Goal: Information Seeking & Learning: Learn about a topic

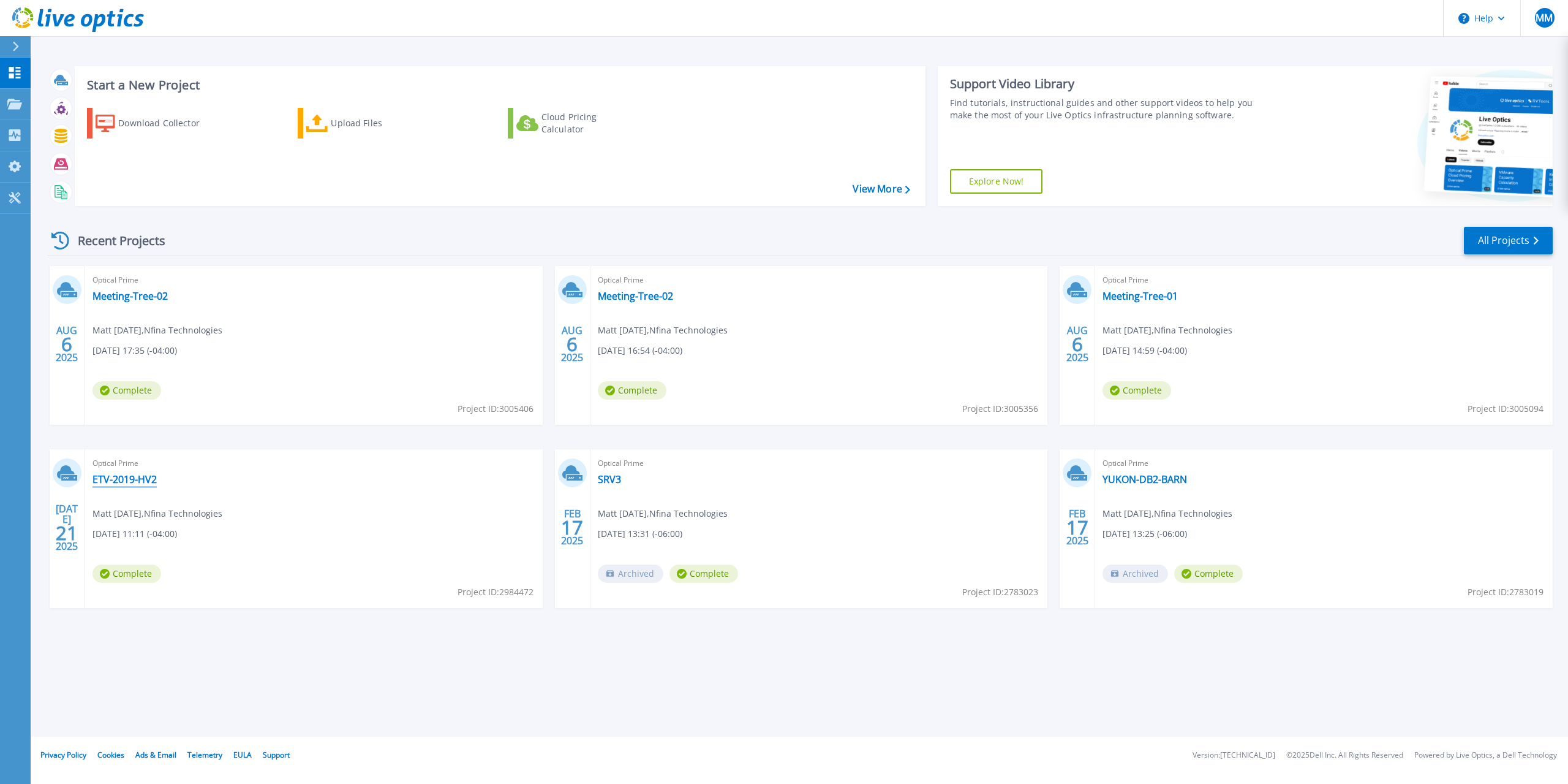
click at [124, 479] on link "ETV-2019-HV2" at bounding box center [125, 479] width 65 height 13
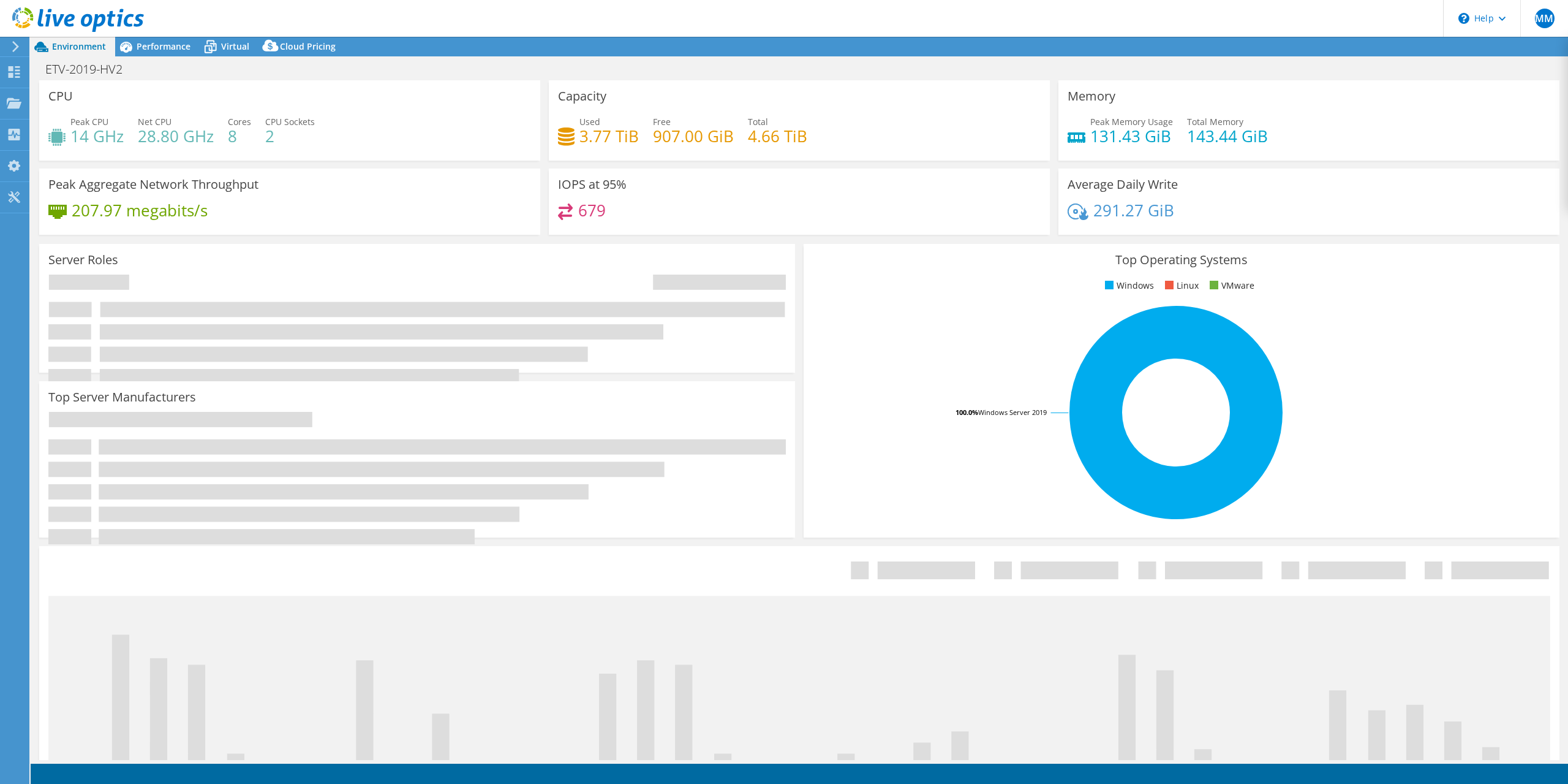
select select "USD"
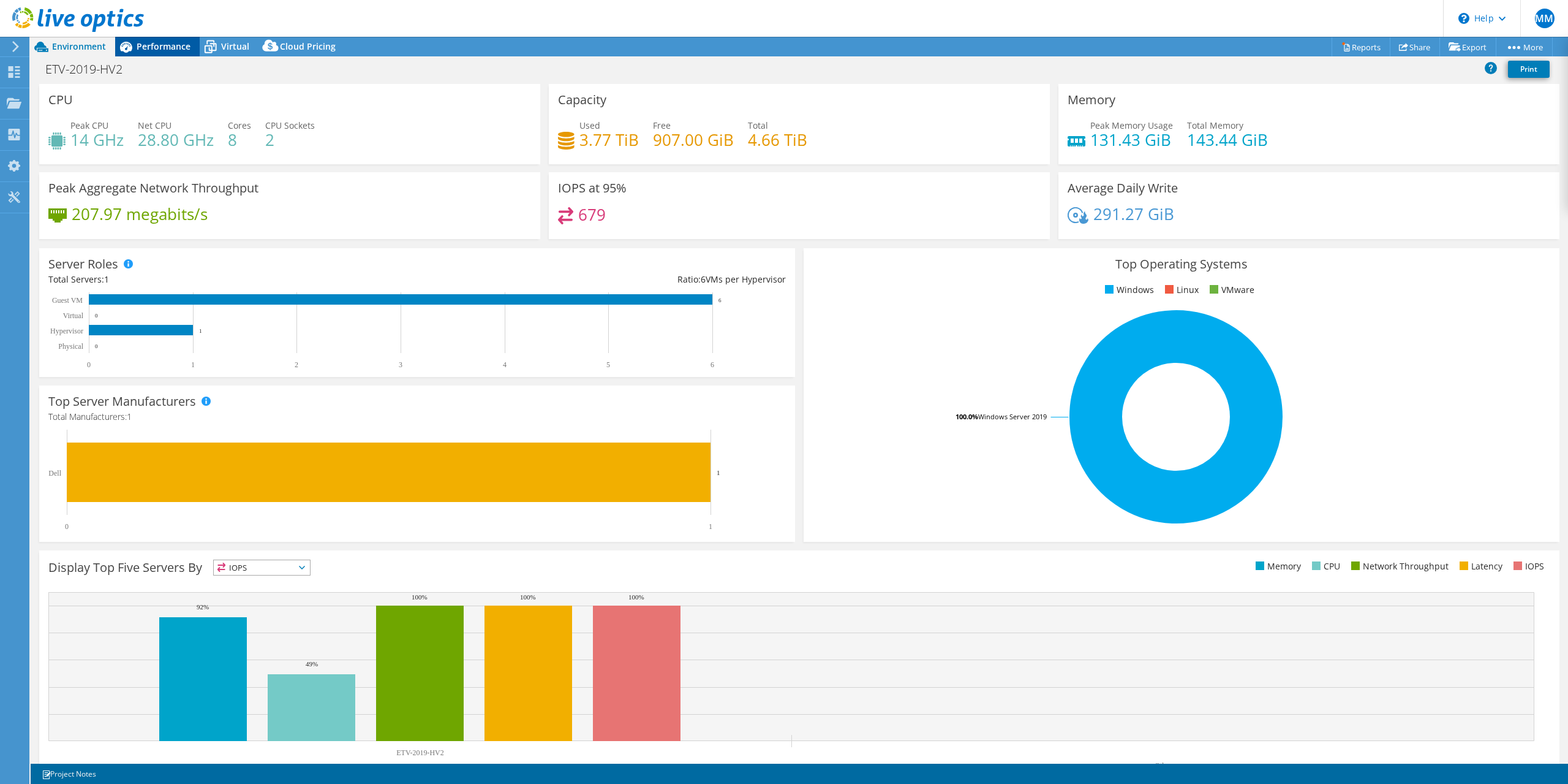
click at [179, 48] on span "Performance" at bounding box center [163, 46] width 54 height 12
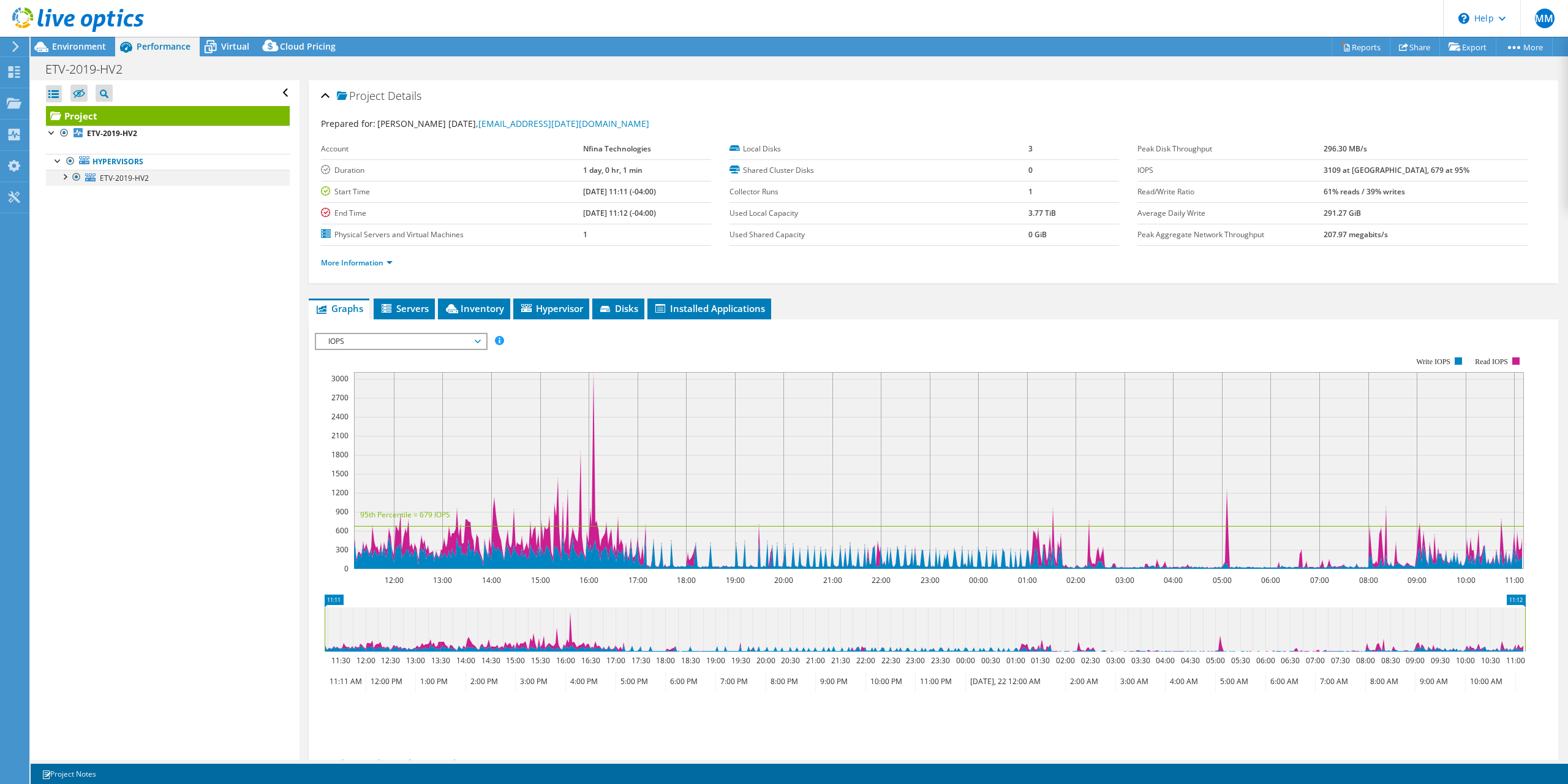
click at [65, 178] on div at bounding box center [64, 175] width 13 height 13
click at [69, 244] on div at bounding box center [71, 240] width 13 height 13
click at [459, 338] on span "IOPS" at bounding box center [401, 342] width 158 height 15
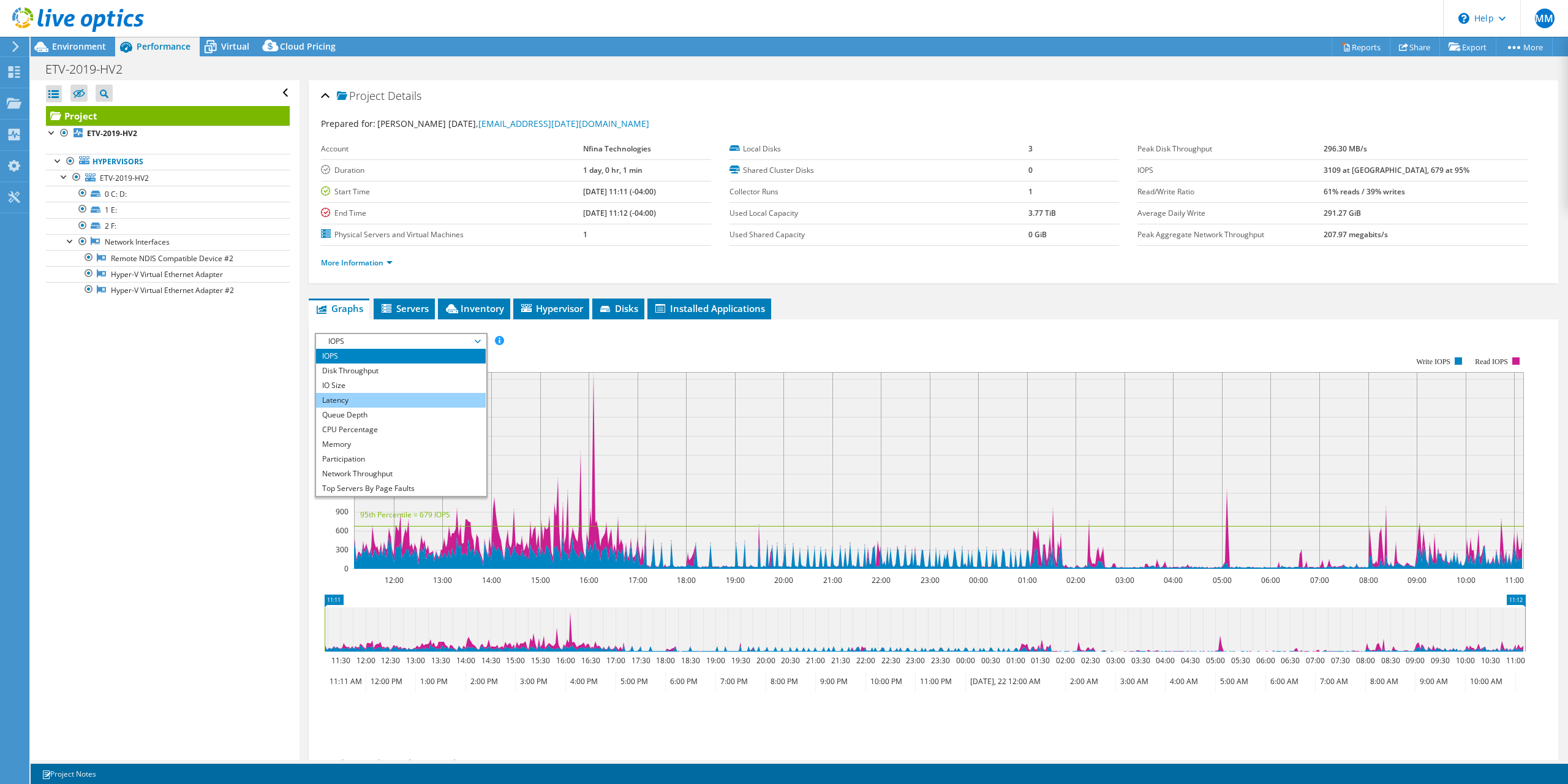
click at [403, 399] on li "Latency" at bounding box center [401, 400] width 169 height 15
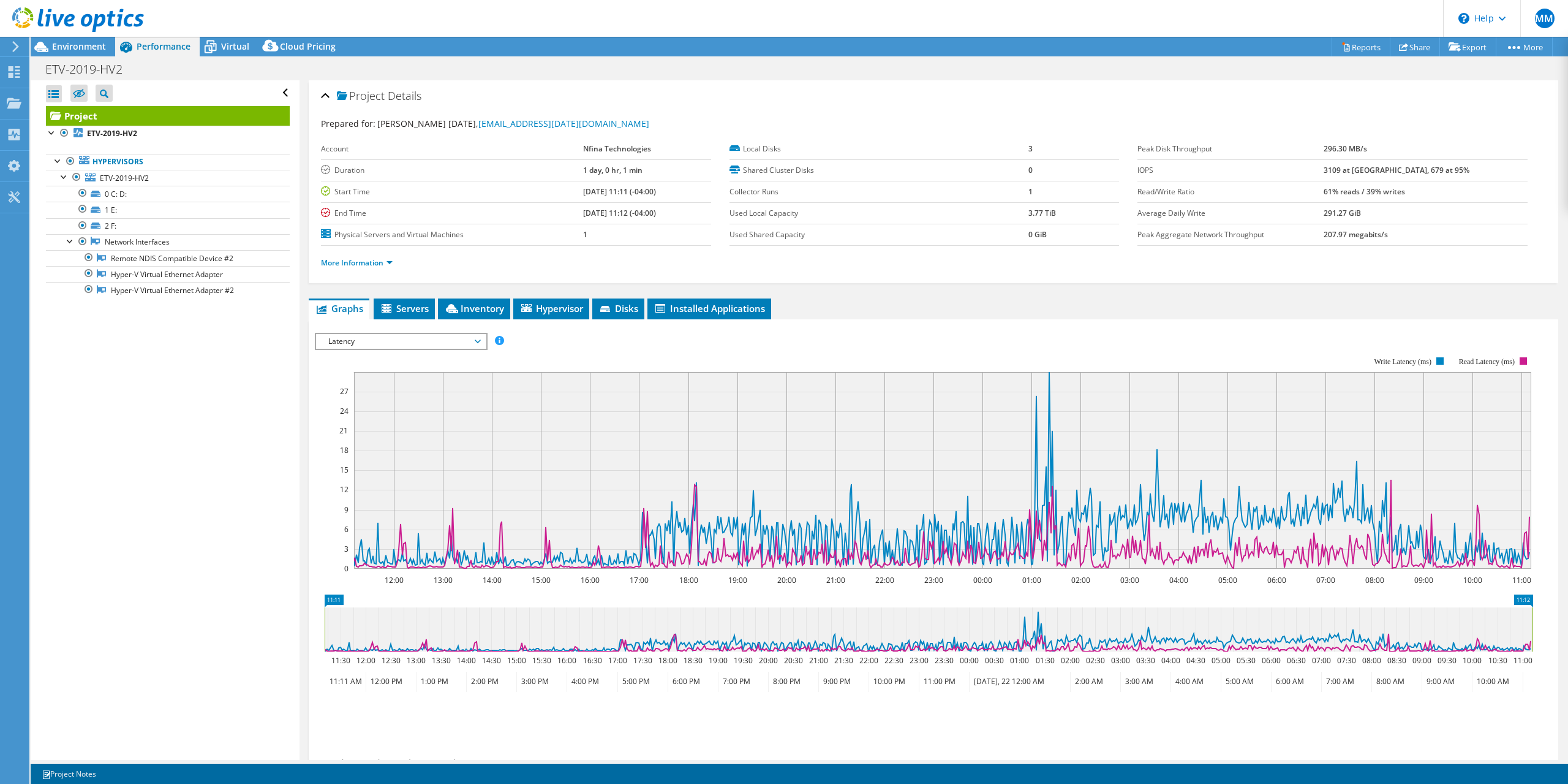
click at [413, 344] on span "Latency" at bounding box center [401, 342] width 158 height 15
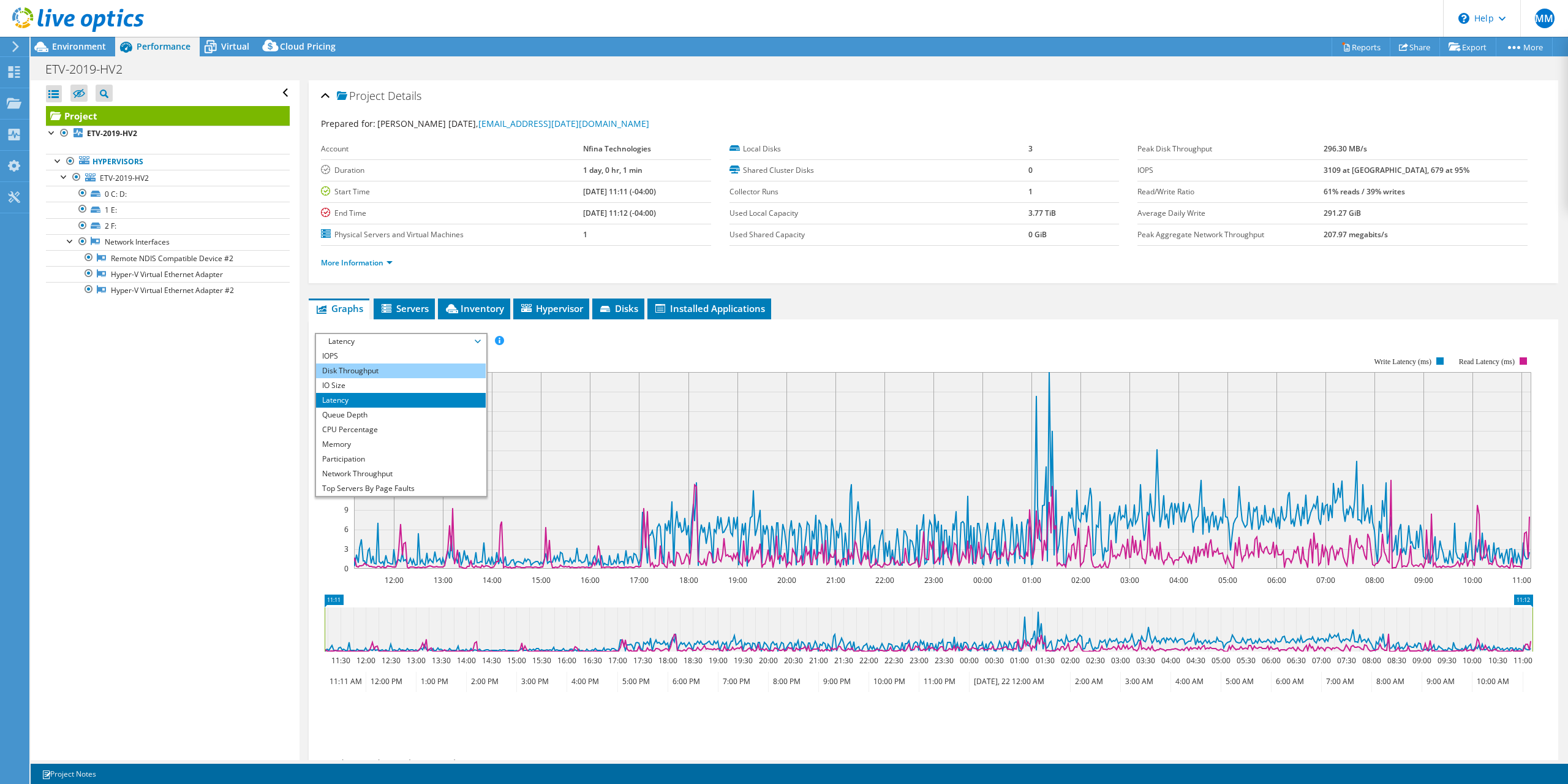
click at [395, 373] on li "Disk Throughput" at bounding box center [401, 371] width 169 height 15
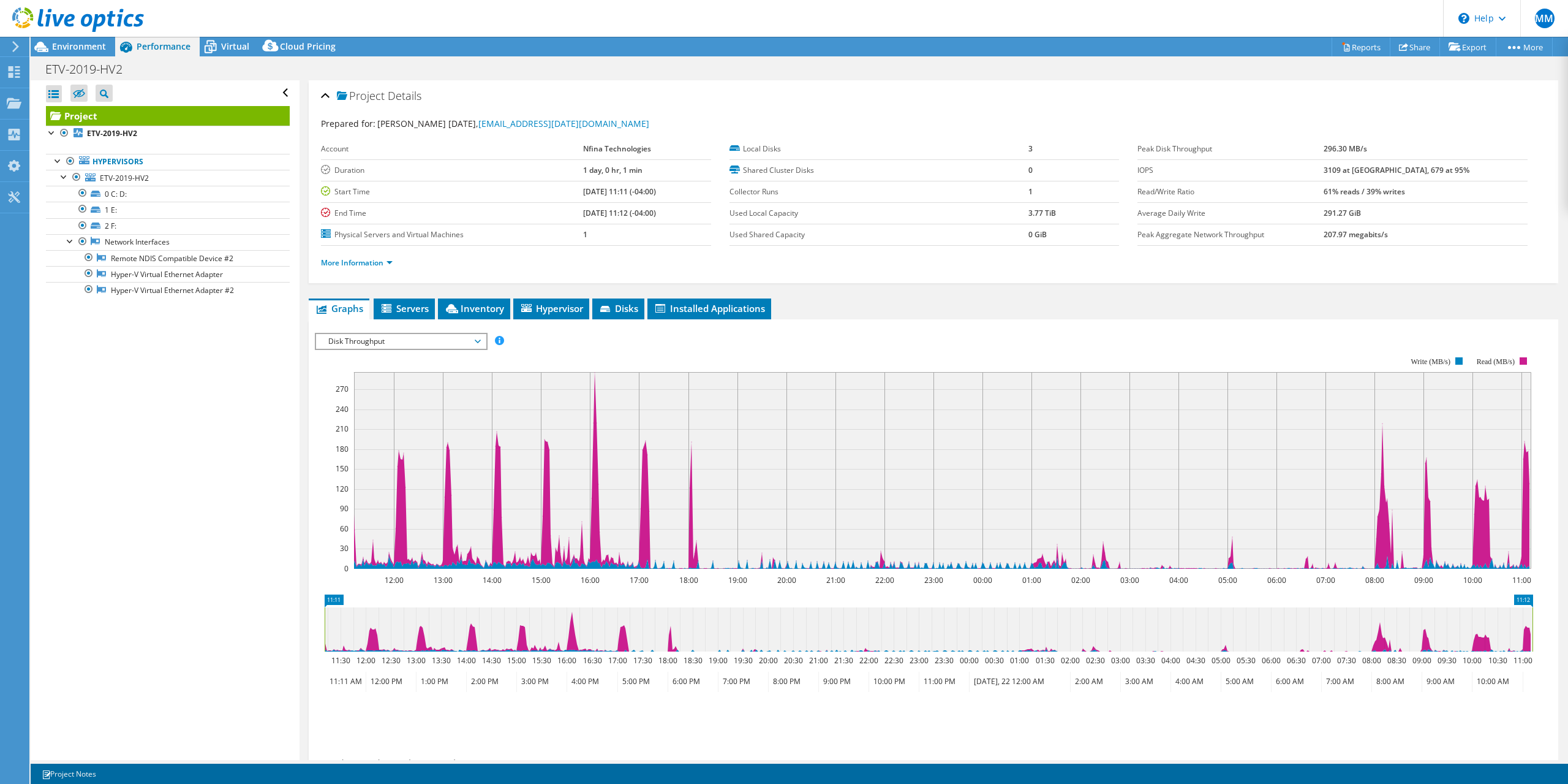
click at [418, 345] on span "Disk Throughput" at bounding box center [401, 342] width 158 height 15
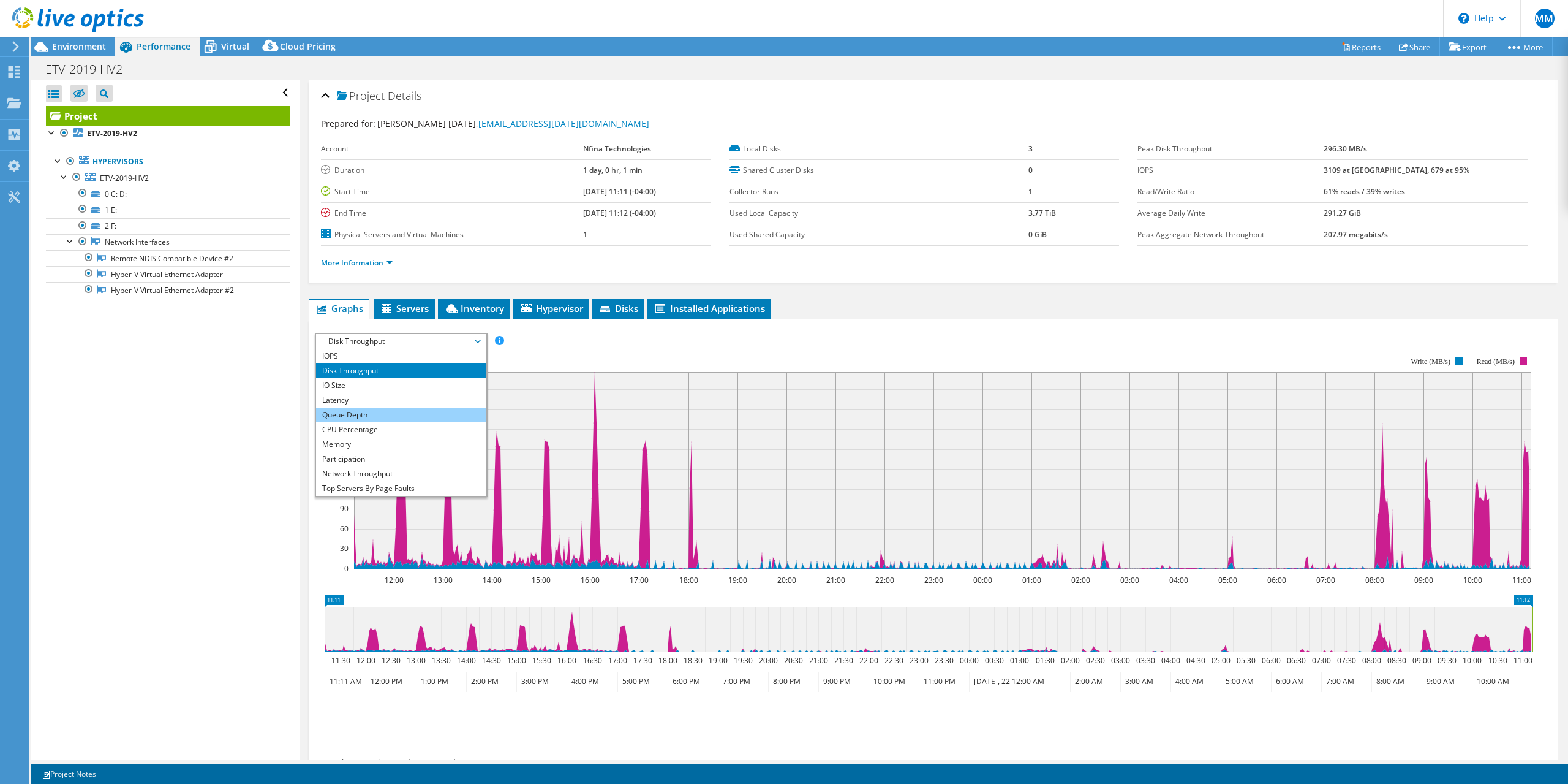
click at [378, 418] on li "Queue Depth" at bounding box center [401, 415] width 169 height 15
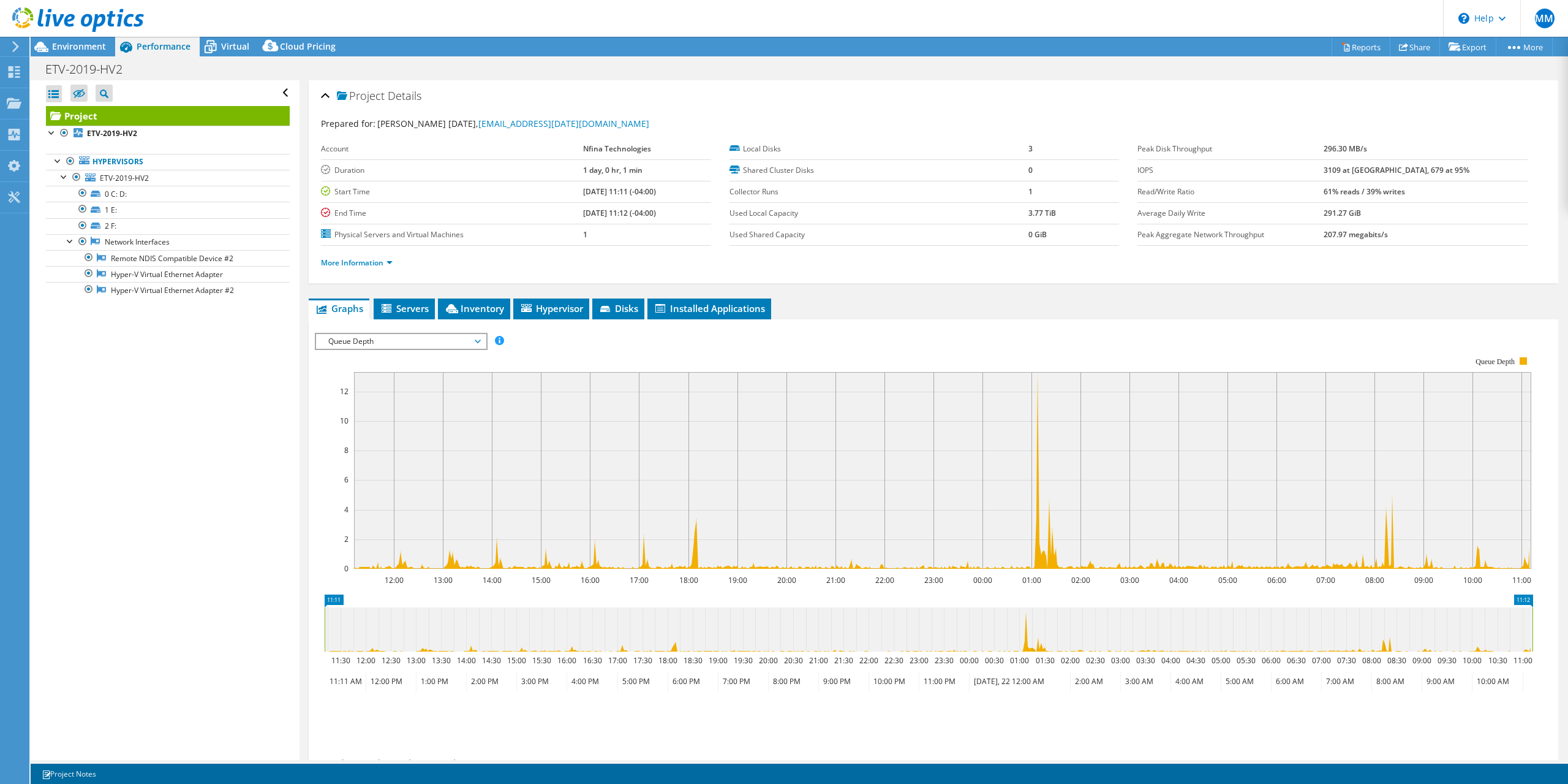
click at [410, 344] on span "Queue Depth" at bounding box center [401, 342] width 158 height 15
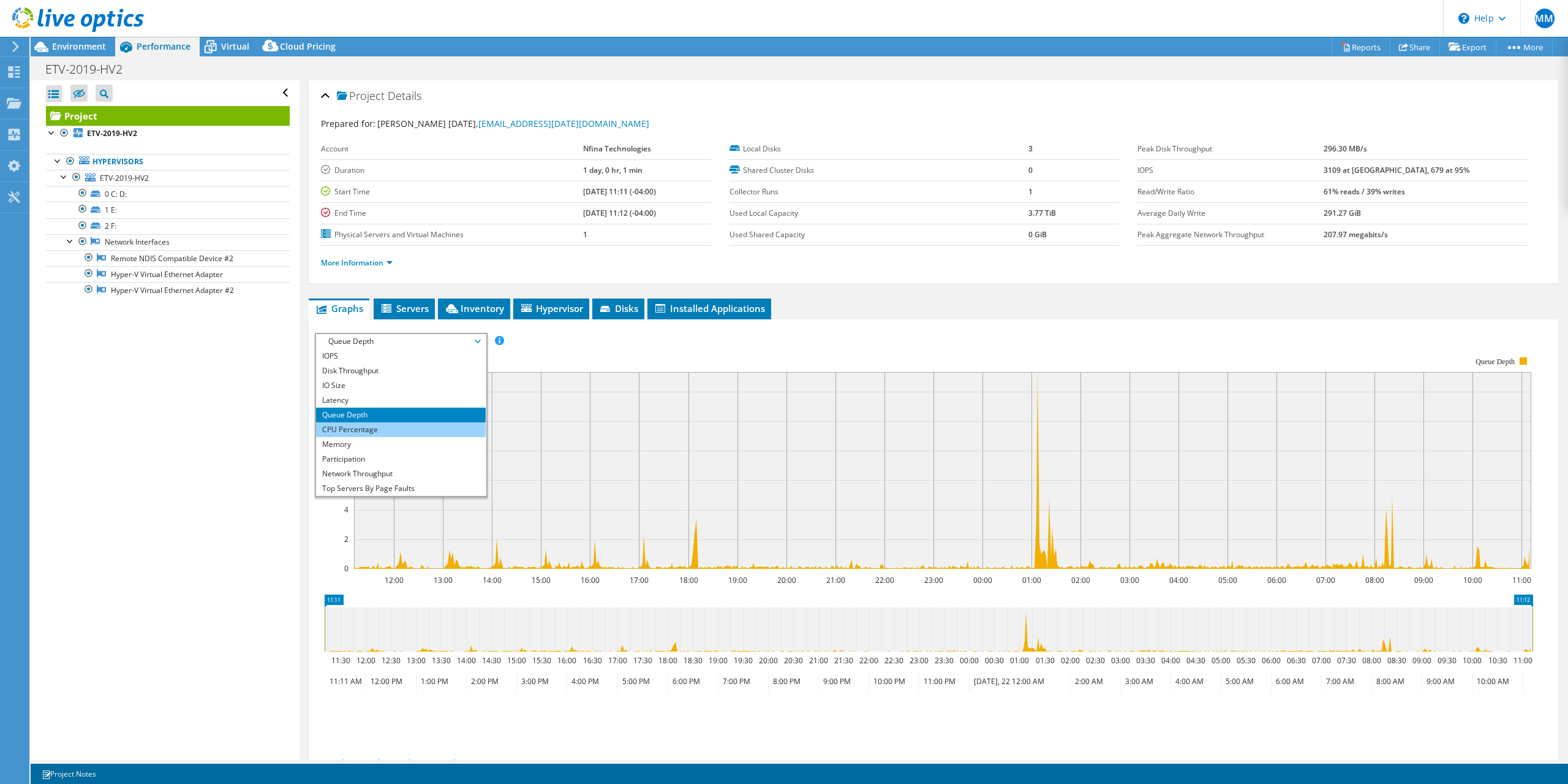
click at [386, 428] on li "CPU Percentage" at bounding box center [401, 429] width 169 height 15
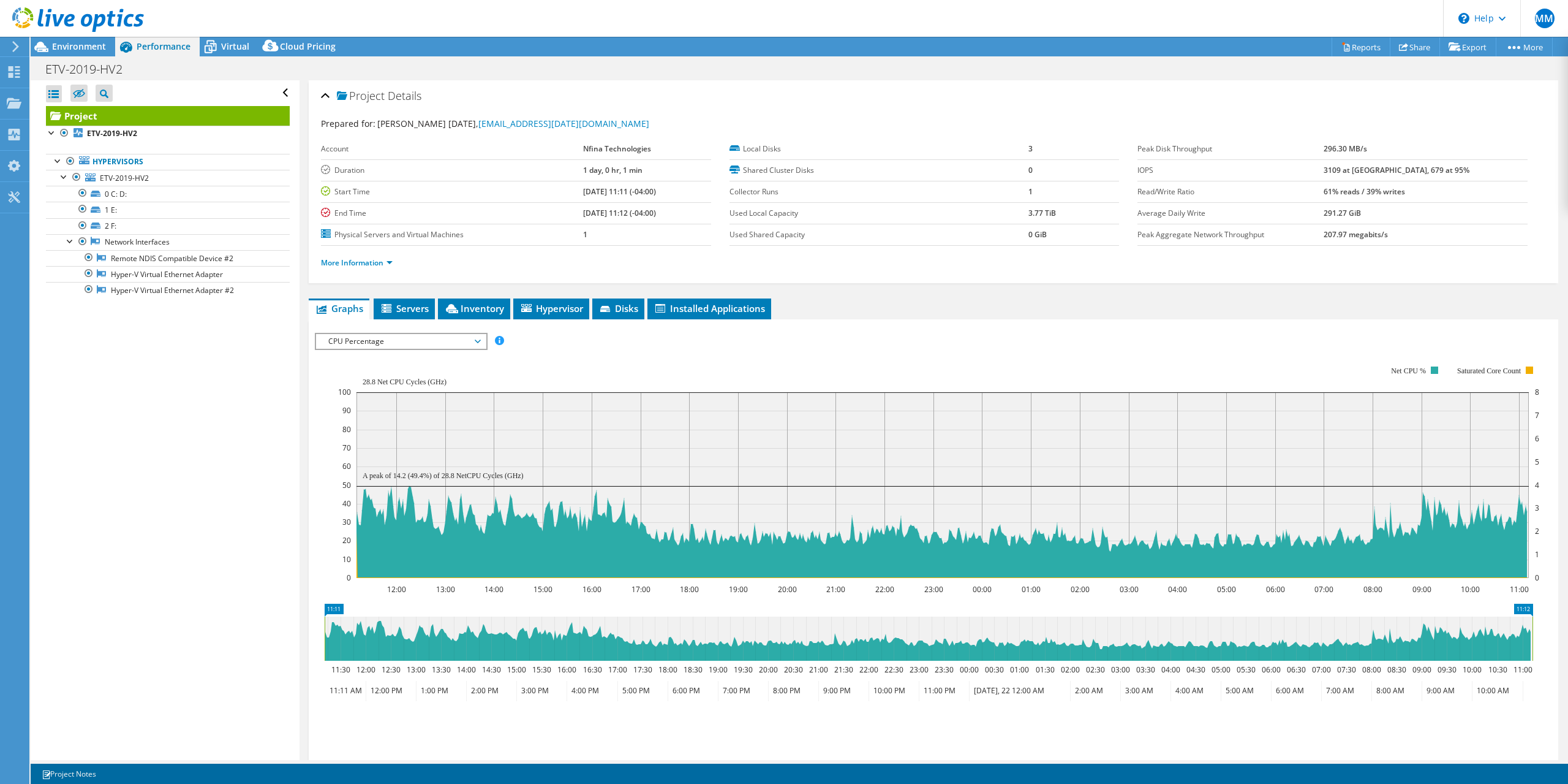
click at [426, 349] on div "CPU Percentage IOPS Disk Throughput IO Size Latency Queue Depth CPU Percentage …" at bounding box center [401, 342] width 173 height 17
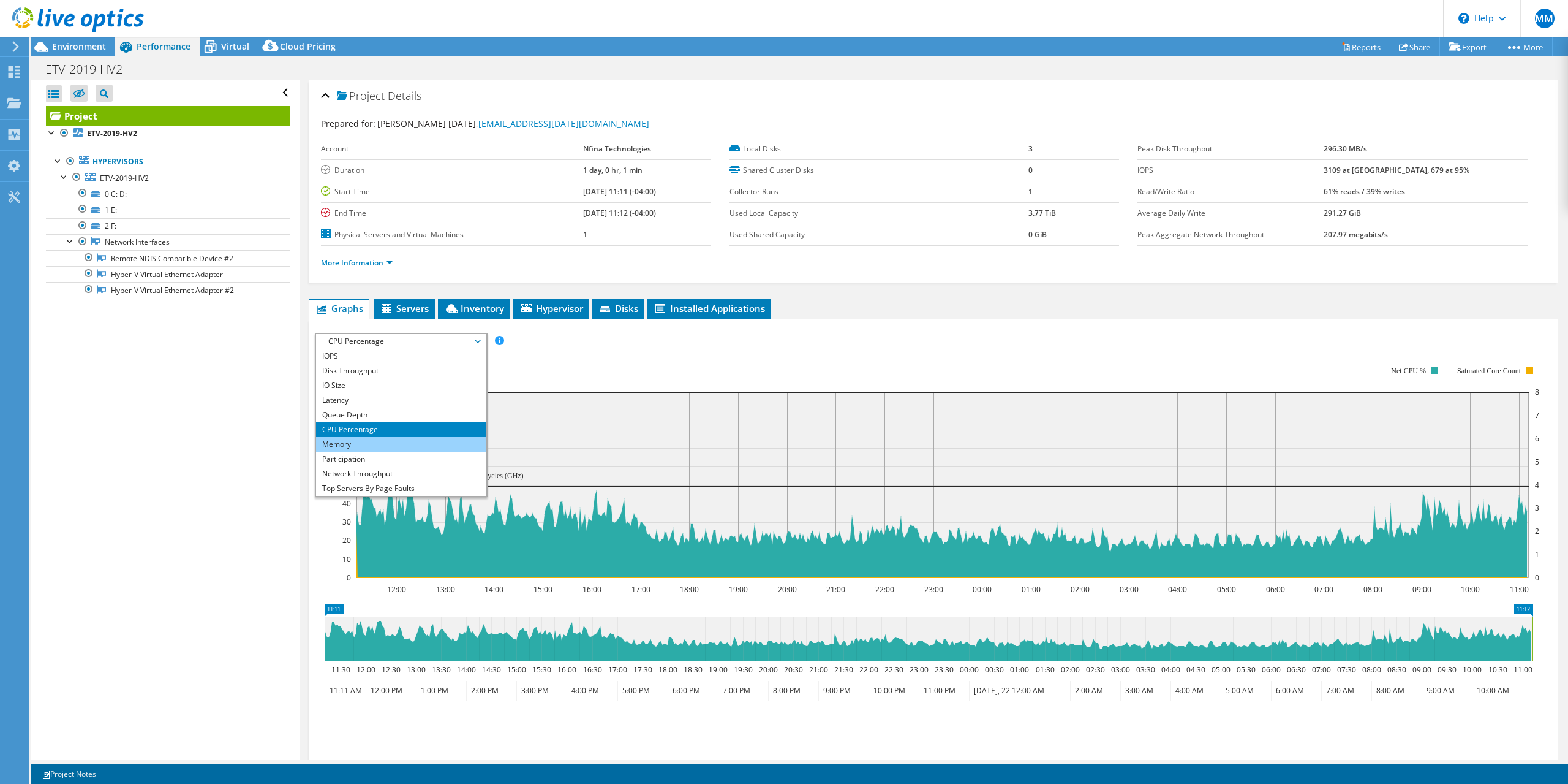
click at [388, 442] on li "Memory" at bounding box center [401, 444] width 169 height 15
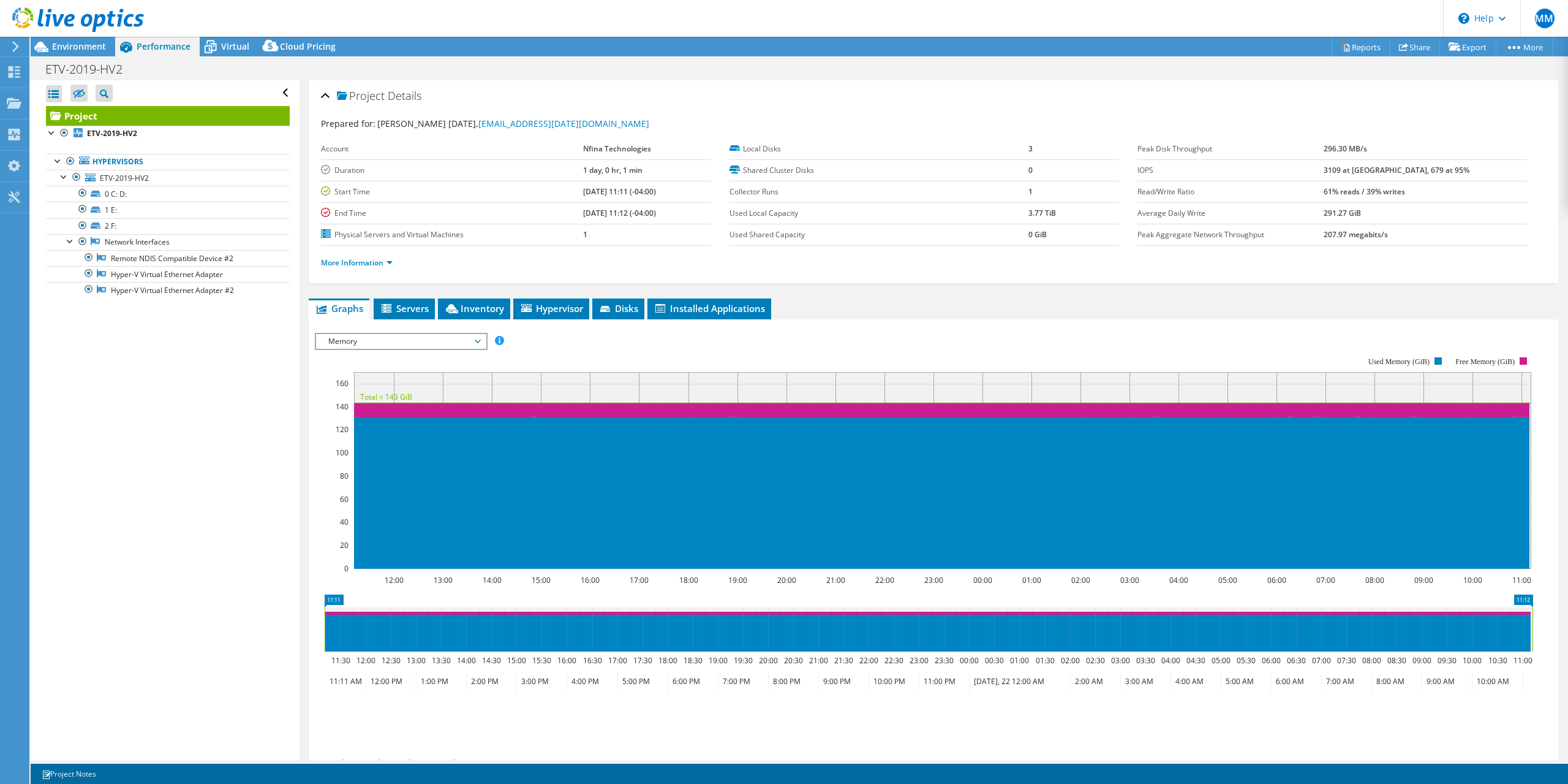
click at [391, 346] on span "Memory" at bounding box center [401, 342] width 158 height 15
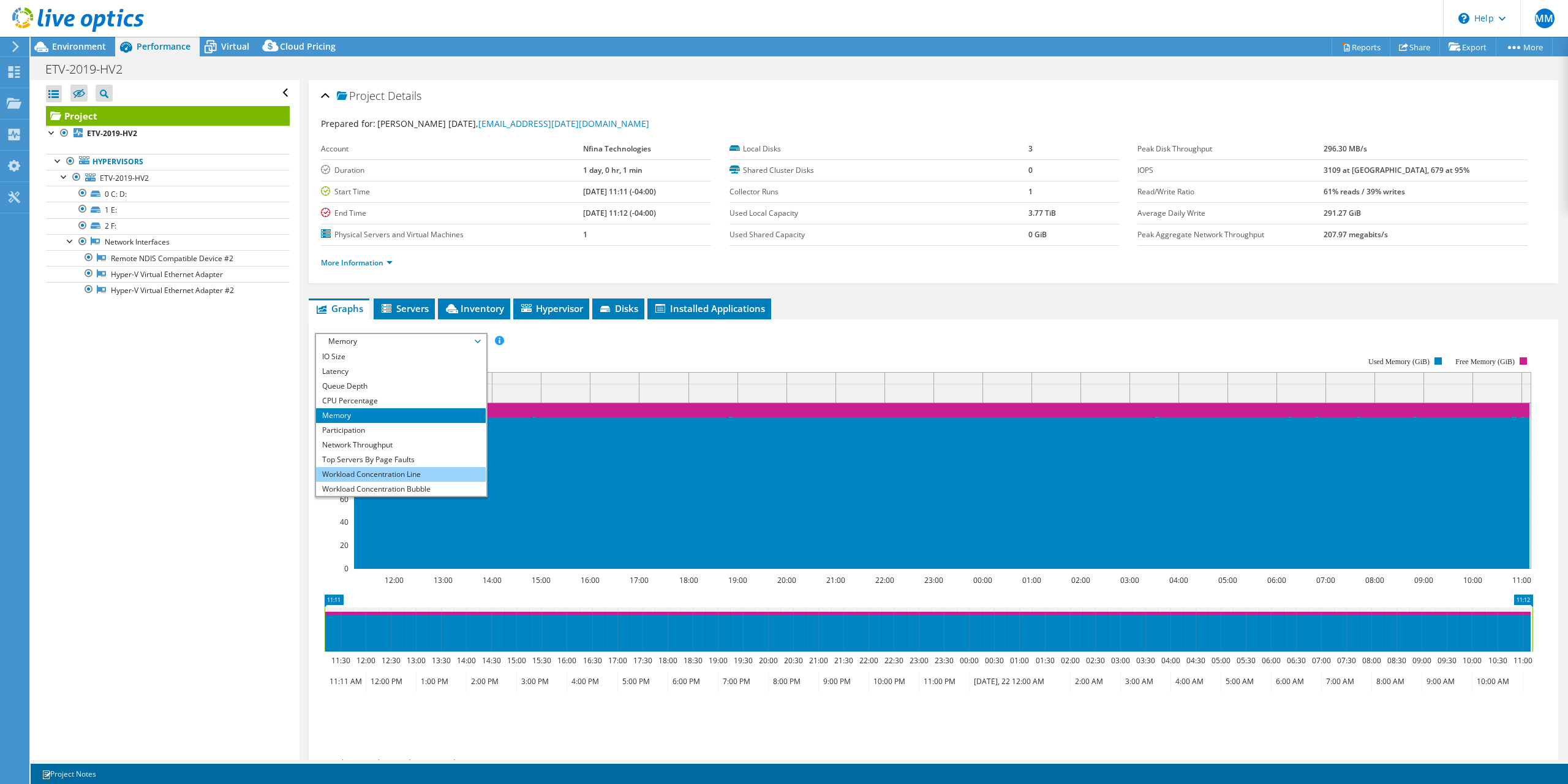
scroll to position [44, 0]
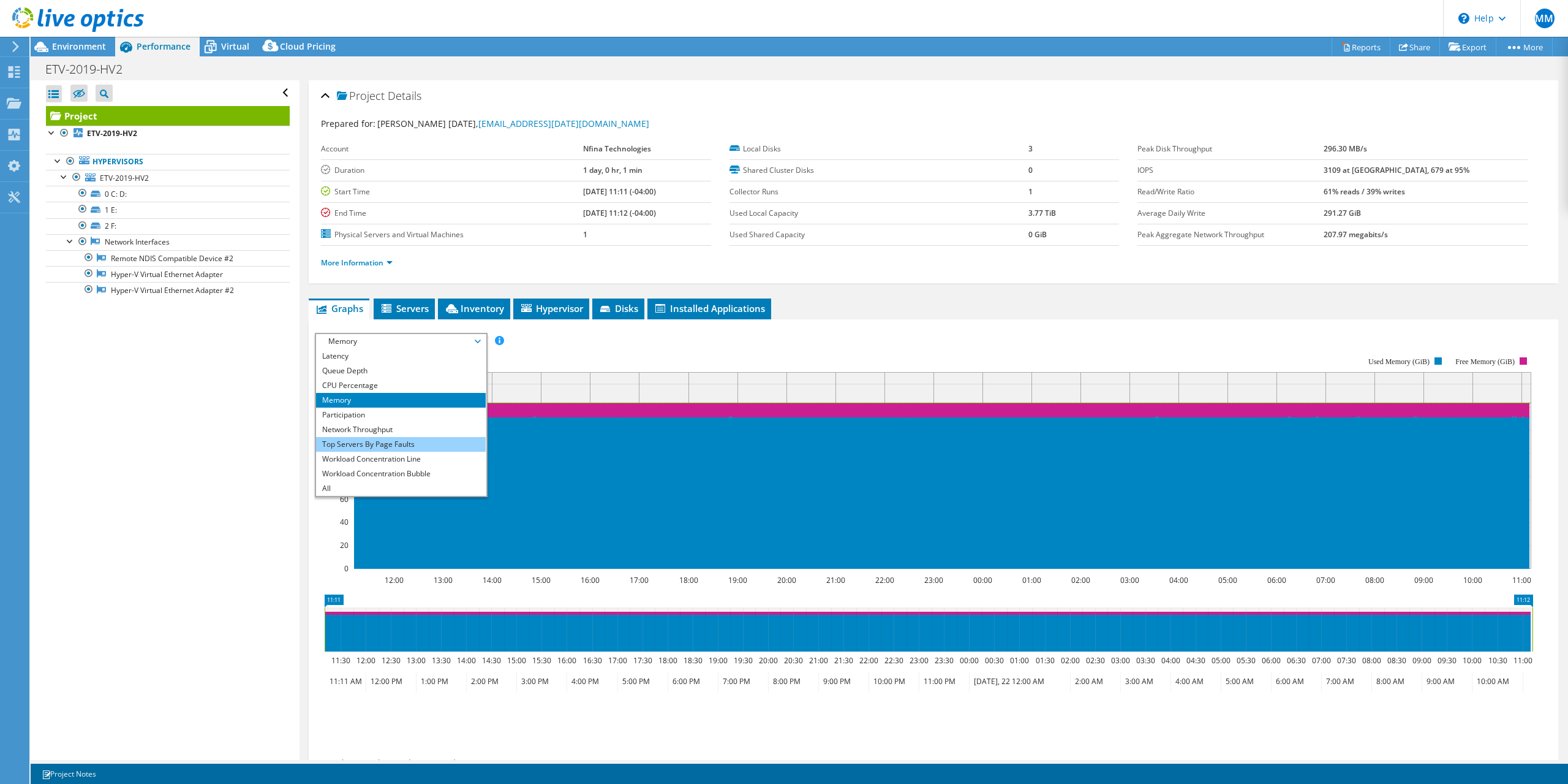
click at [428, 444] on li "Top Servers By Page Faults" at bounding box center [401, 444] width 169 height 15
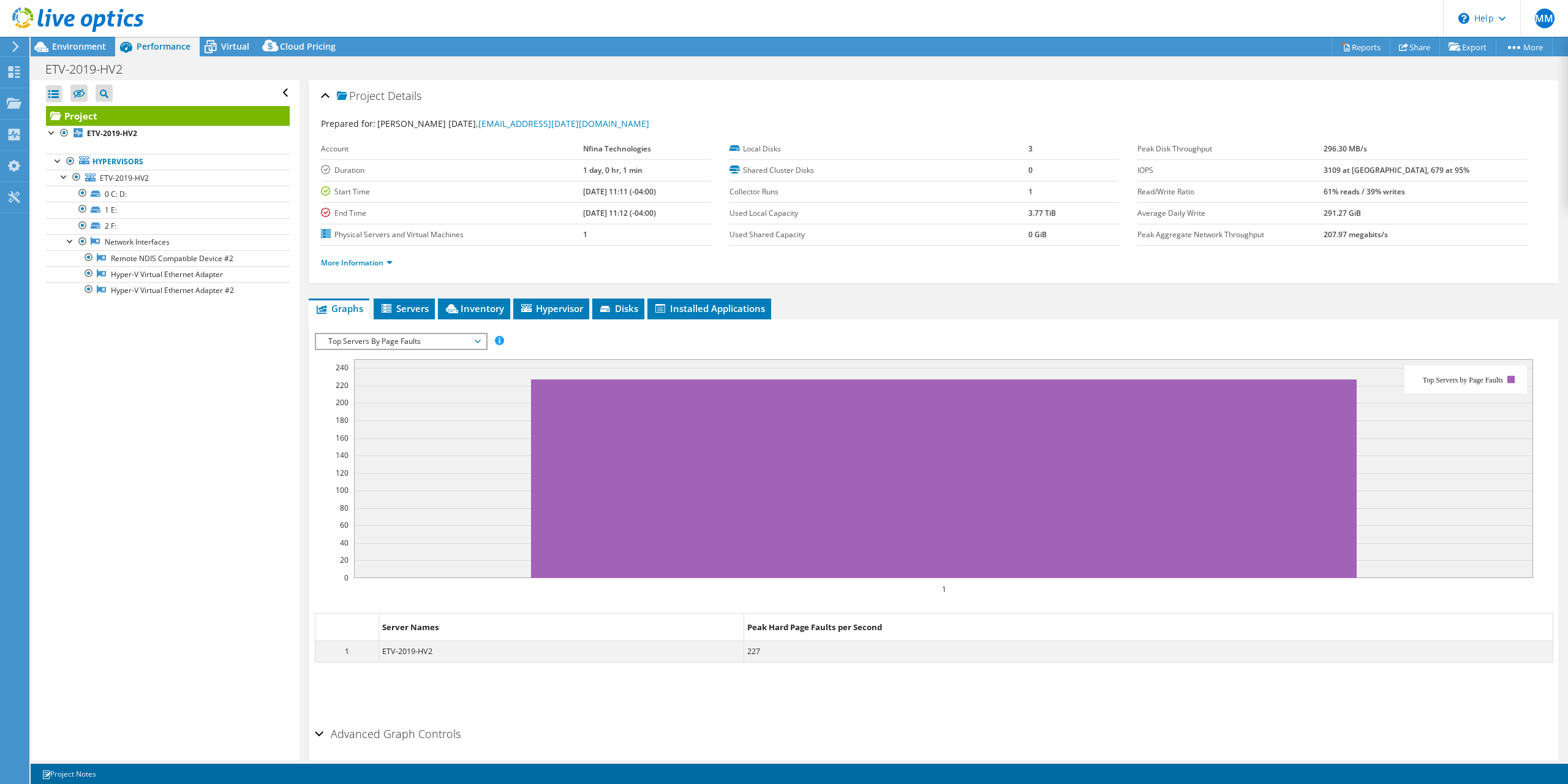
click at [440, 332] on div "IOPS Disk Throughput IO Size Latency Queue Depth CPU Percentage Memory Page Fau…" at bounding box center [933, 524] width 1237 height 395
click at [433, 338] on span "Top Servers By Page Faults" at bounding box center [401, 342] width 158 height 15
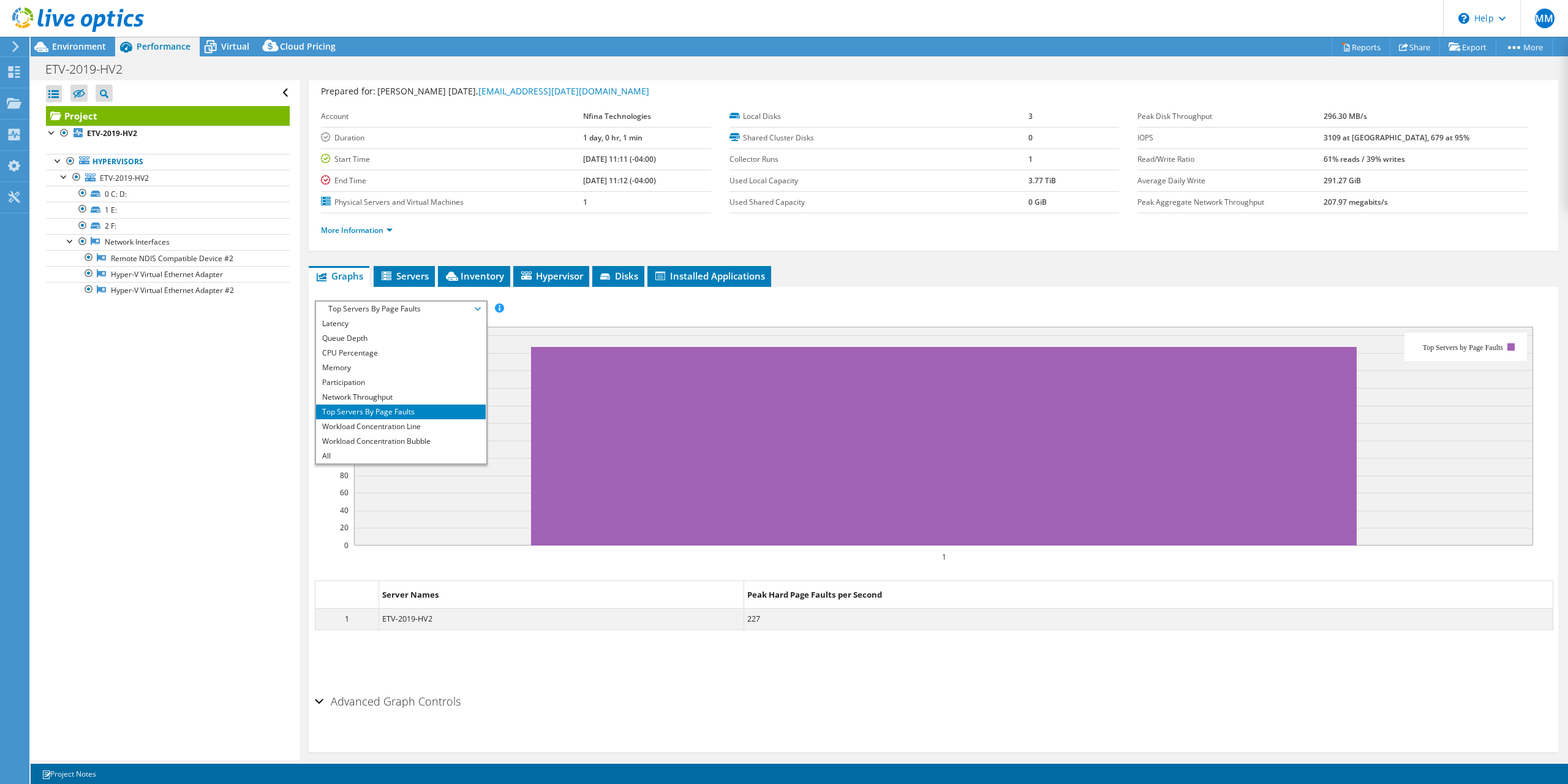
scroll to position [46, 0]
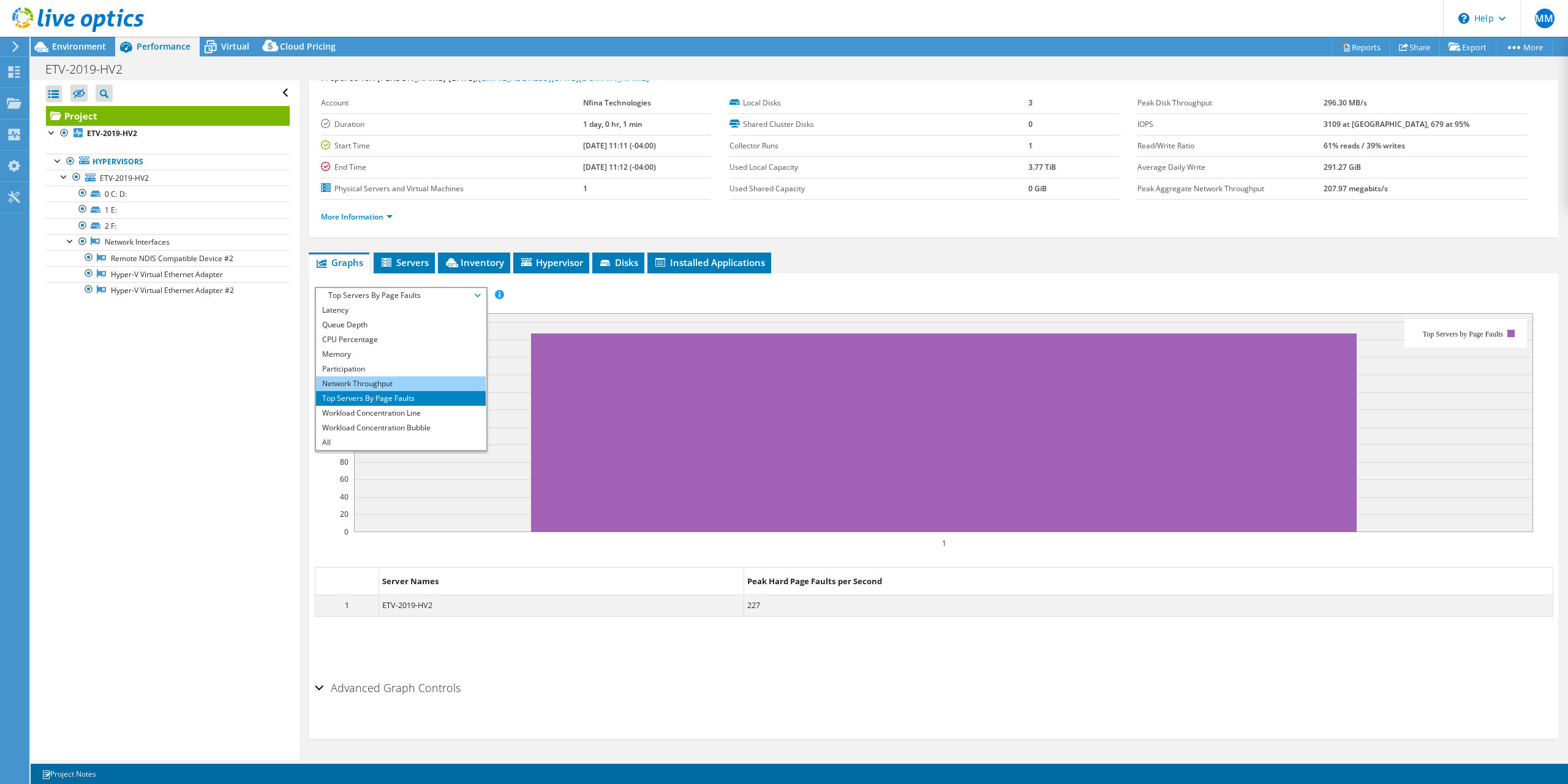
click at [399, 384] on li "Network Throughput" at bounding box center [401, 384] width 169 height 15
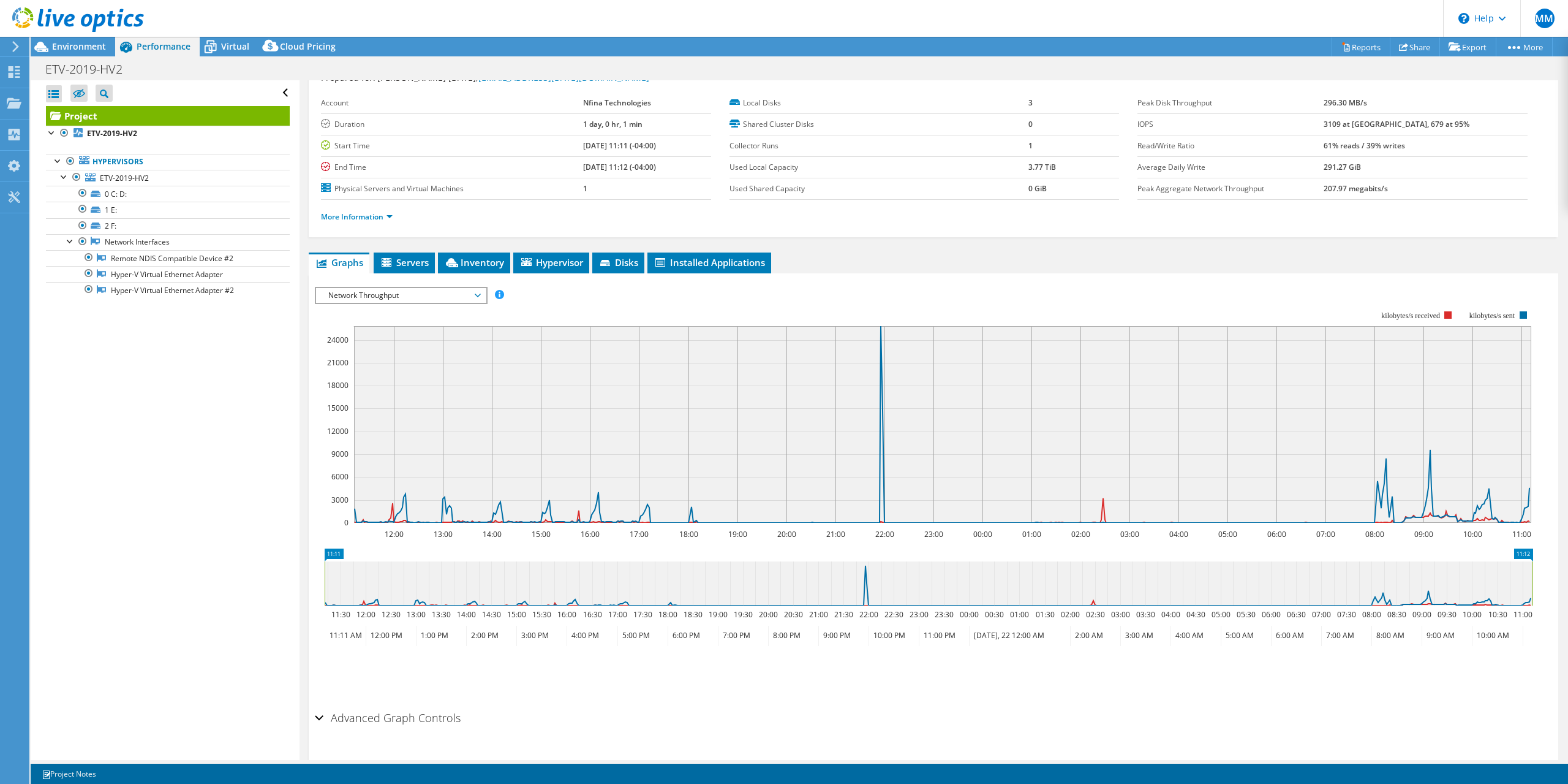
click at [422, 295] on span "Network Throughput" at bounding box center [401, 295] width 158 height 15
click at [405, 371] on li "Participation" at bounding box center [401, 369] width 169 height 15
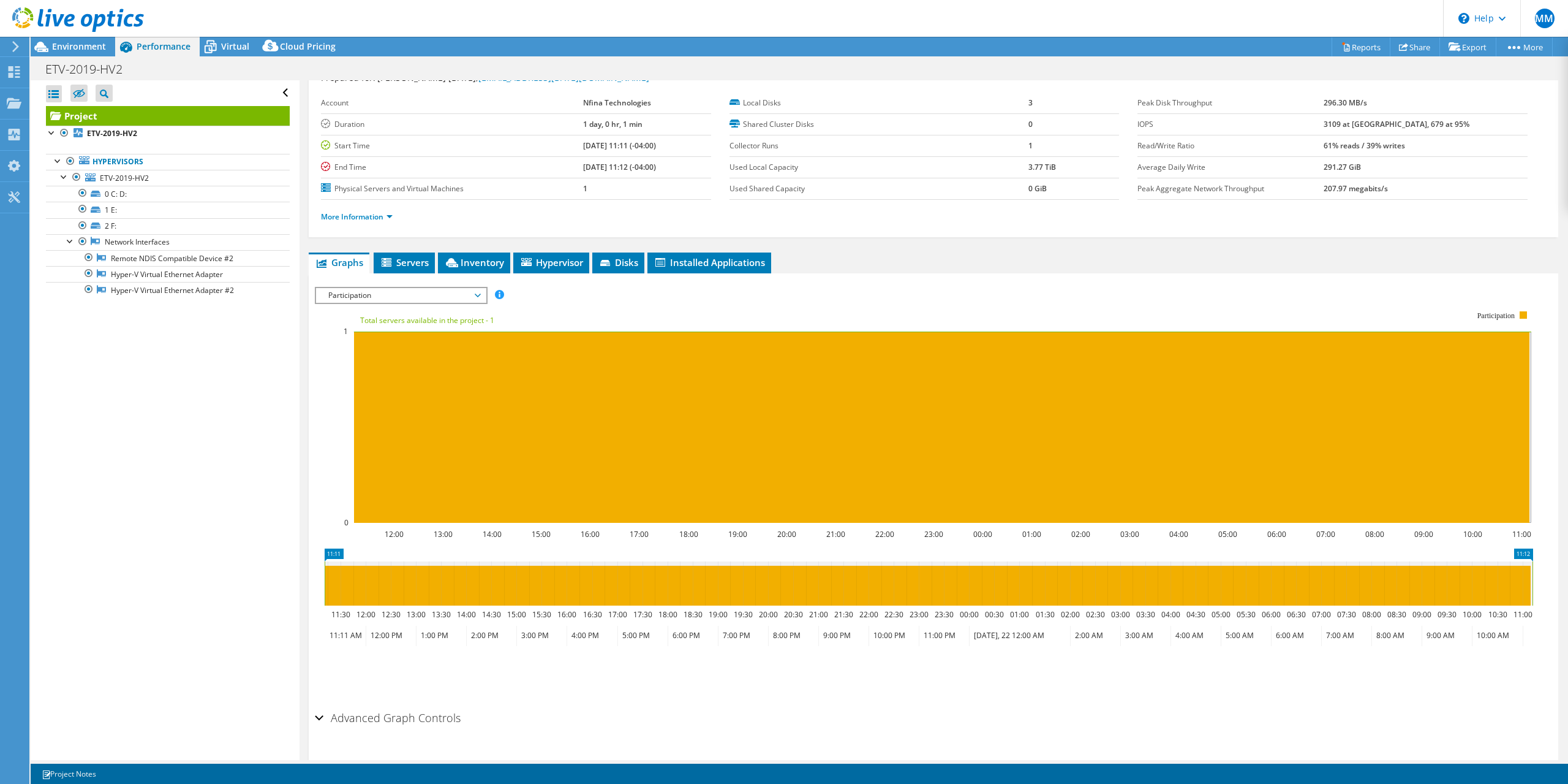
click at [451, 297] on span "Participation" at bounding box center [401, 295] width 158 height 15
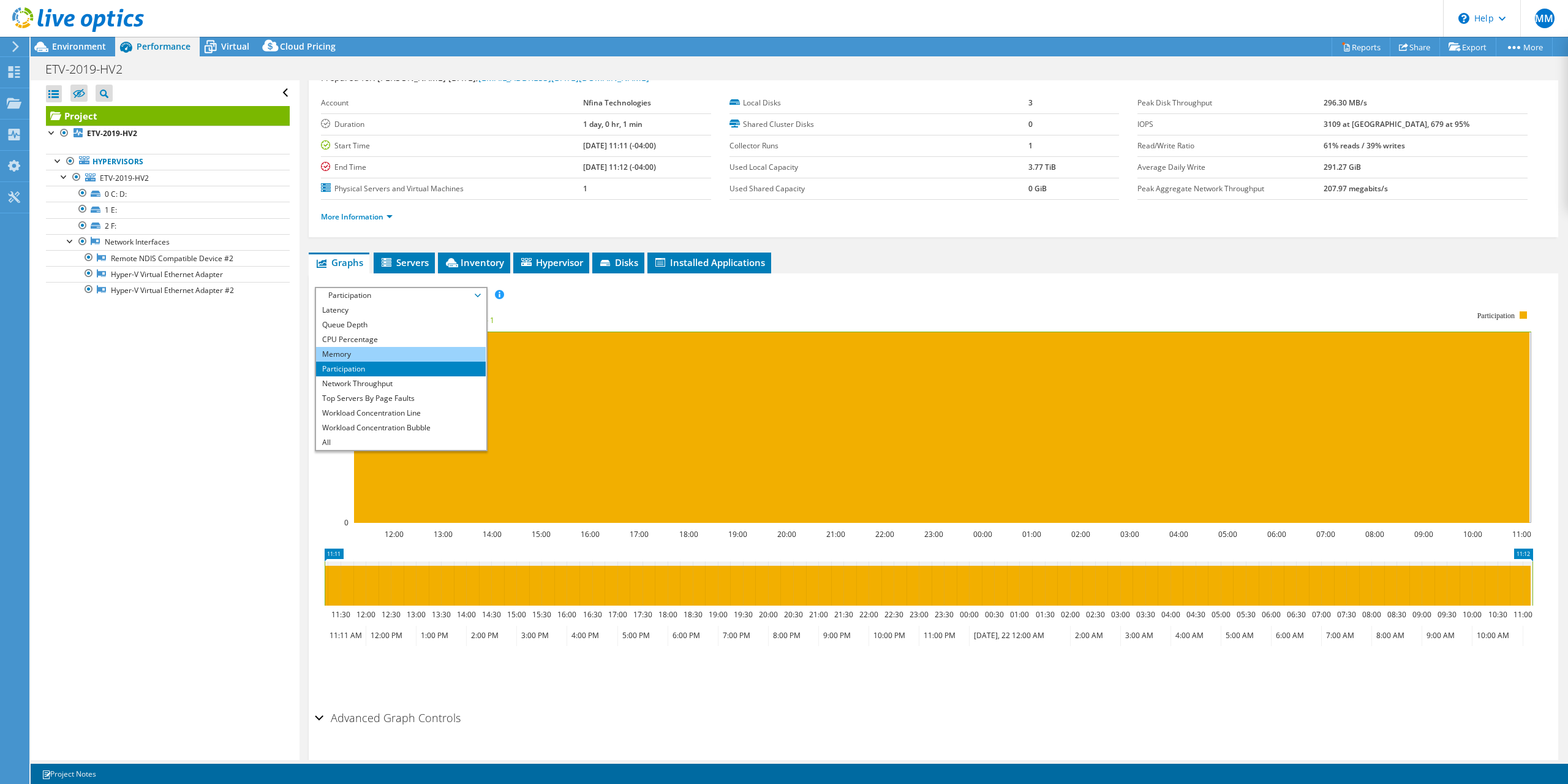
click at [422, 349] on li "Memory" at bounding box center [401, 354] width 169 height 15
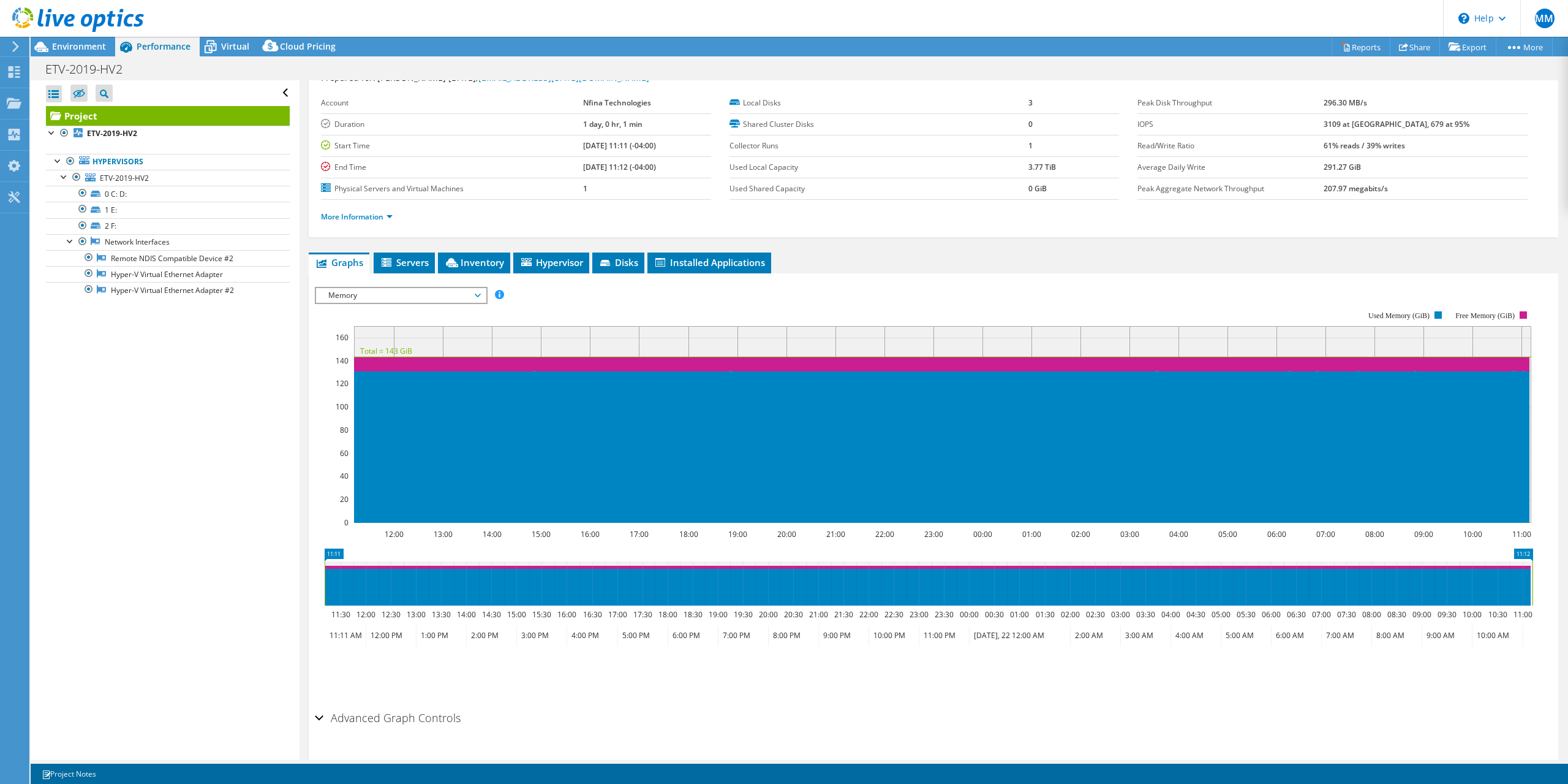
scroll to position [0, 0]
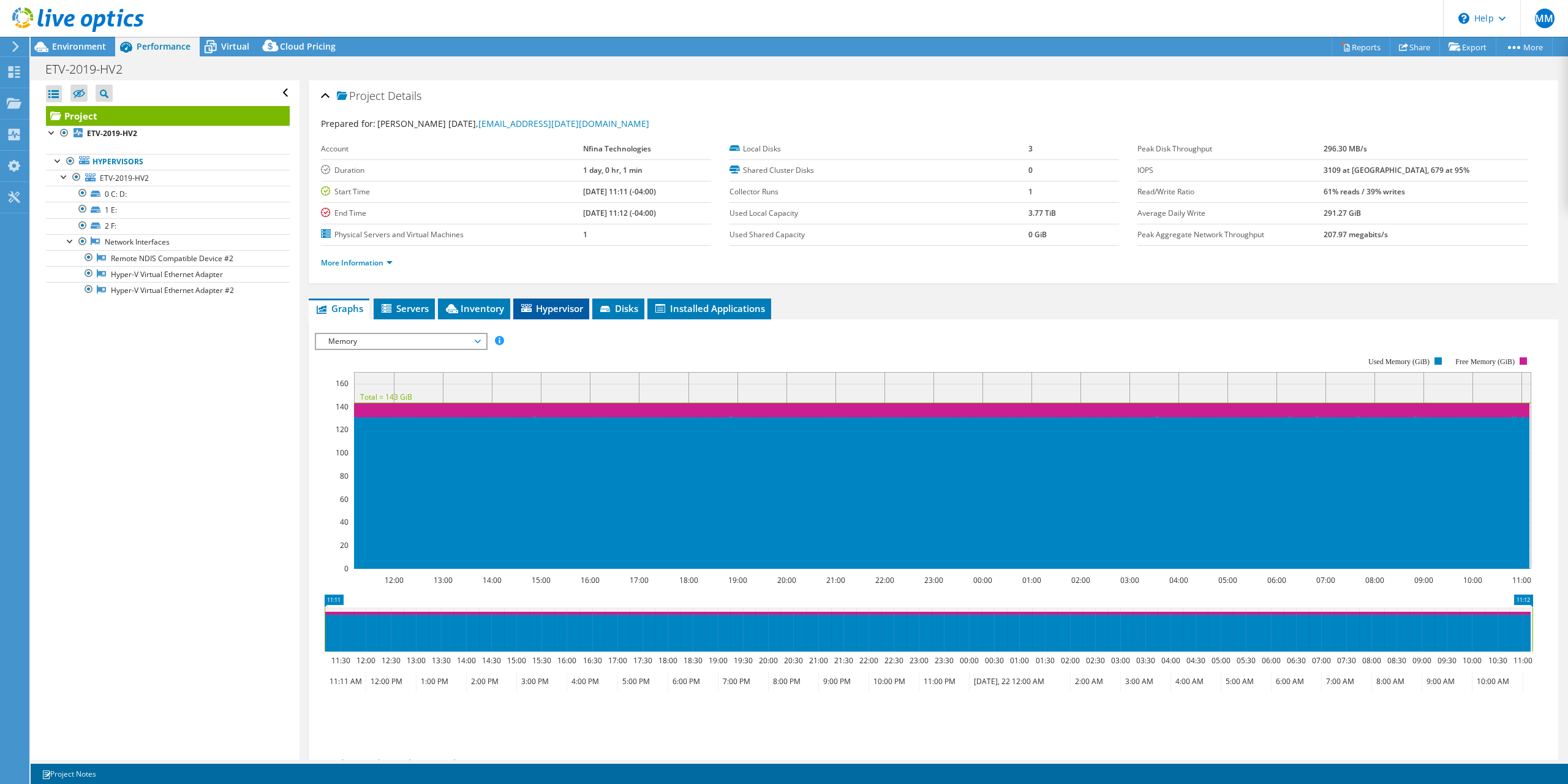
click at [549, 307] on span "Hypervisor" at bounding box center [551, 308] width 64 height 13
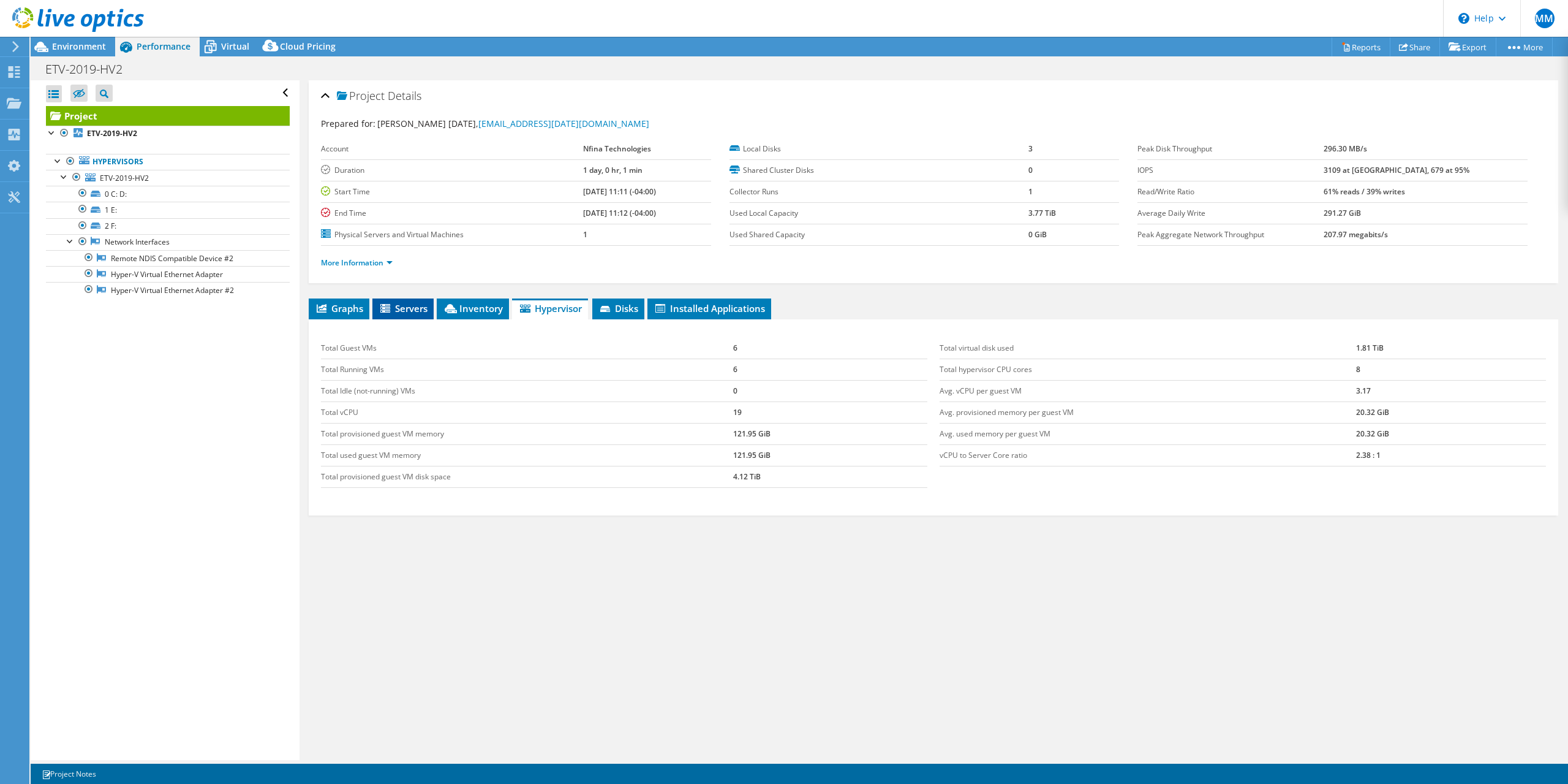
click at [395, 311] on span "Servers" at bounding box center [403, 308] width 49 height 13
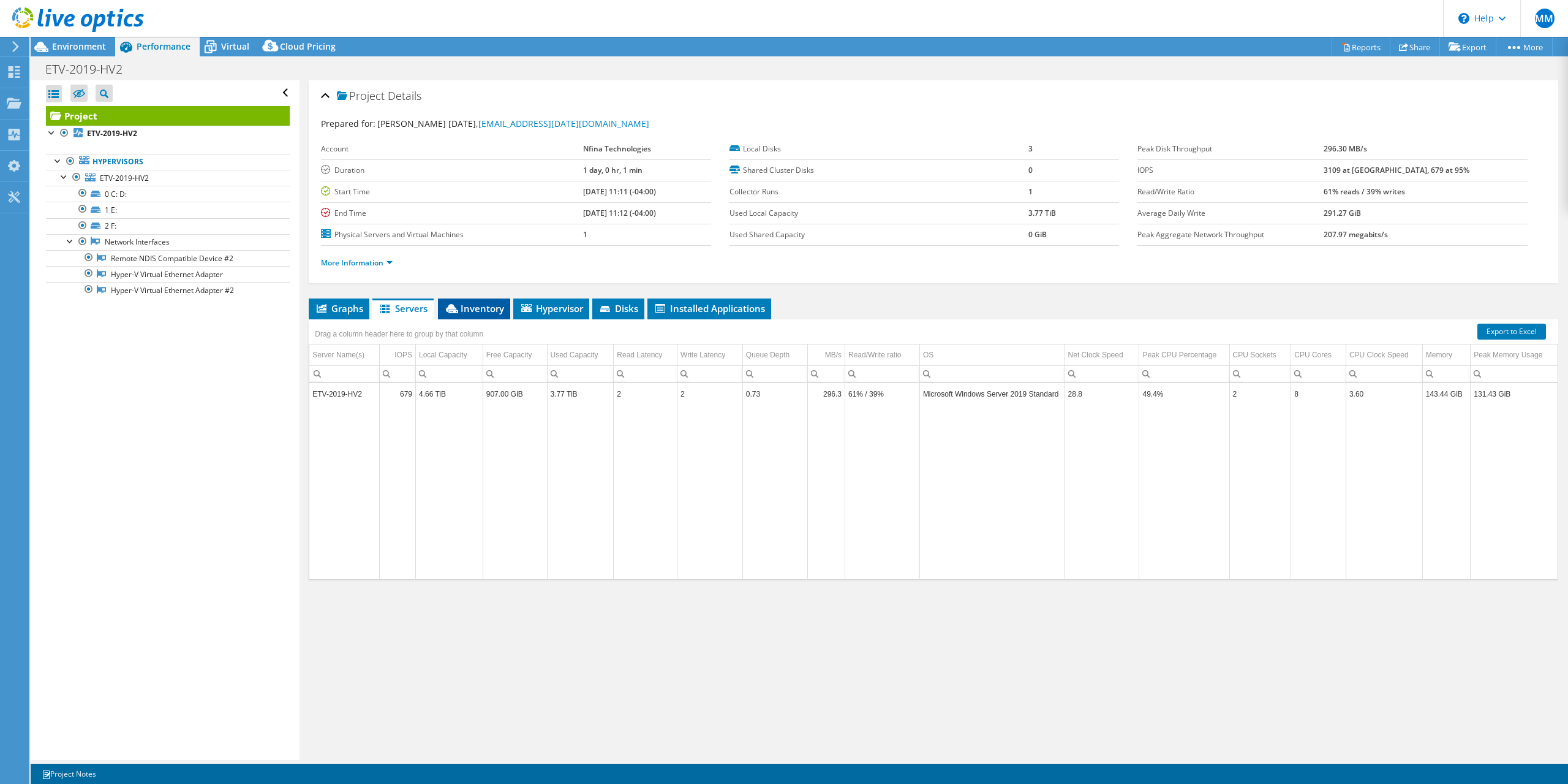
click at [482, 317] on li "Inventory" at bounding box center [475, 309] width 73 height 21
click at [578, 308] on span "Hypervisor" at bounding box center [551, 308] width 64 height 13
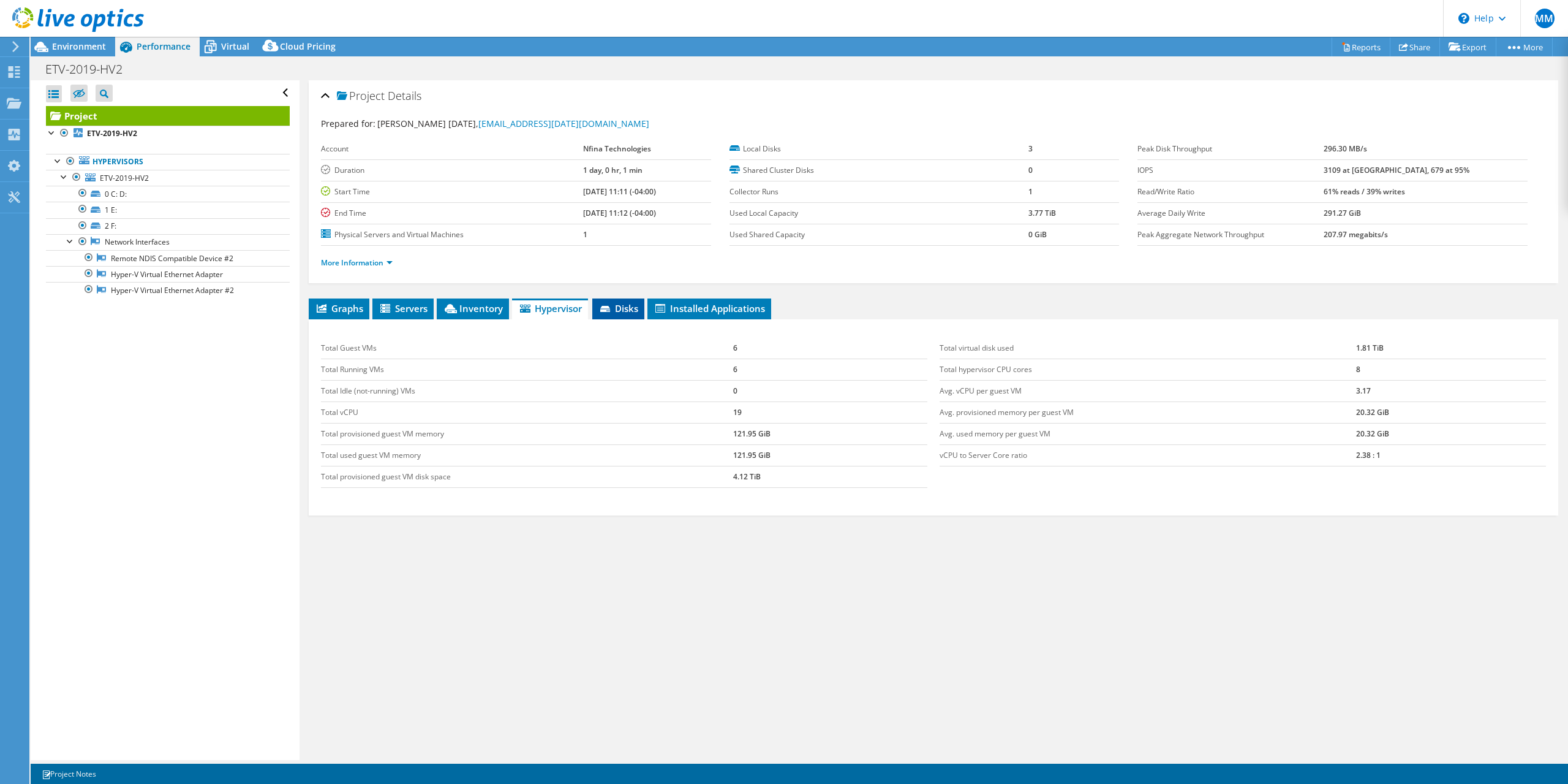
click at [622, 313] on span "Disks" at bounding box center [618, 308] width 40 height 13
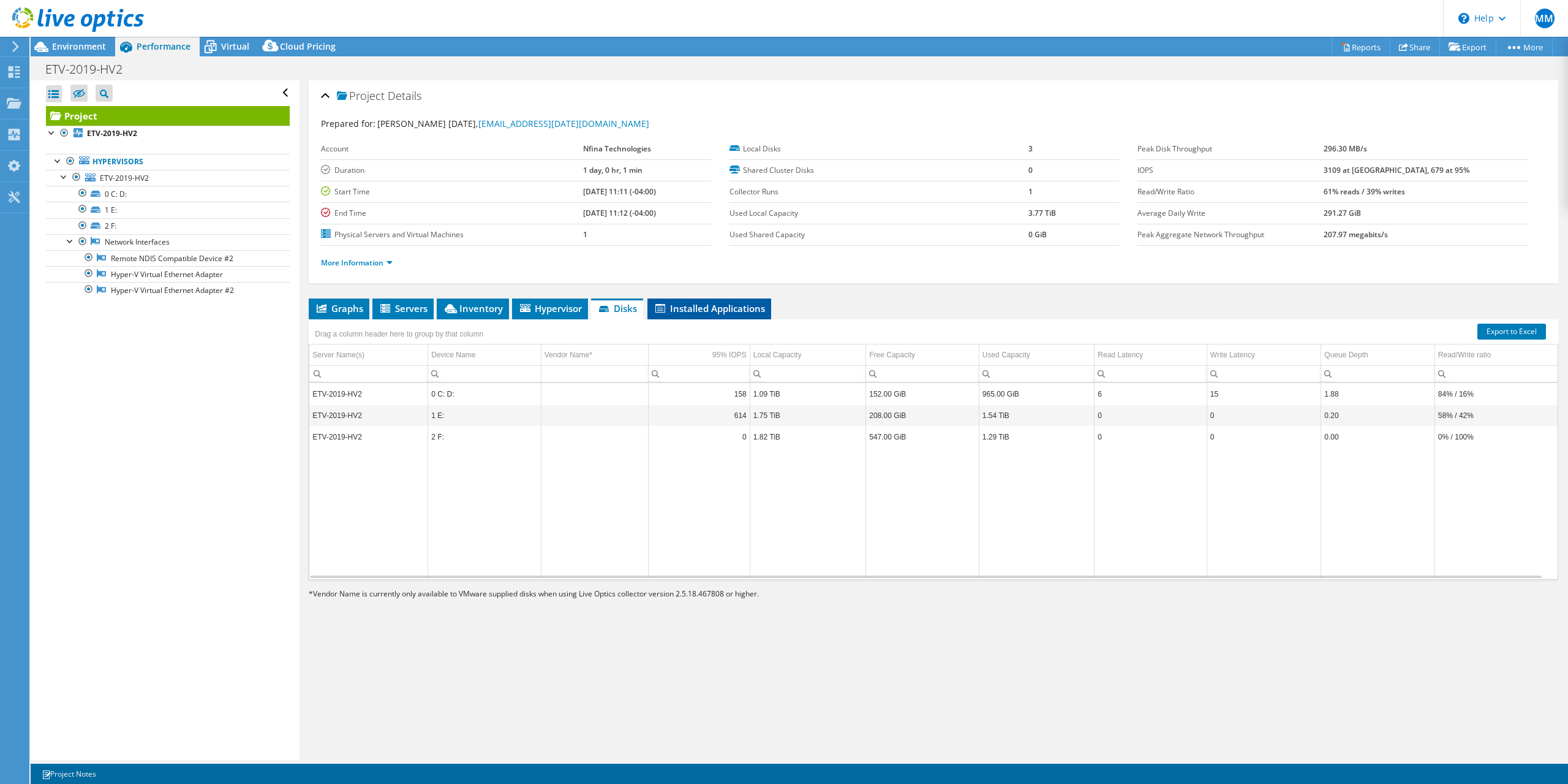
click at [688, 313] on span "Installed Applications" at bounding box center [709, 308] width 111 height 13
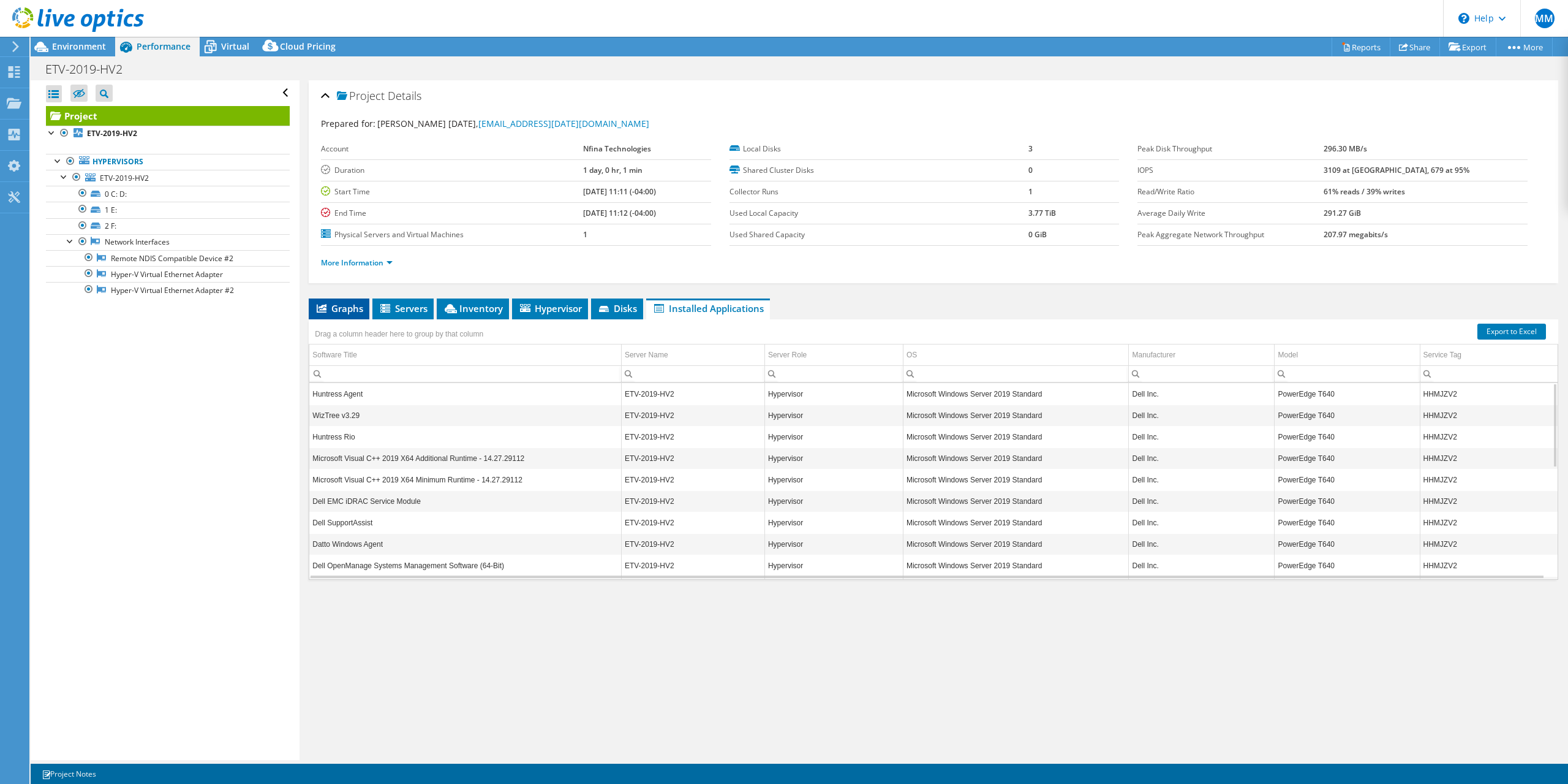
click at [363, 311] on span "Graphs" at bounding box center [339, 308] width 48 height 13
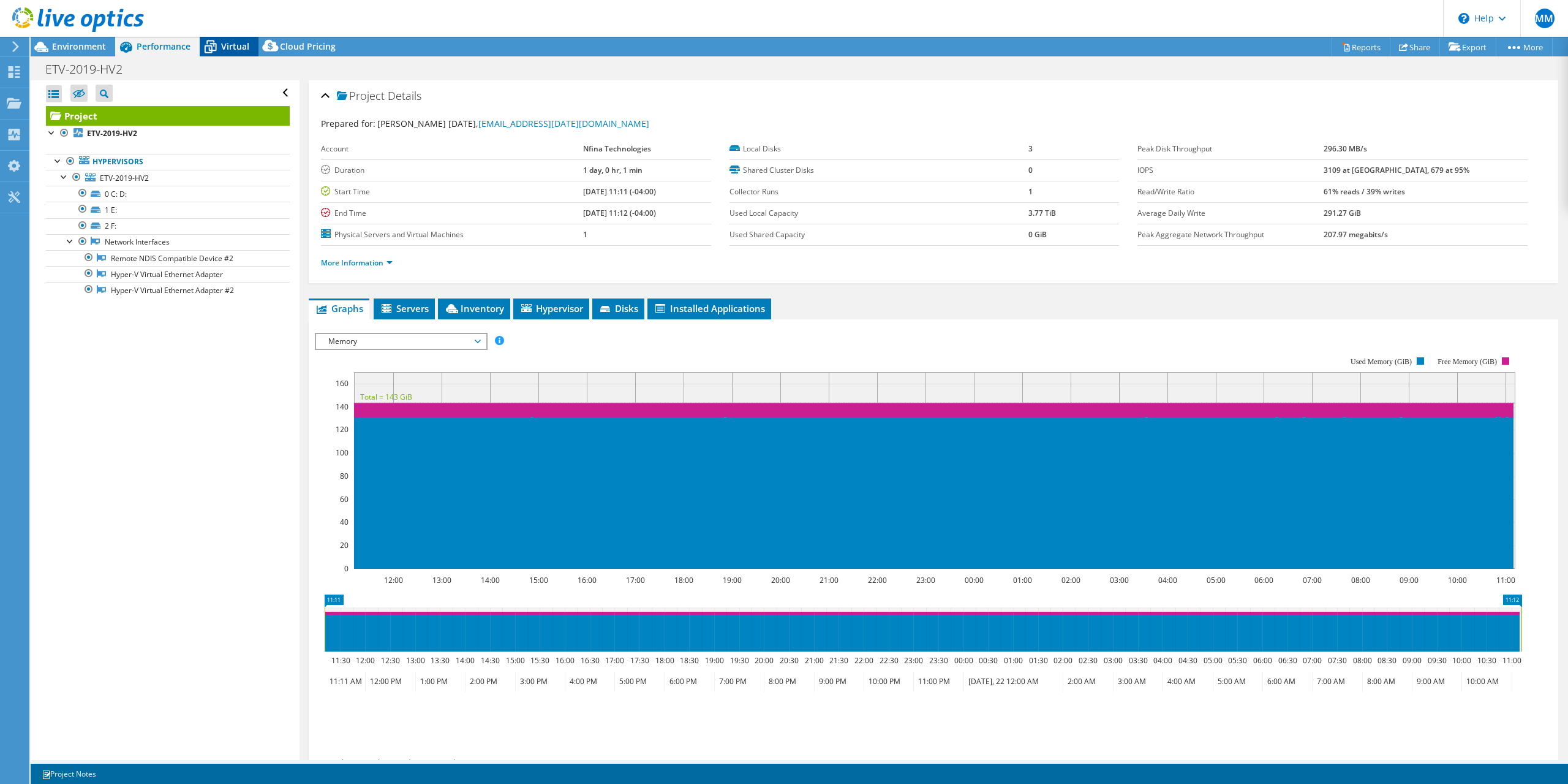
click at [240, 48] on span "Virtual" at bounding box center [235, 46] width 28 height 12
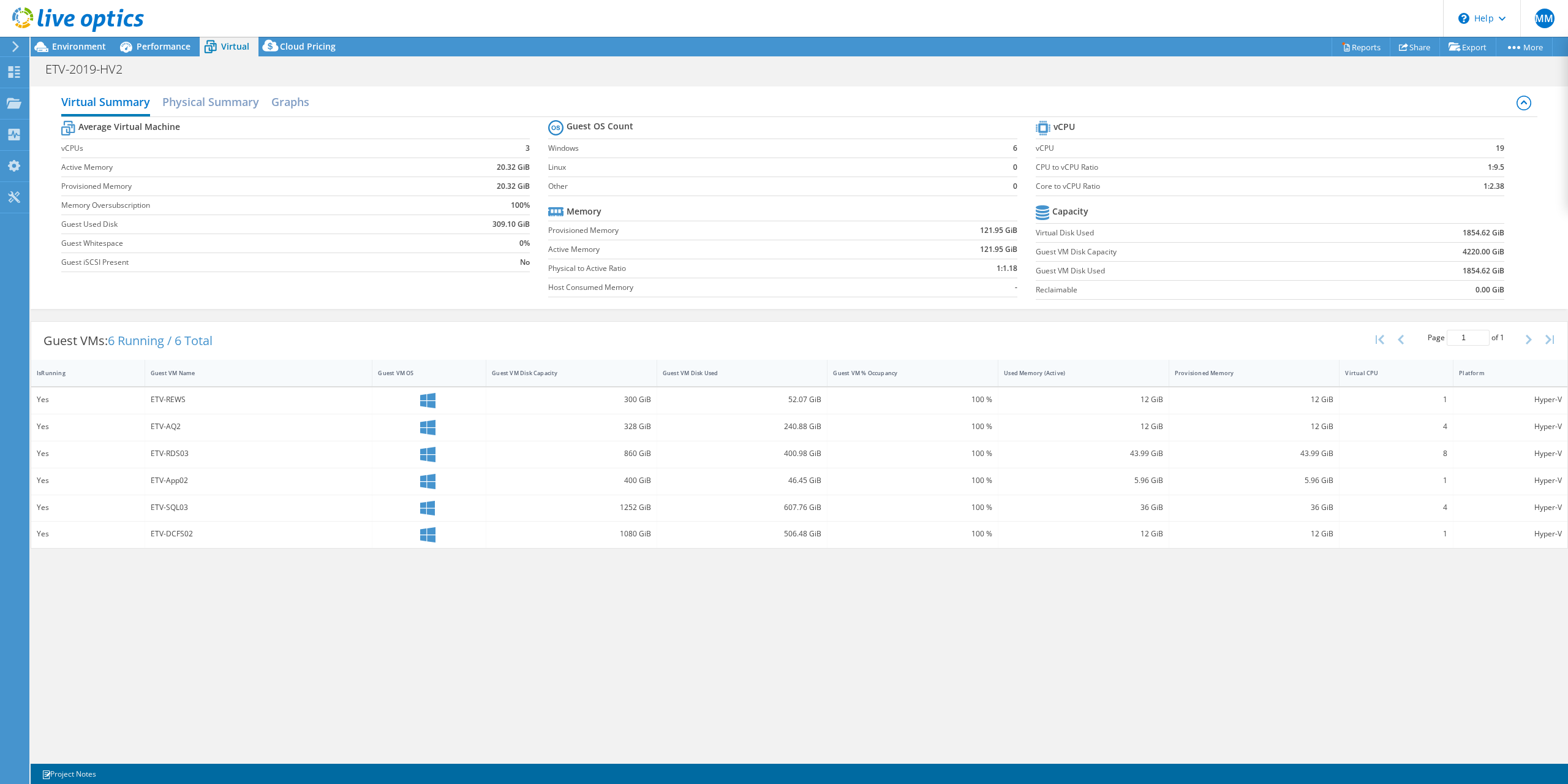
click at [434, 399] on icon at bounding box center [428, 400] width 15 height 15
click at [235, 108] on h2 "Physical Summary" at bounding box center [210, 103] width 97 height 27
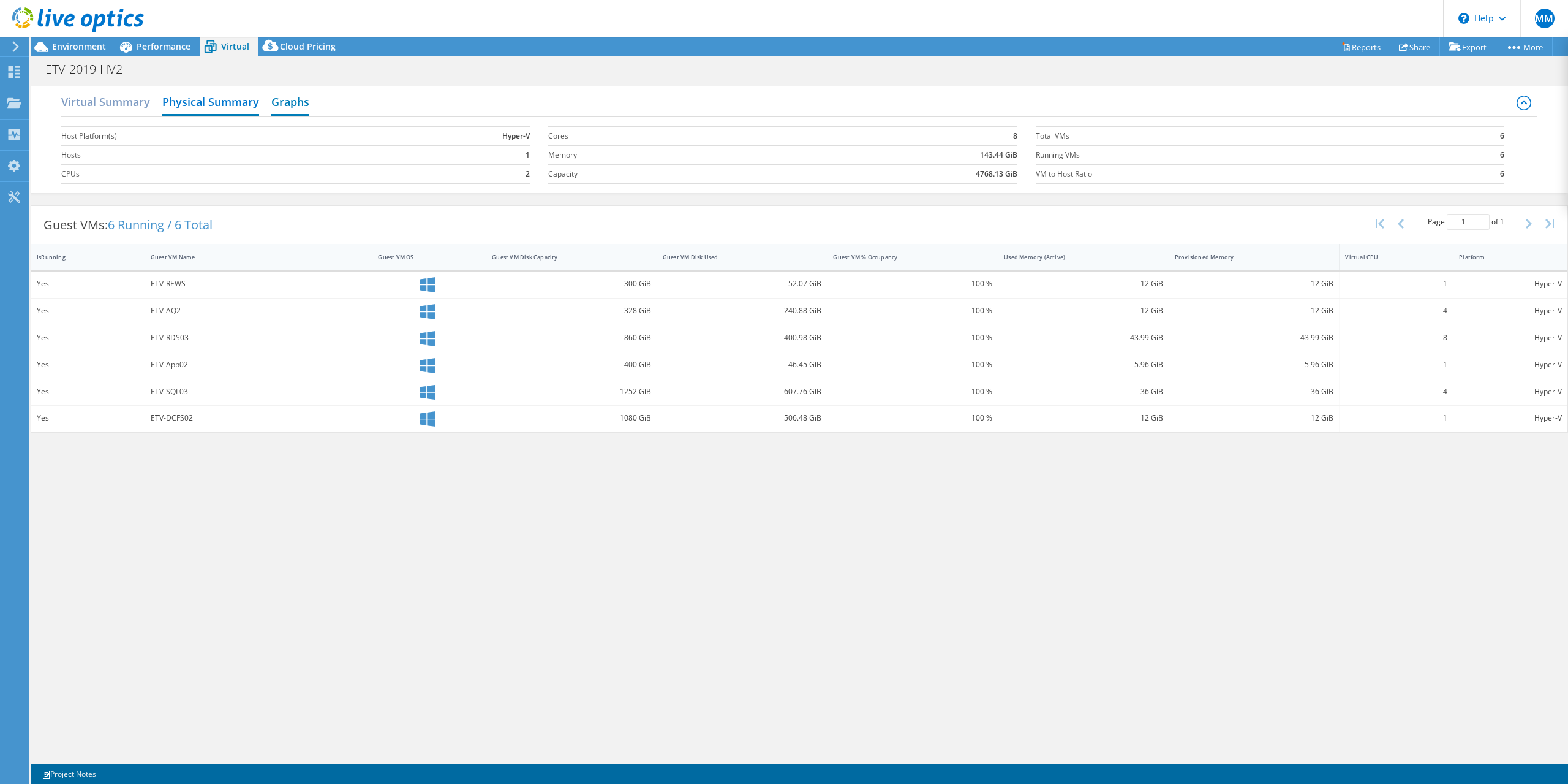
click at [291, 105] on h2 "Graphs" at bounding box center [291, 103] width 38 height 27
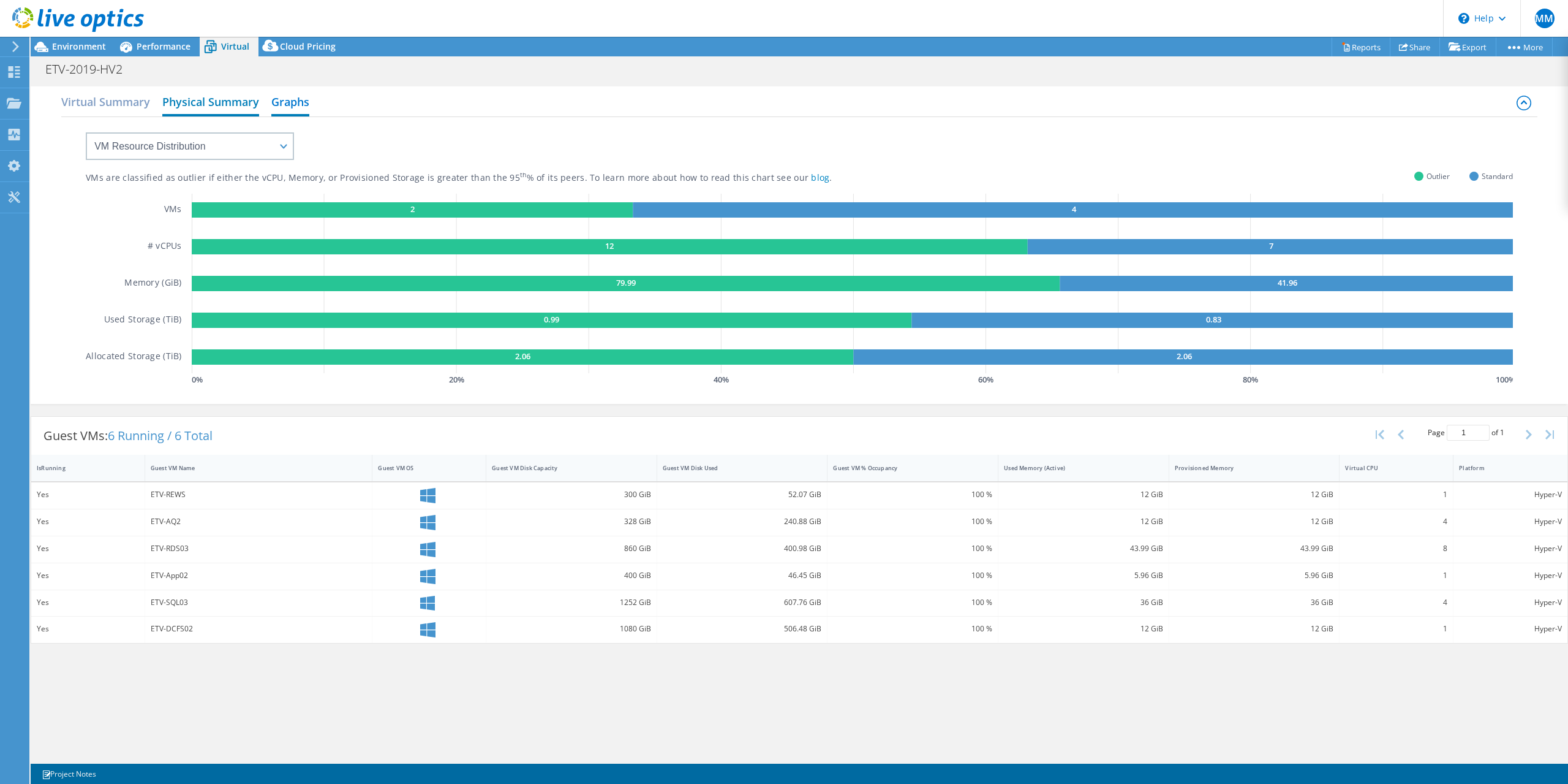
click at [239, 109] on h2 "Physical Summary" at bounding box center [210, 103] width 97 height 27
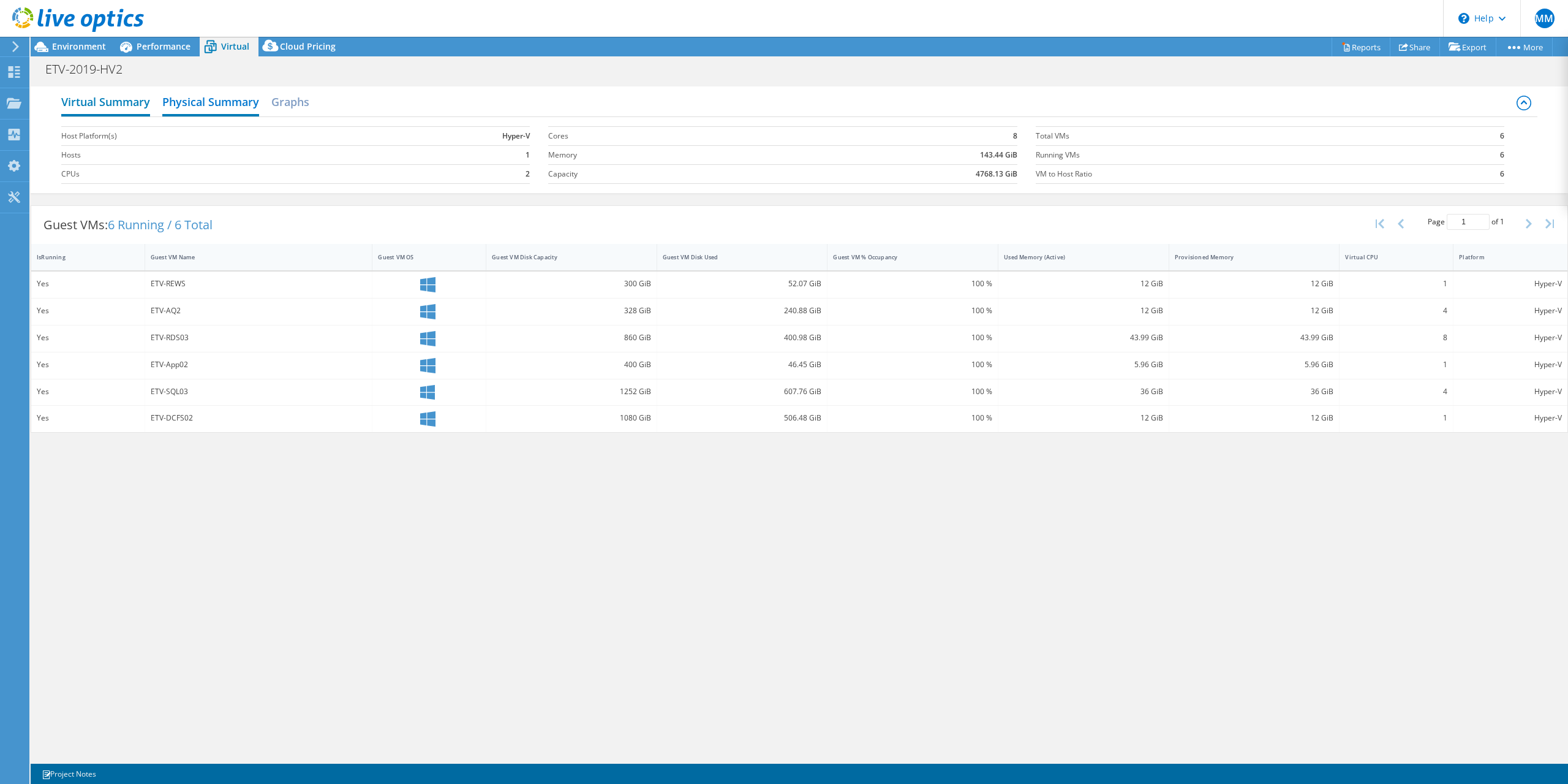
click at [132, 108] on h2 "Virtual Summary" at bounding box center [105, 103] width 89 height 27
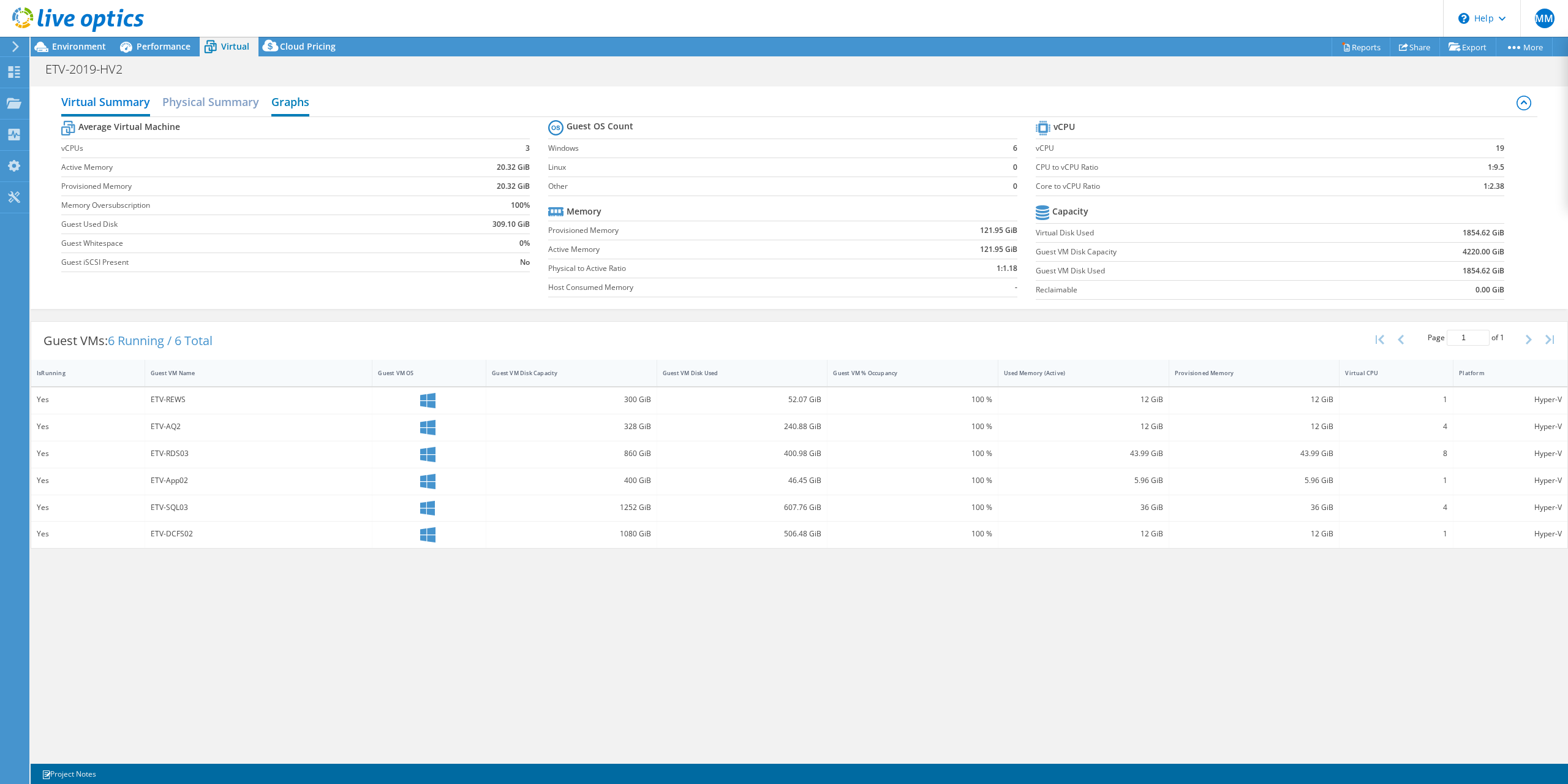
drag, startPoint x: 227, startPoint y: 106, endPoint x: 275, endPoint y: 101, distance: 48.3
click at [227, 106] on h2 "Physical Summary" at bounding box center [210, 102] width 97 height 24
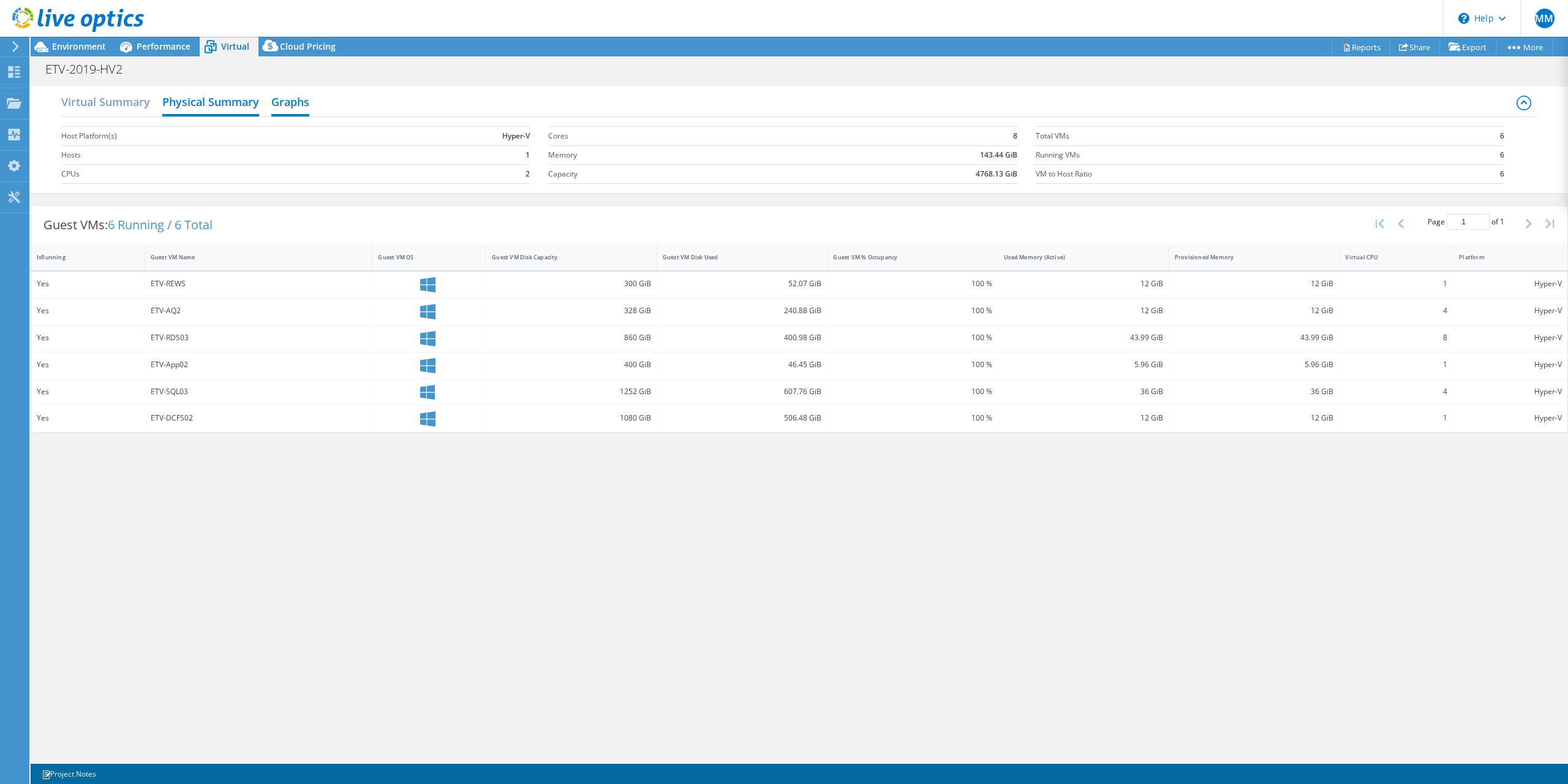
click at [285, 100] on h2 "Graphs" at bounding box center [291, 103] width 38 height 27
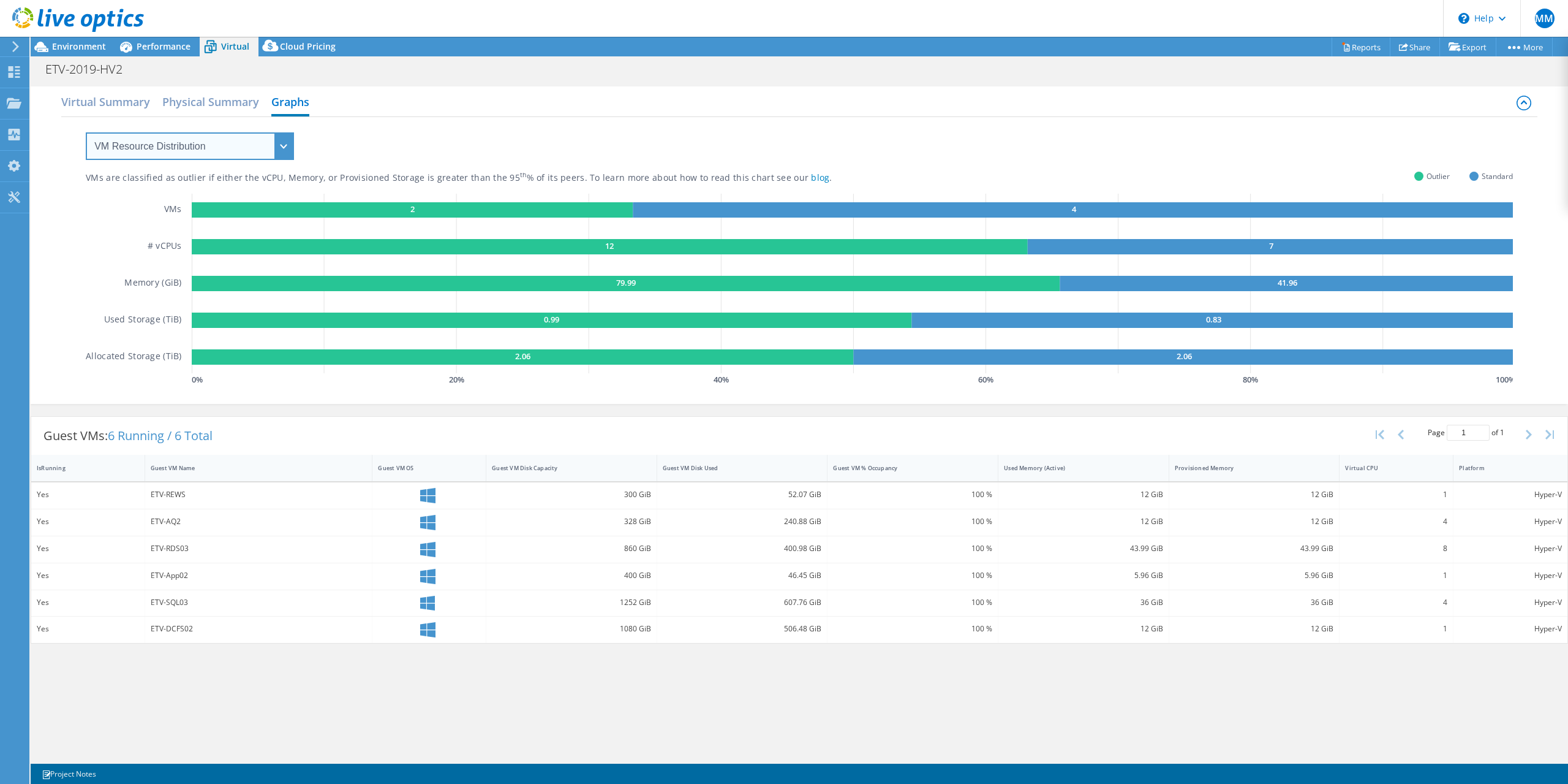
click at [221, 142] on select "VM Resource Distribution Provisioning Contrast Over Provisioning" at bounding box center [190, 146] width 208 height 28
click at [253, 112] on h2 "Physical Summary" at bounding box center [210, 103] width 97 height 27
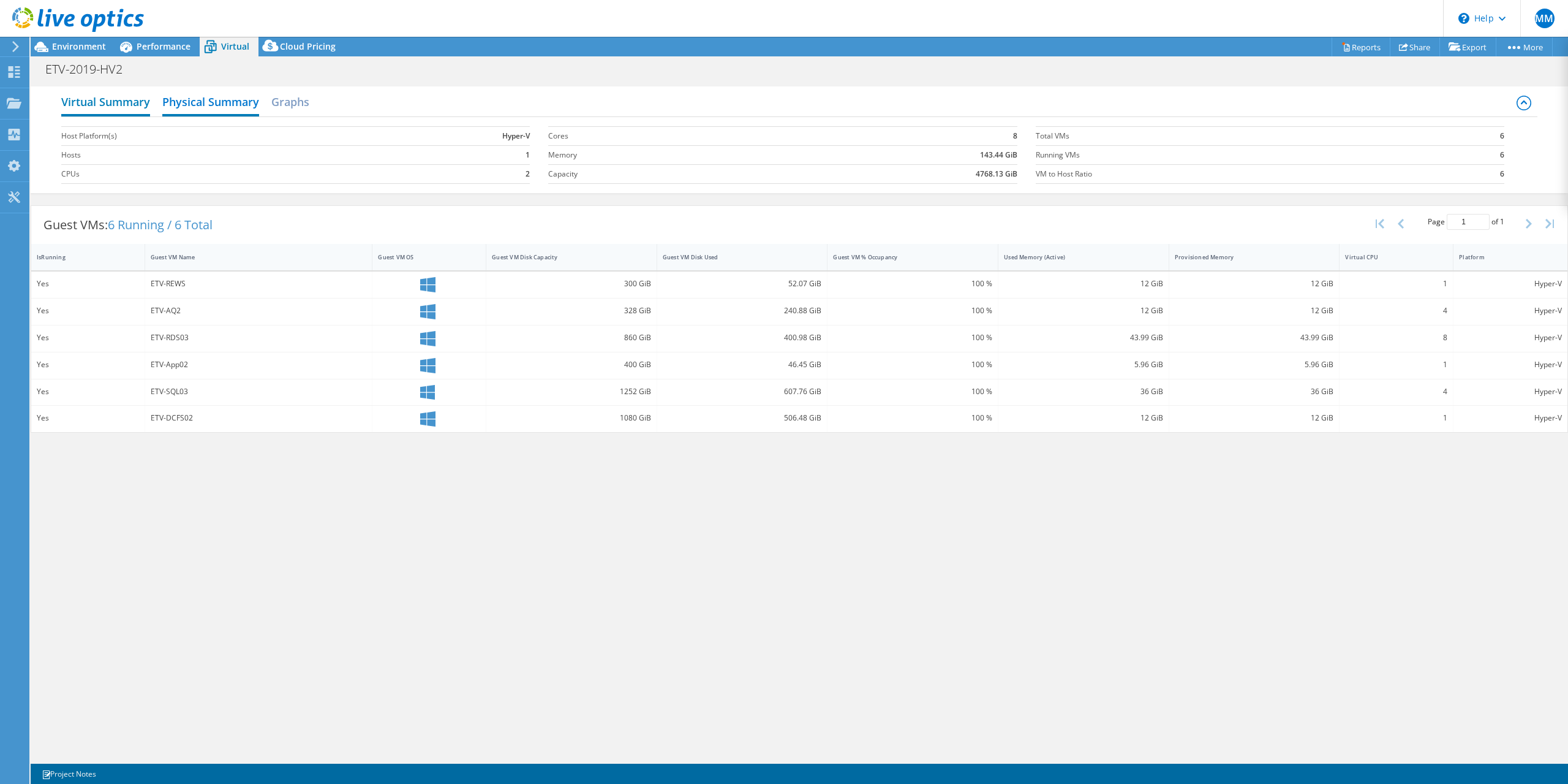
click at [132, 108] on h2 "Virtual Summary" at bounding box center [105, 103] width 89 height 27
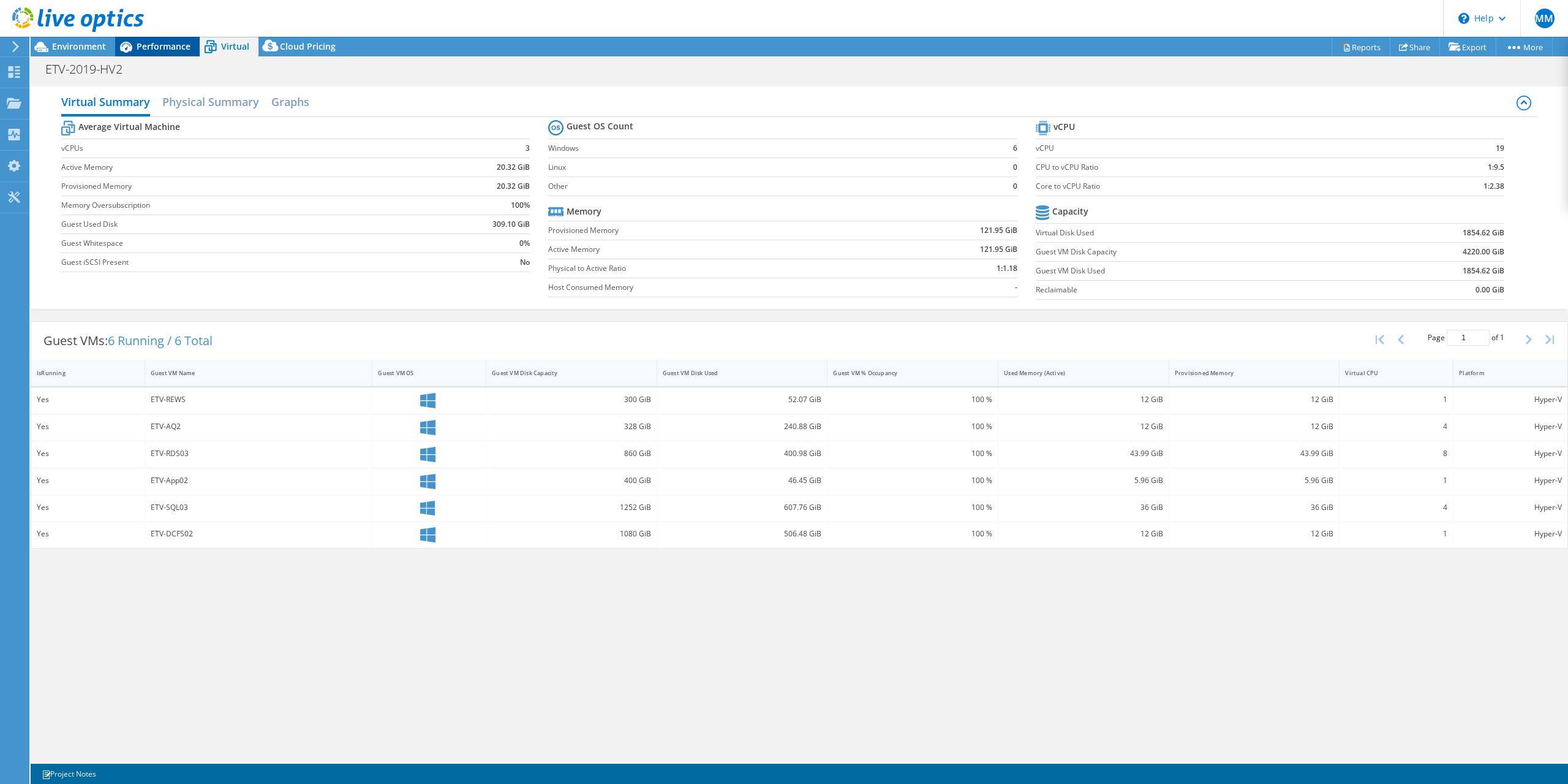
click at [173, 50] on span "Performance" at bounding box center [163, 46] width 54 height 12
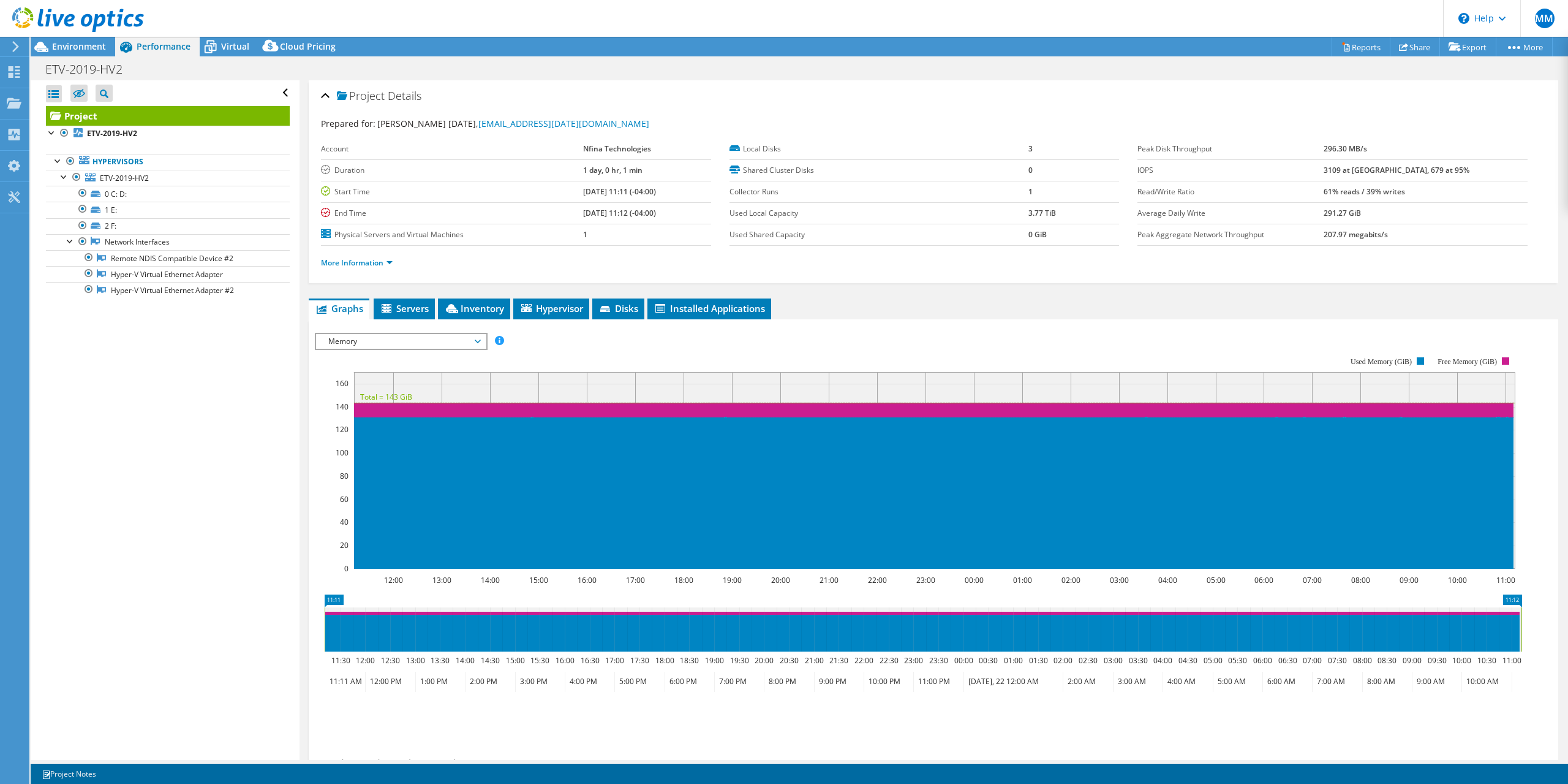
click at [475, 342] on span "Memory" at bounding box center [401, 342] width 158 height 15
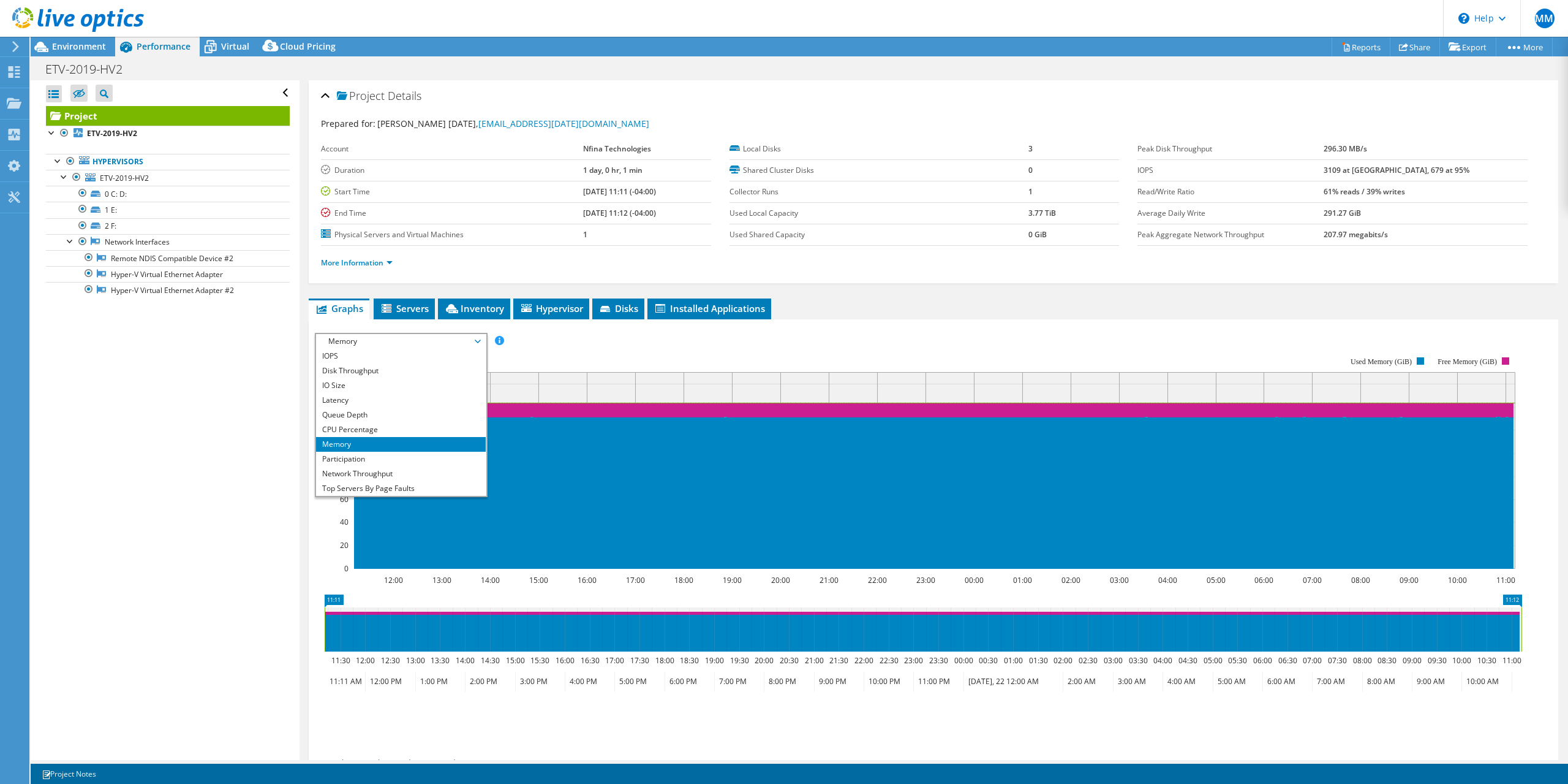
click at [593, 263] on ul "More Information" at bounding box center [933, 261] width 1225 height 16
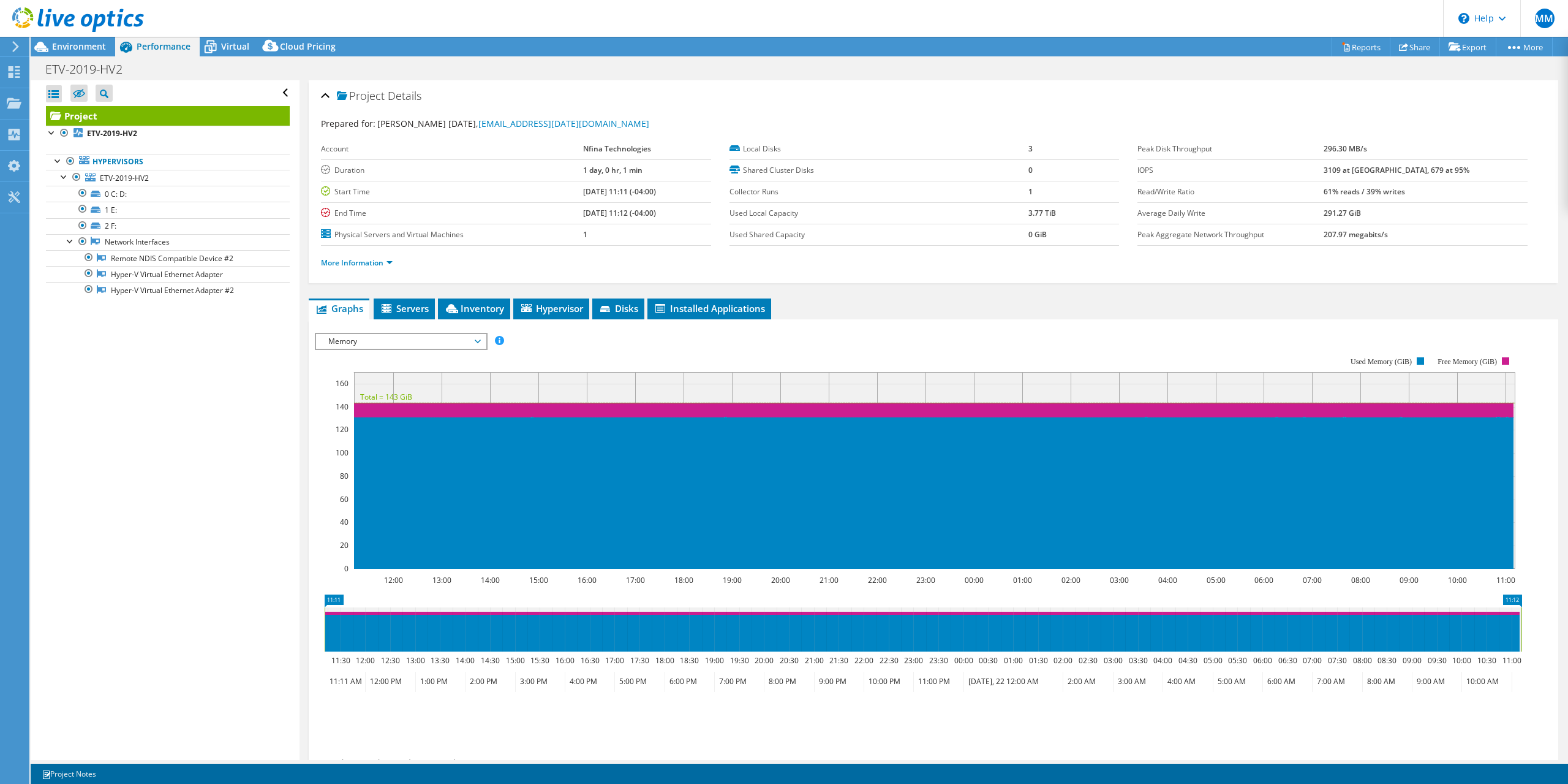
click at [432, 341] on span "Memory" at bounding box center [401, 342] width 158 height 15
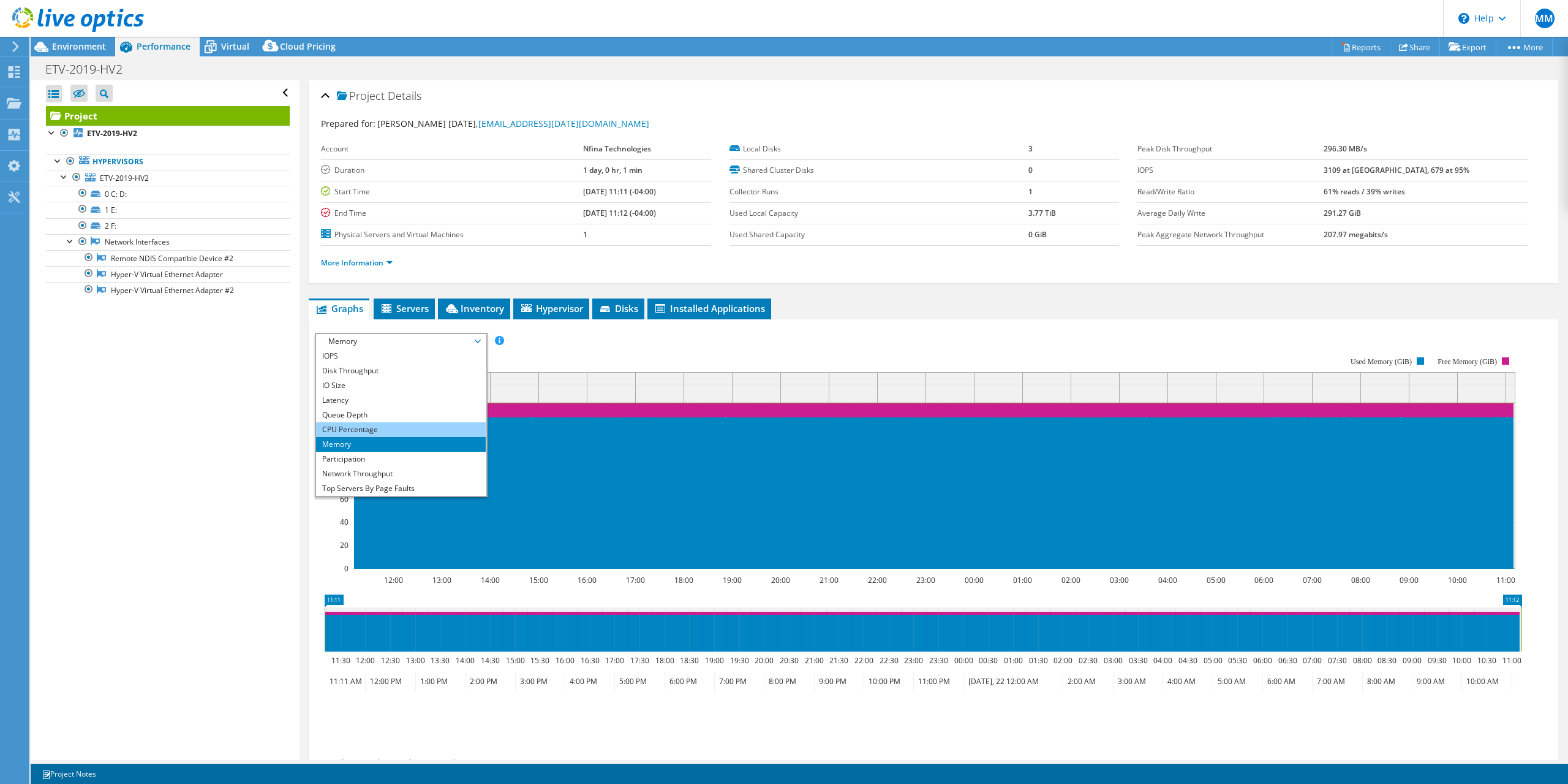
click at [377, 427] on li "CPU Percentage" at bounding box center [401, 429] width 169 height 15
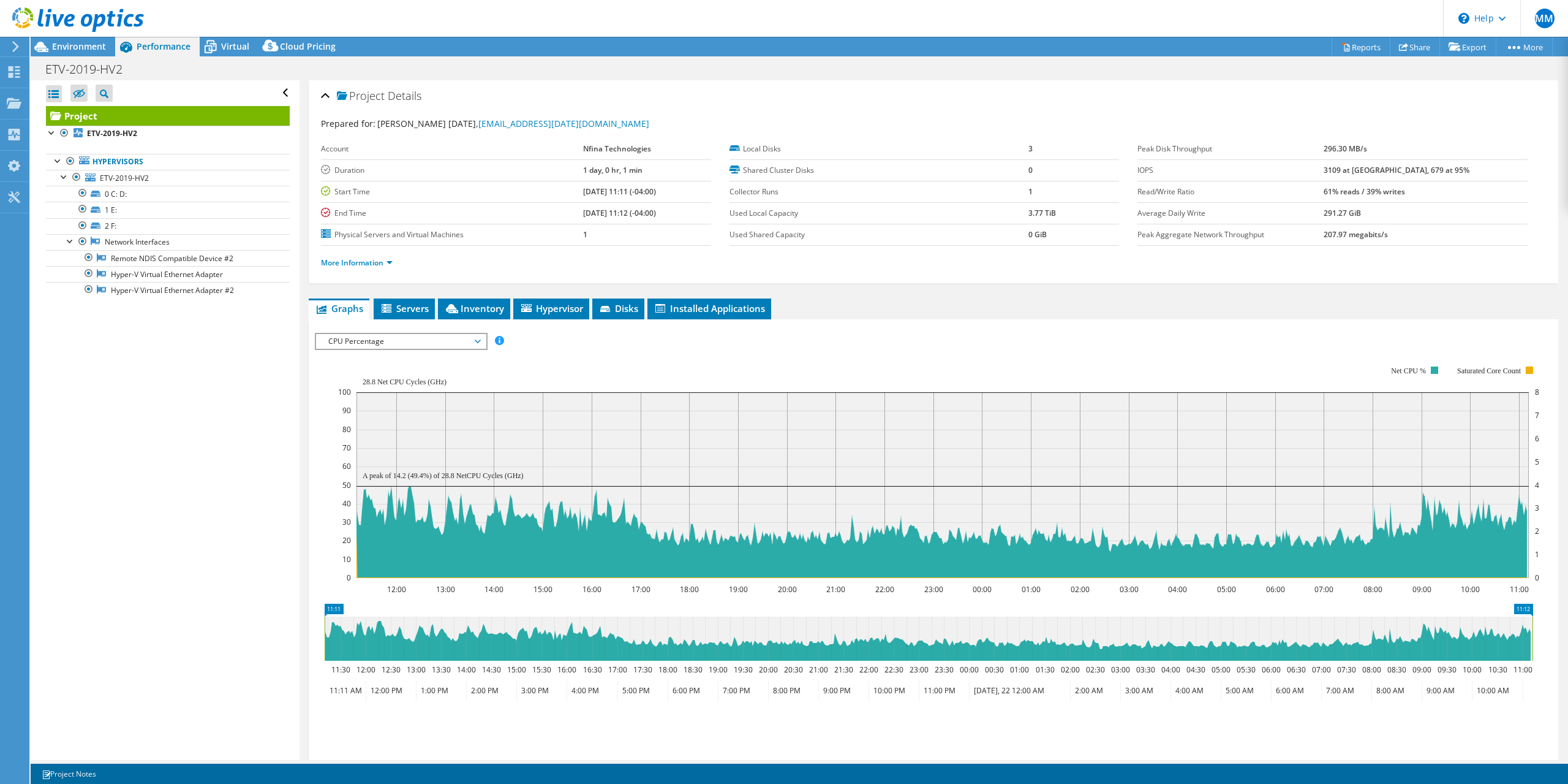
click at [426, 343] on span "CPU Percentage" at bounding box center [401, 342] width 158 height 15
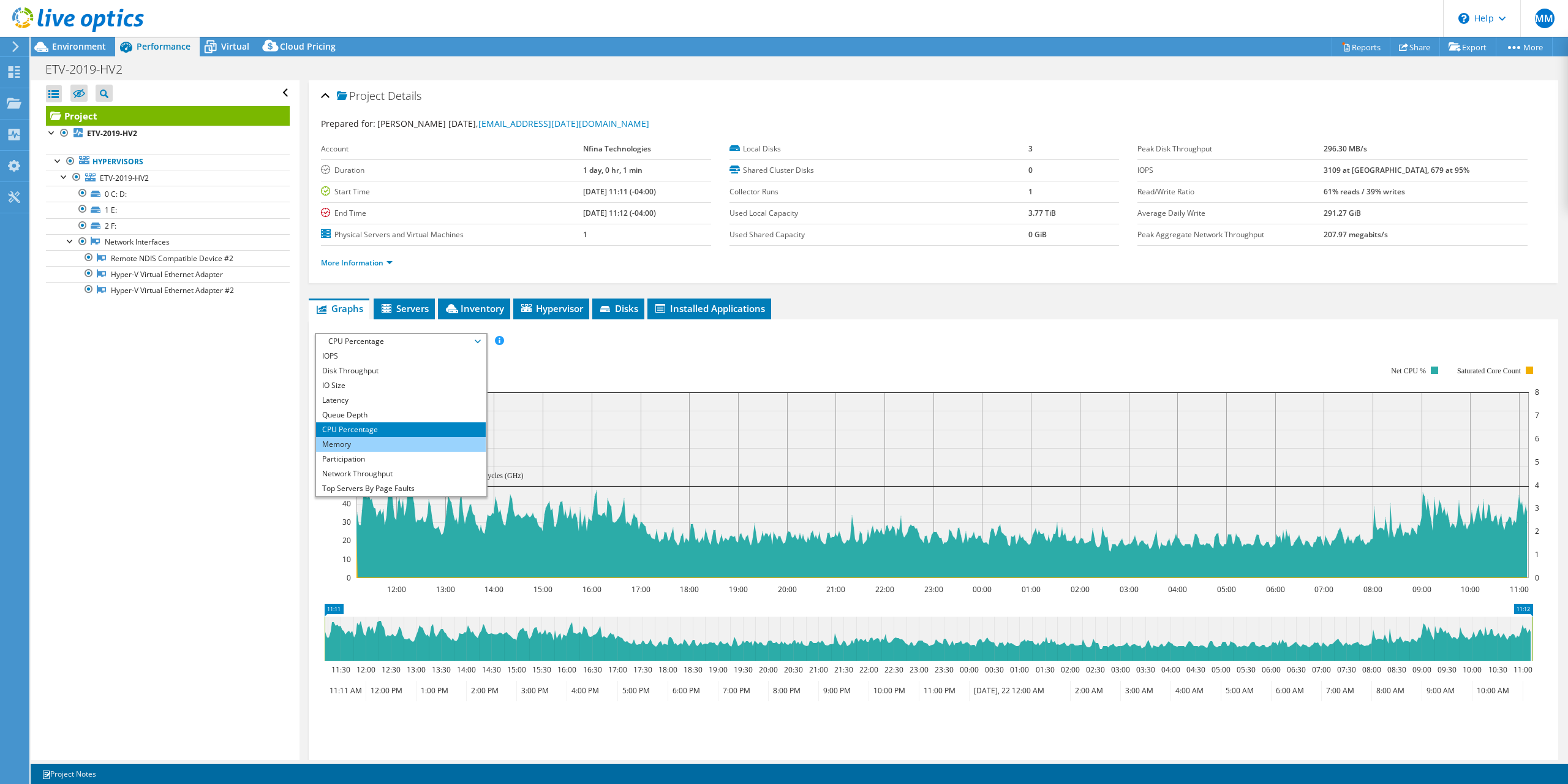
click at [395, 438] on li "Memory" at bounding box center [401, 444] width 169 height 15
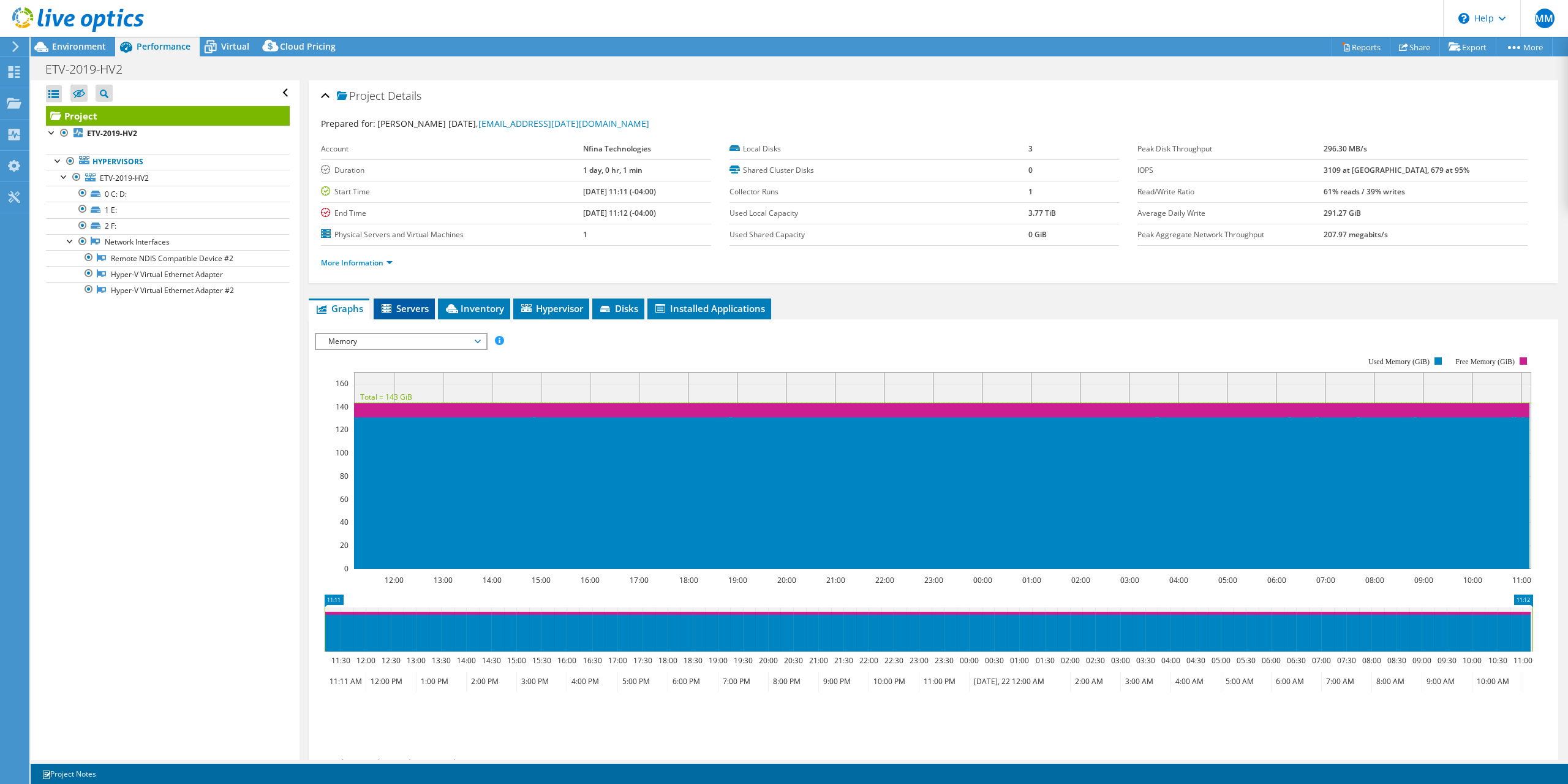
click at [416, 312] on span "Servers" at bounding box center [404, 308] width 49 height 13
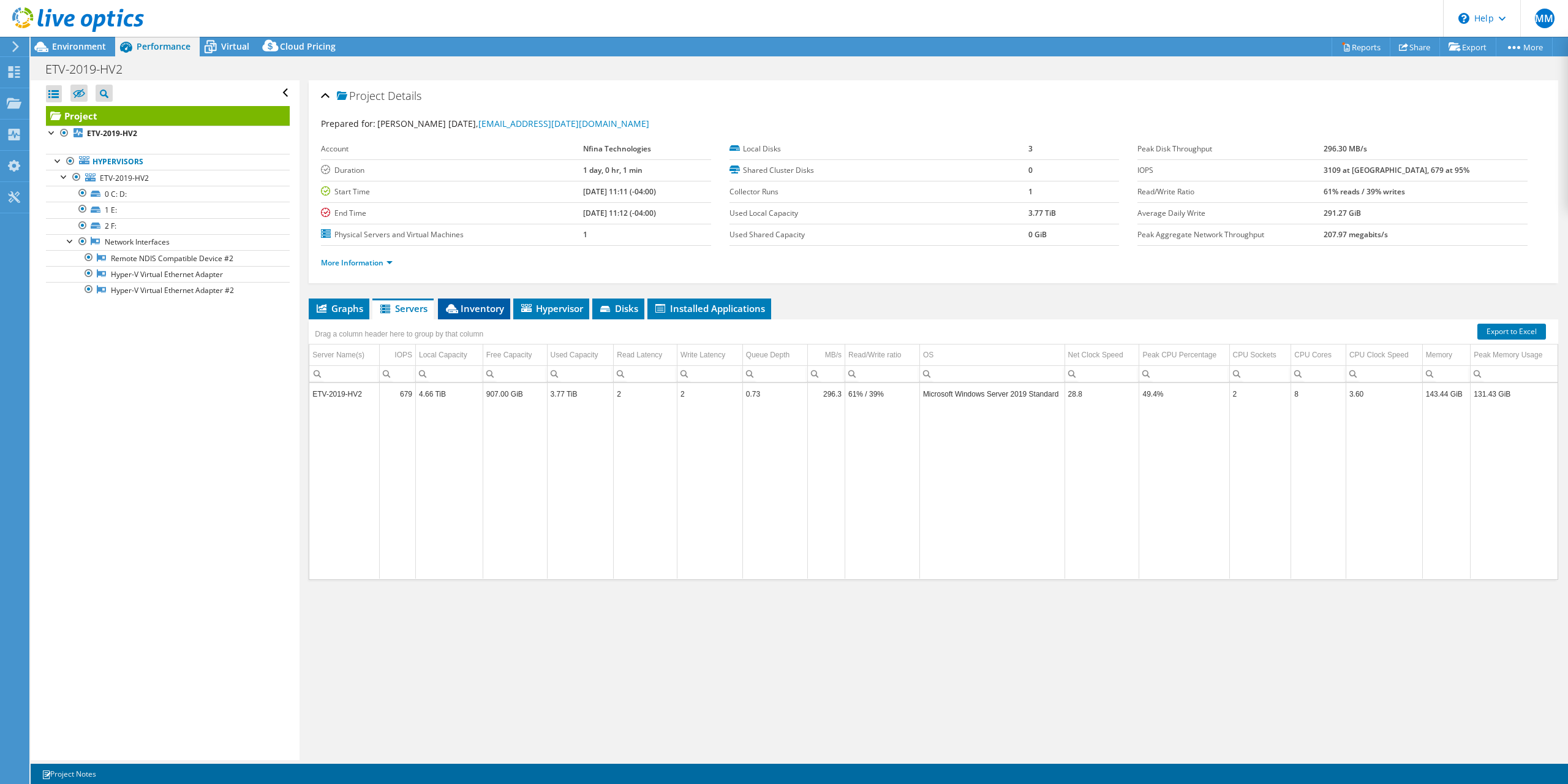
click at [465, 313] on span "Inventory" at bounding box center [474, 308] width 60 height 13
click at [344, 309] on span "Graphs" at bounding box center [339, 308] width 48 height 13
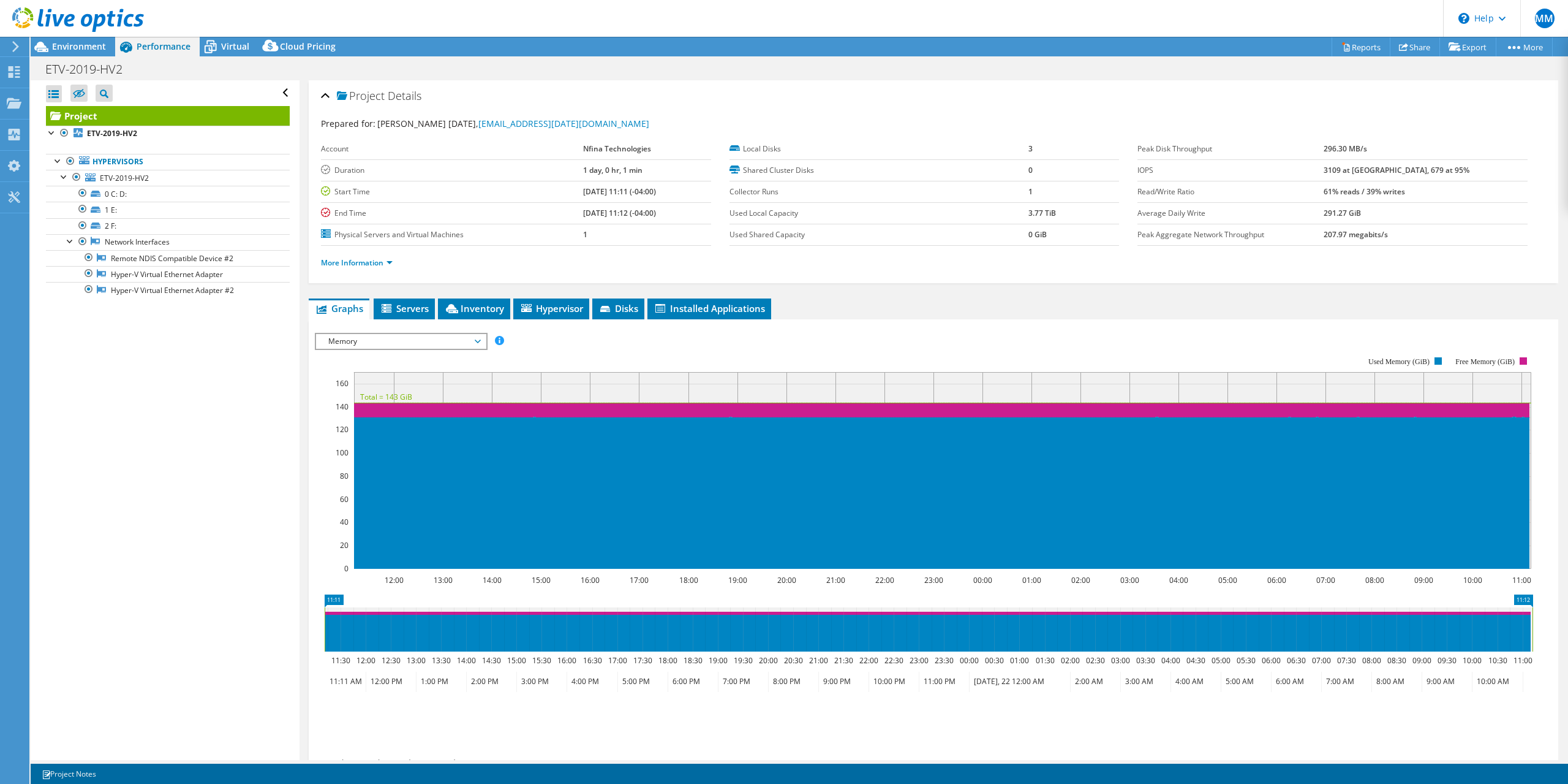
click at [397, 342] on span "Memory" at bounding box center [401, 342] width 158 height 15
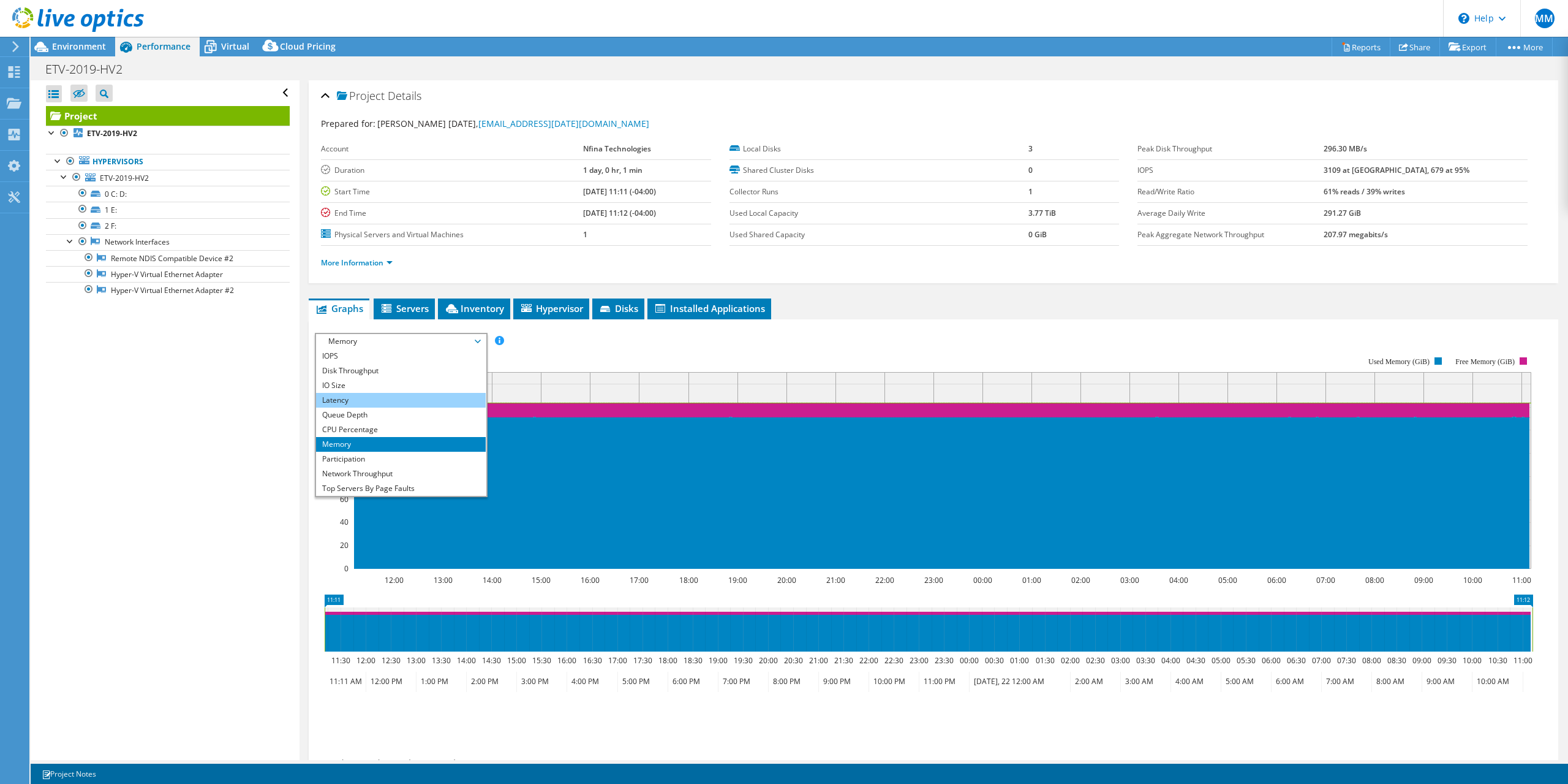
click at [388, 404] on li "Latency" at bounding box center [401, 400] width 169 height 15
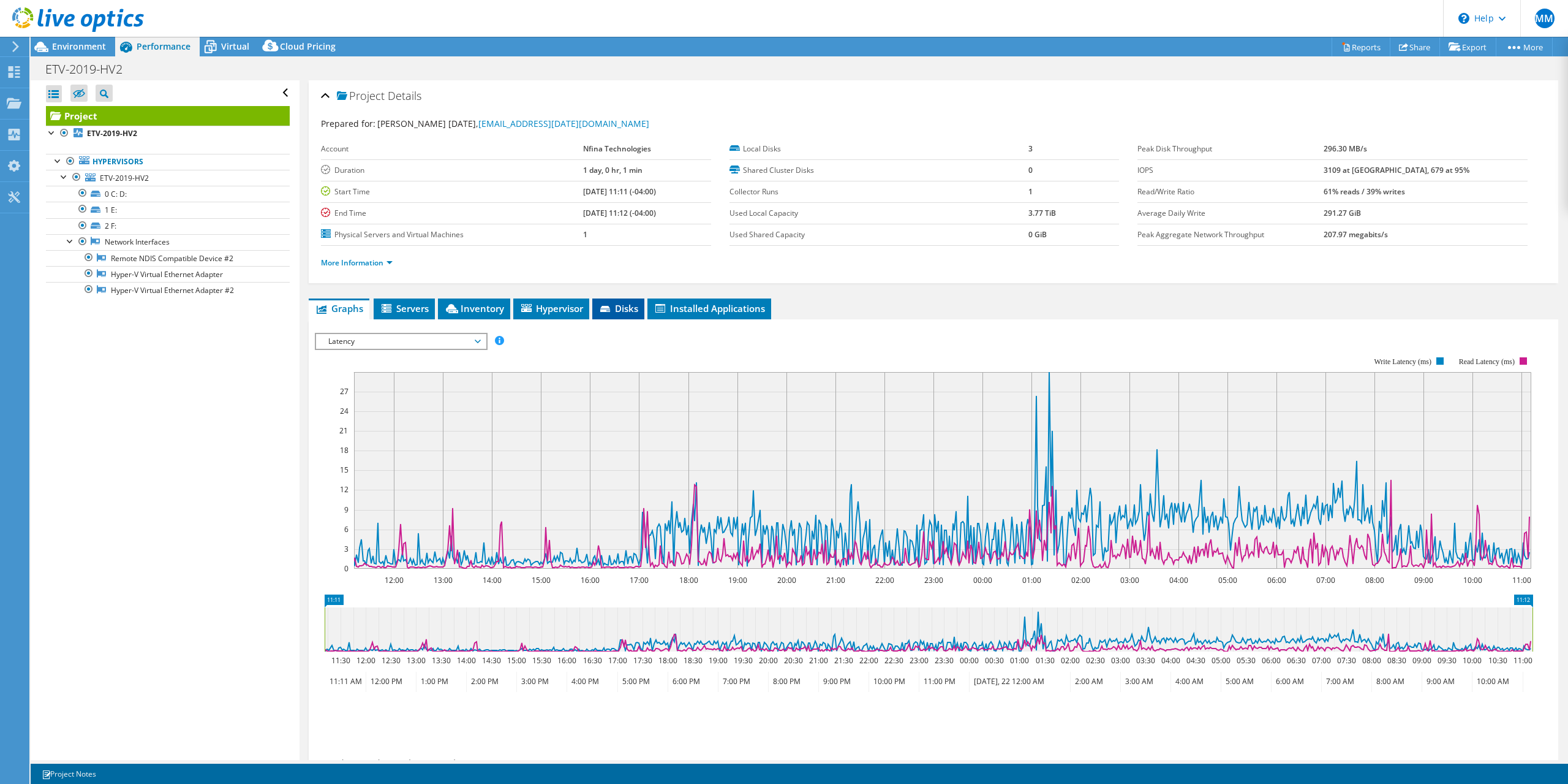
click at [618, 315] on li "Disks" at bounding box center [618, 309] width 52 height 21
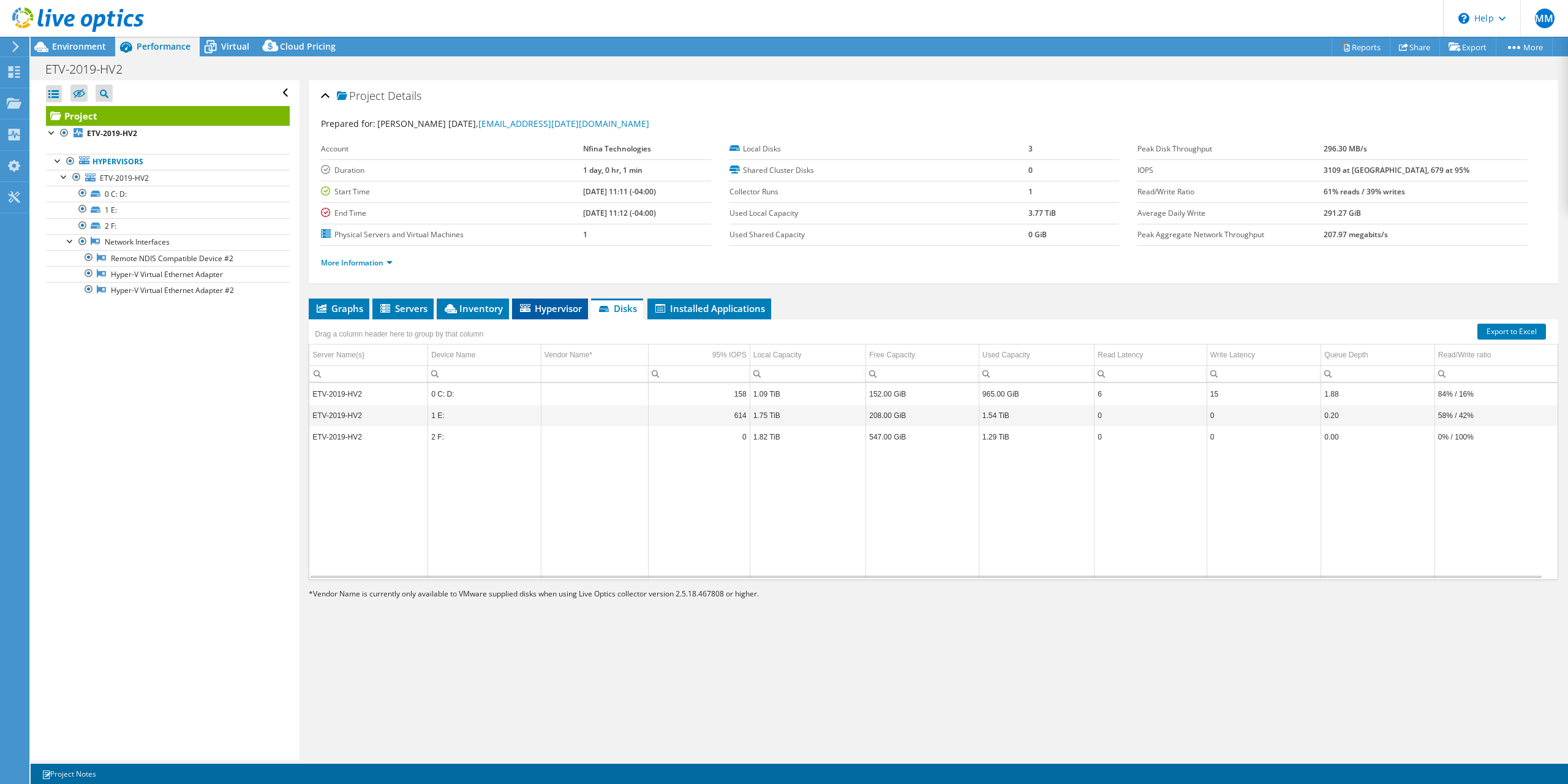
click at [561, 317] on li "Hypervisor" at bounding box center [550, 309] width 76 height 21
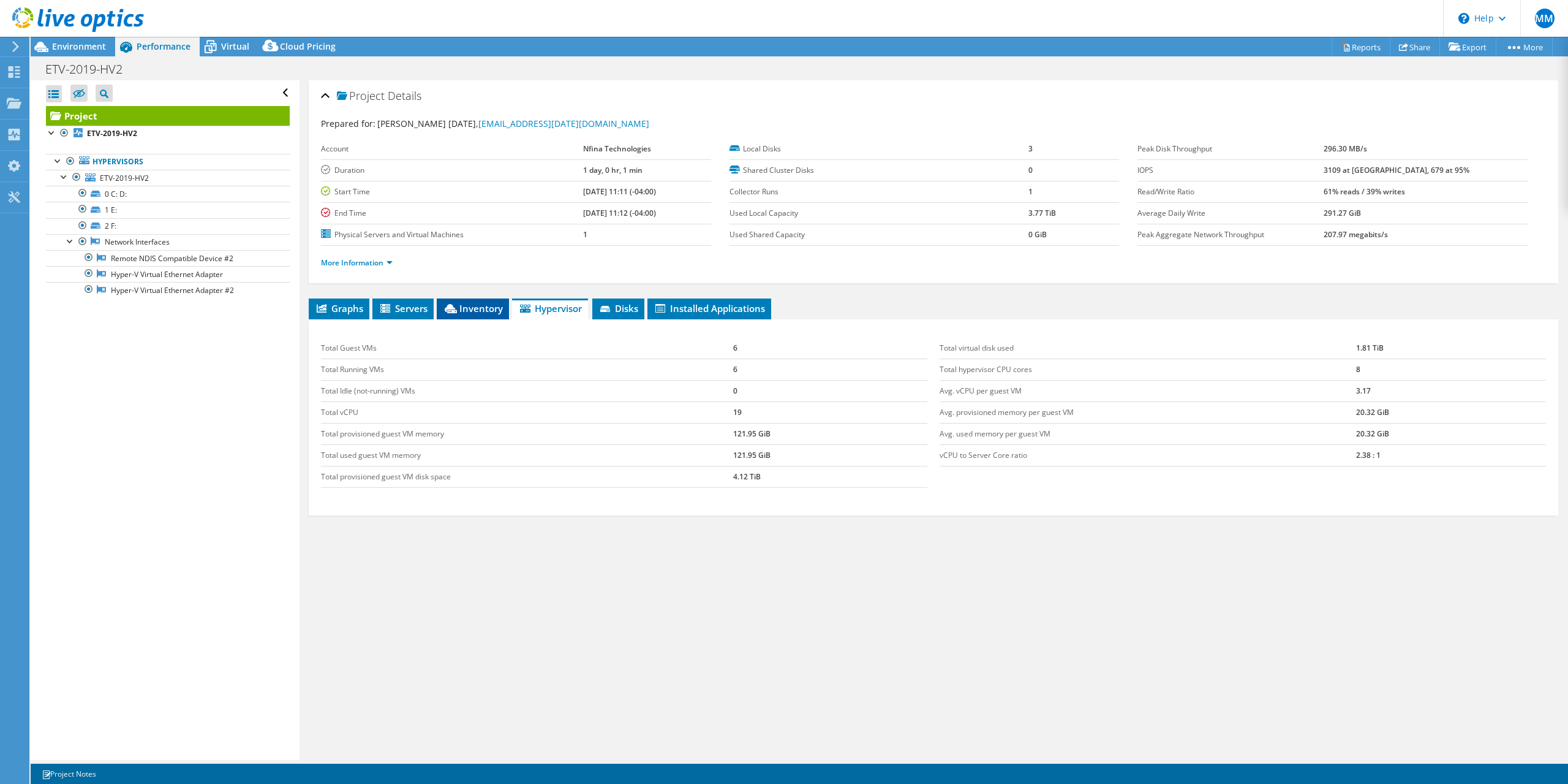
click at [472, 311] on span "Inventory" at bounding box center [473, 308] width 60 height 13
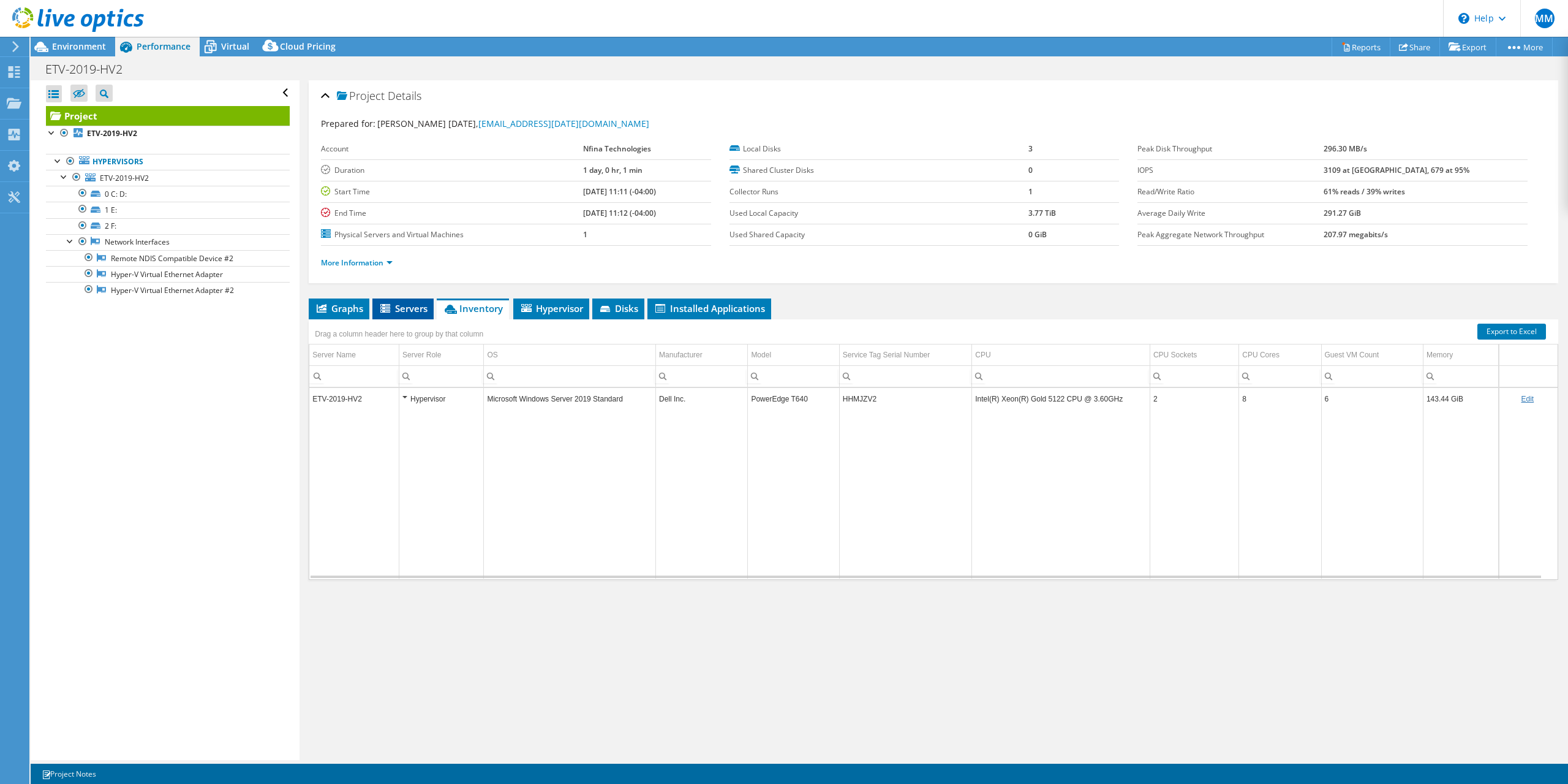
click at [421, 309] on span "Servers" at bounding box center [403, 308] width 49 height 13
click at [337, 311] on span "Graphs" at bounding box center [339, 308] width 48 height 13
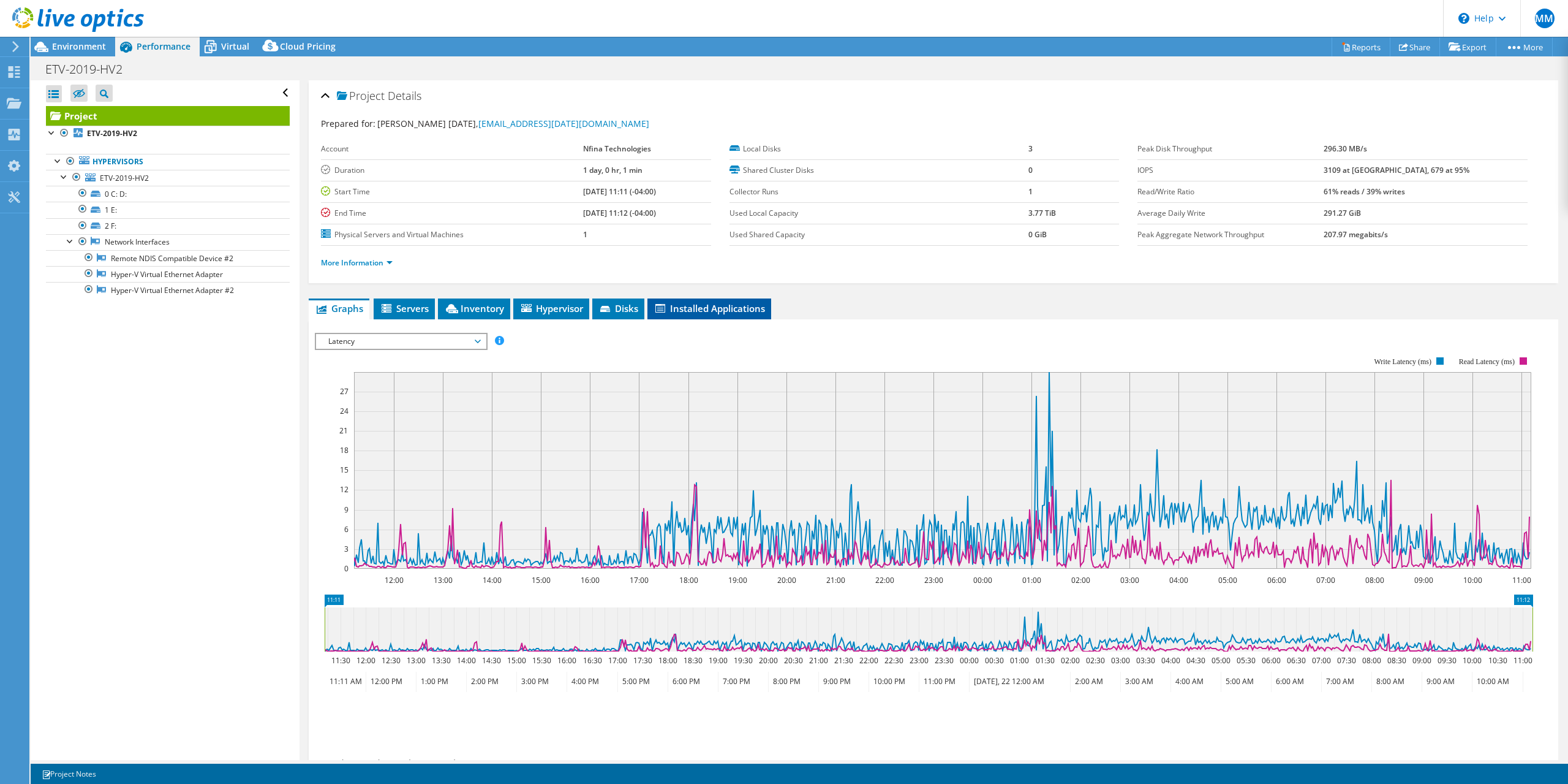
click at [741, 311] on span "Installed Applications" at bounding box center [709, 308] width 111 height 13
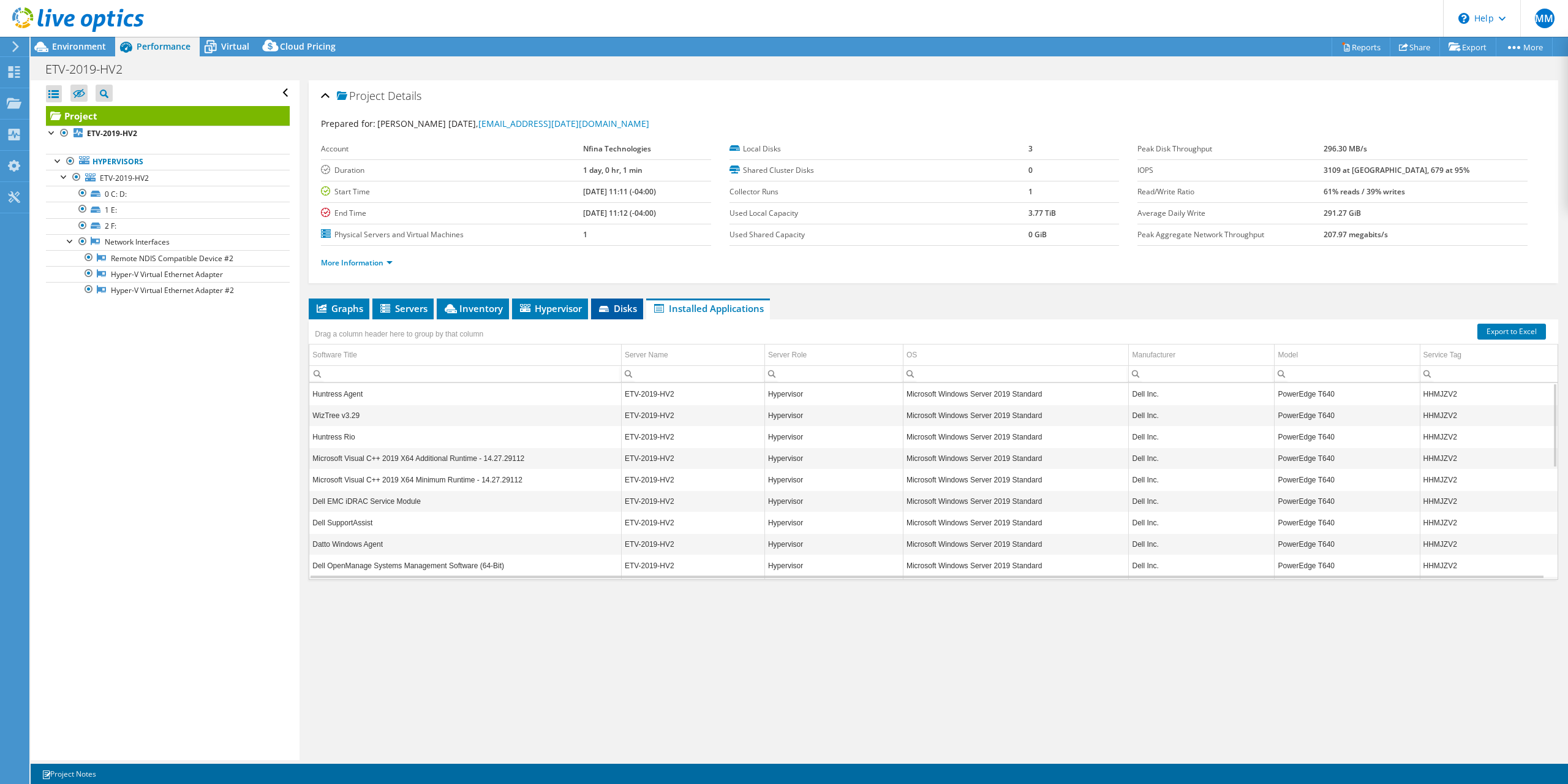
click at [623, 309] on span "Disks" at bounding box center [617, 308] width 40 height 13
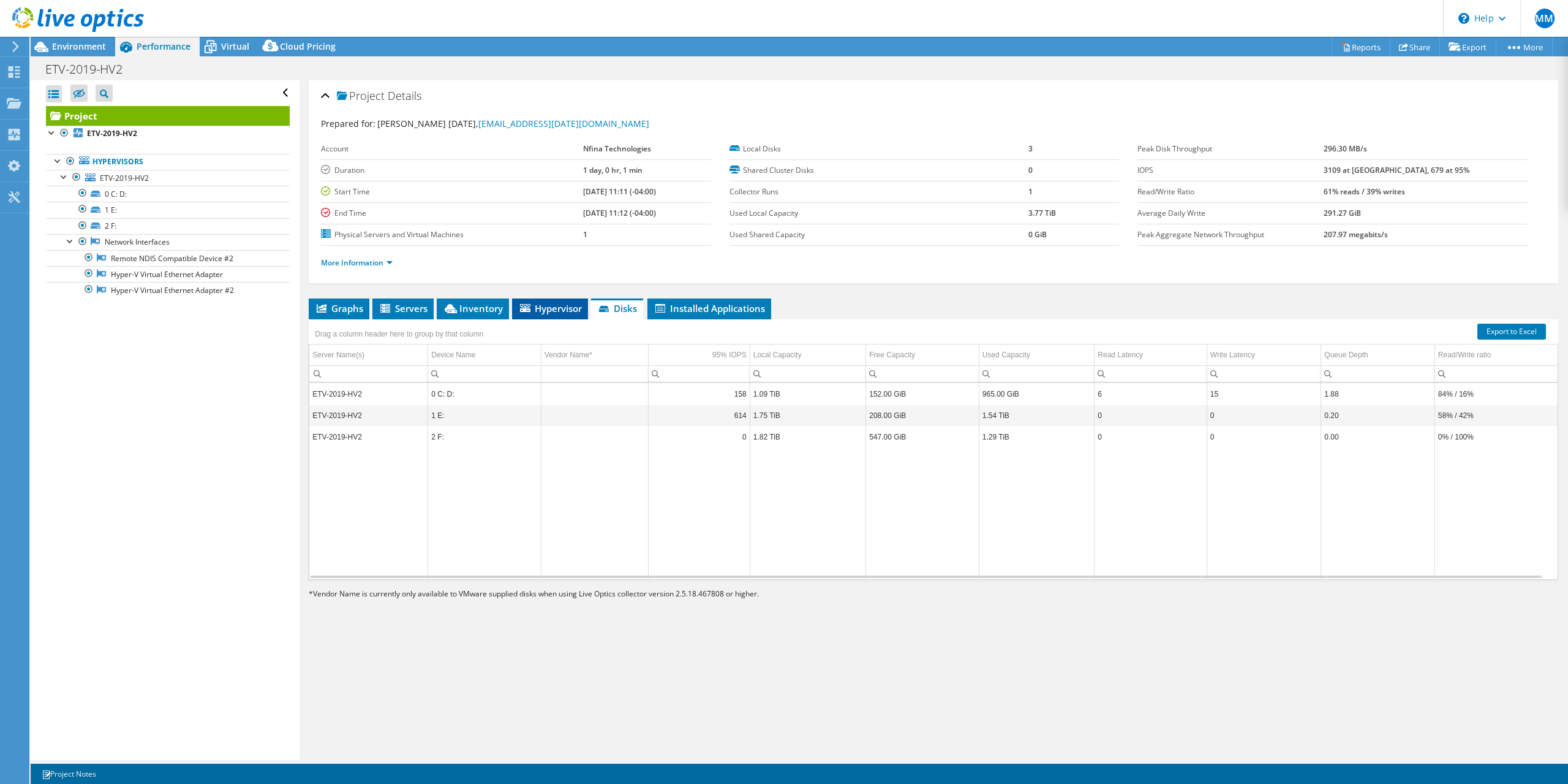
click at [546, 310] on span "Hypervisor" at bounding box center [550, 308] width 64 height 13
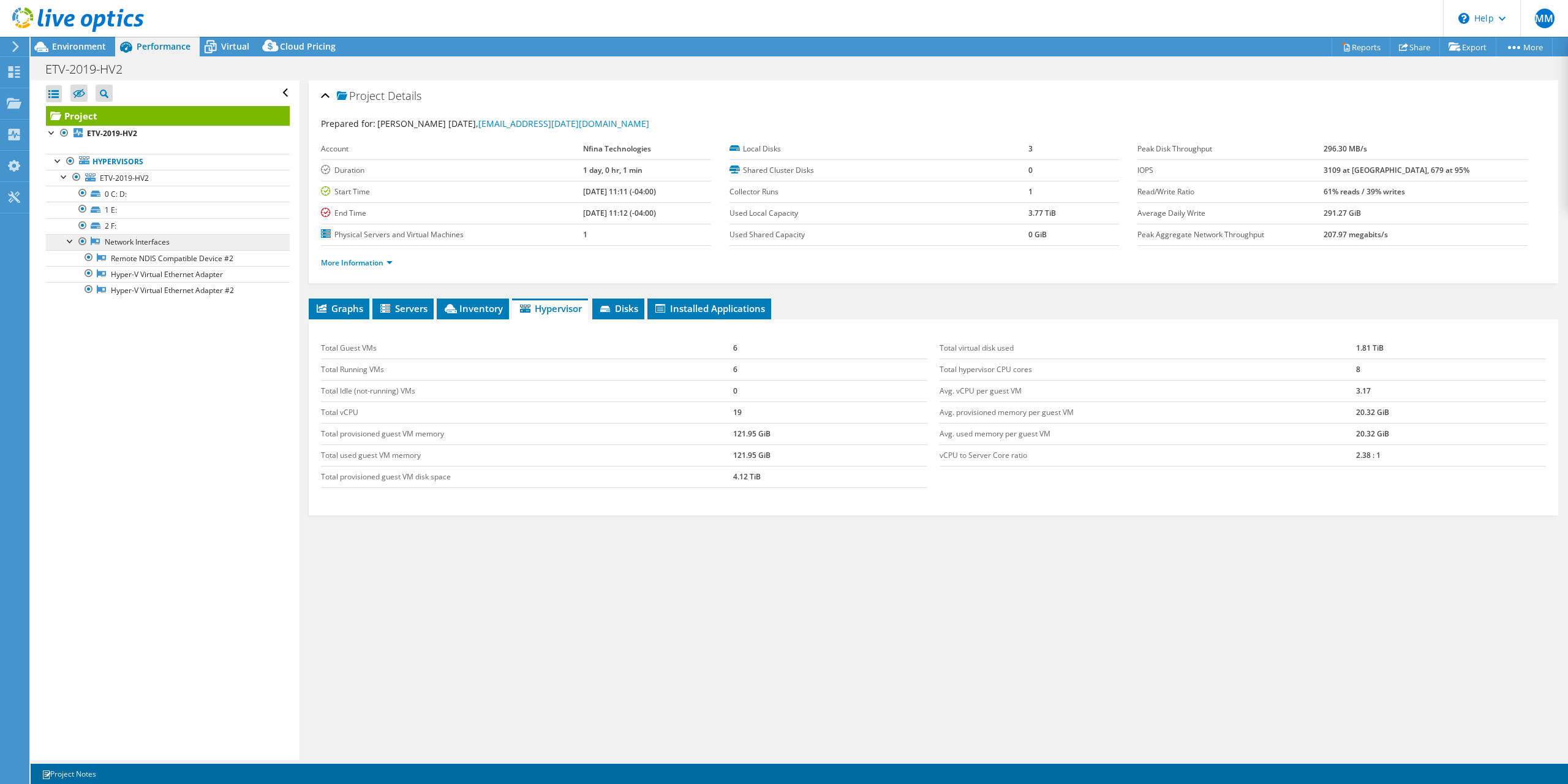
click at [195, 238] on link "Network Interfaces" at bounding box center [168, 242] width 244 height 16
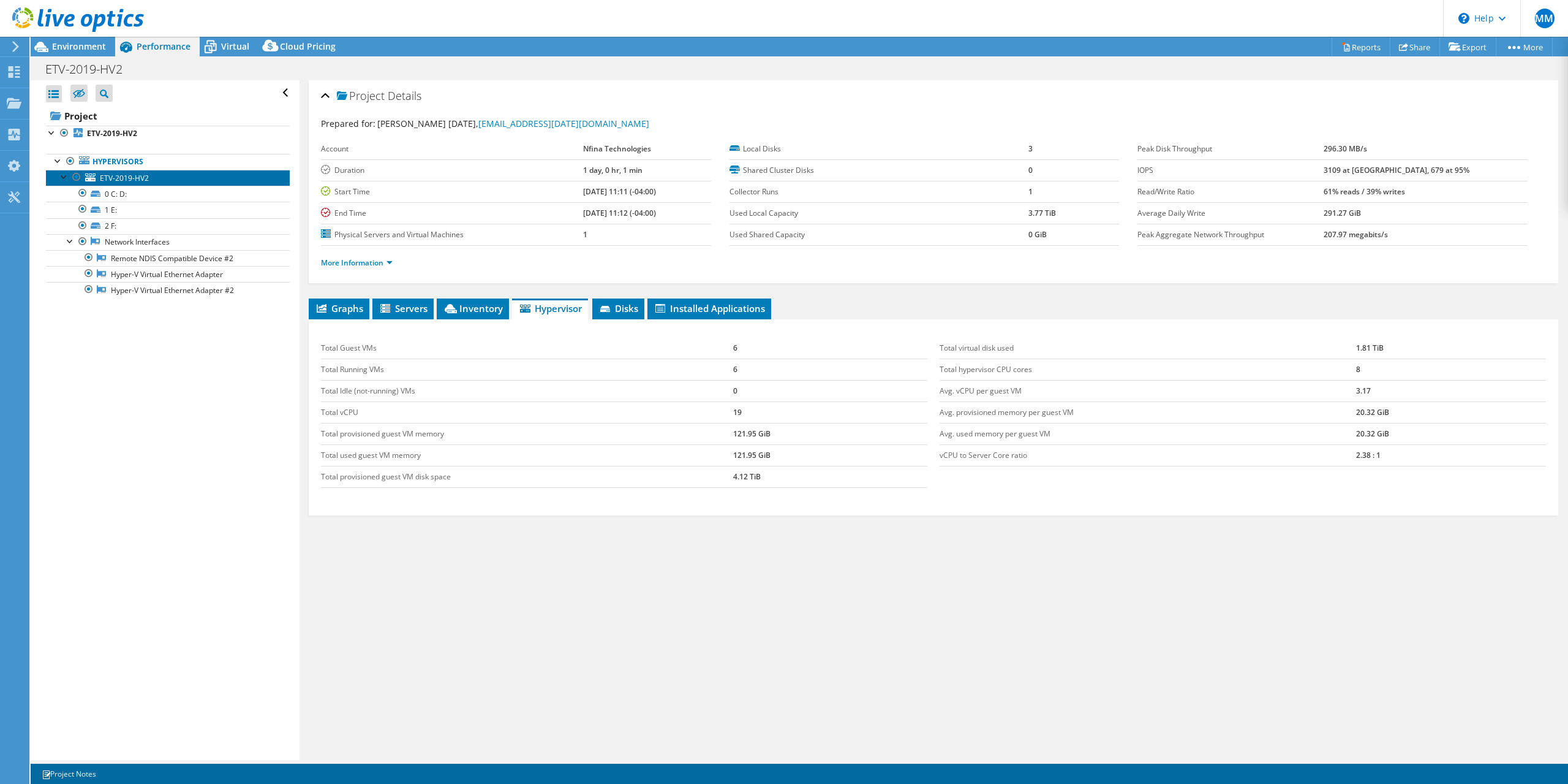
click at [177, 183] on link "ETV-2019-HV2" at bounding box center [168, 177] width 244 height 16
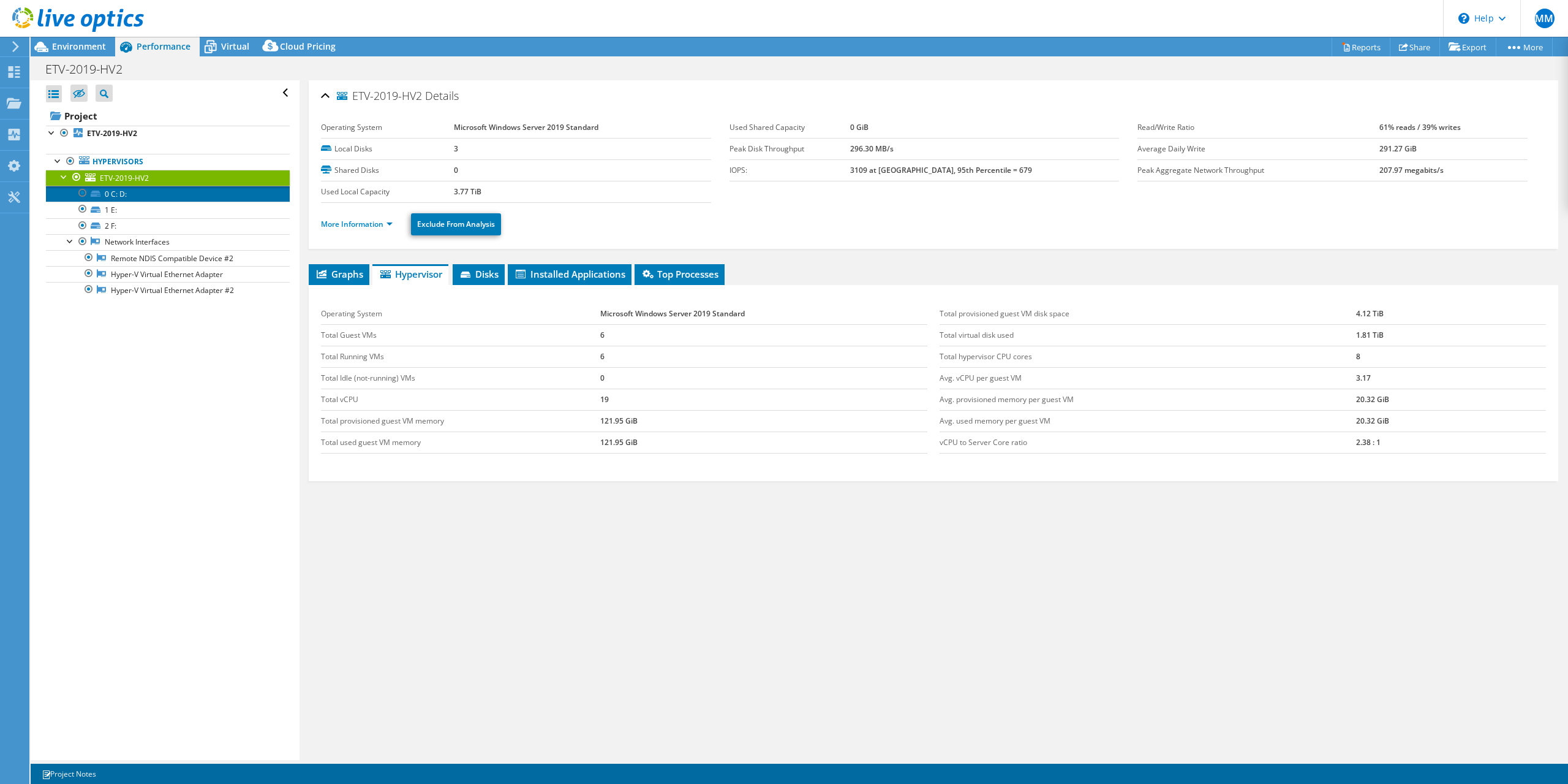
click at [175, 195] on link "0 C: D:" at bounding box center [168, 194] width 244 height 16
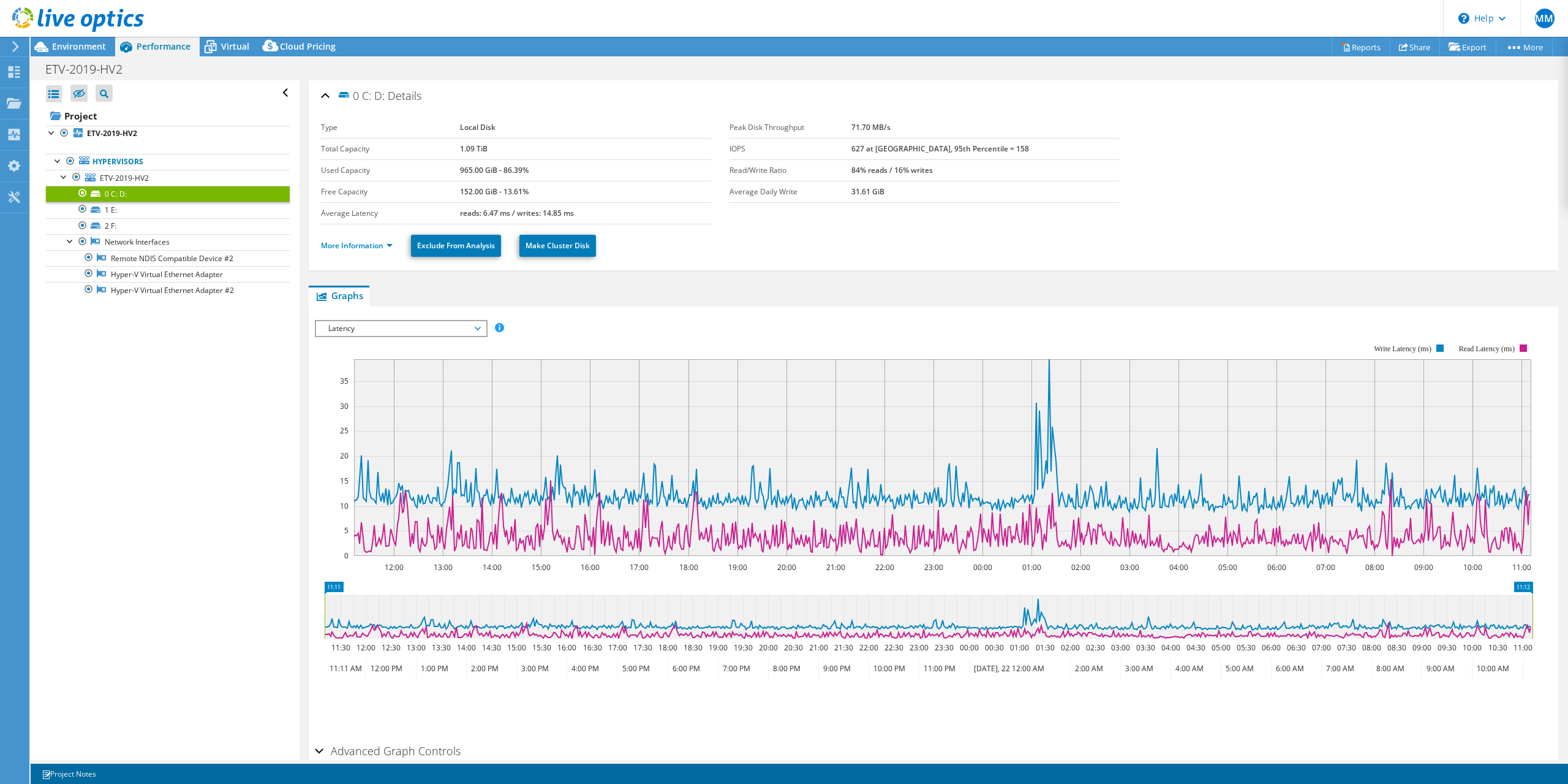
click at [411, 329] on span "Latency" at bounding box center [401, 328] width 158 height 15
click at [399, 370] on li "IO Size" at bounding box center [401, 373] width 169 height 15
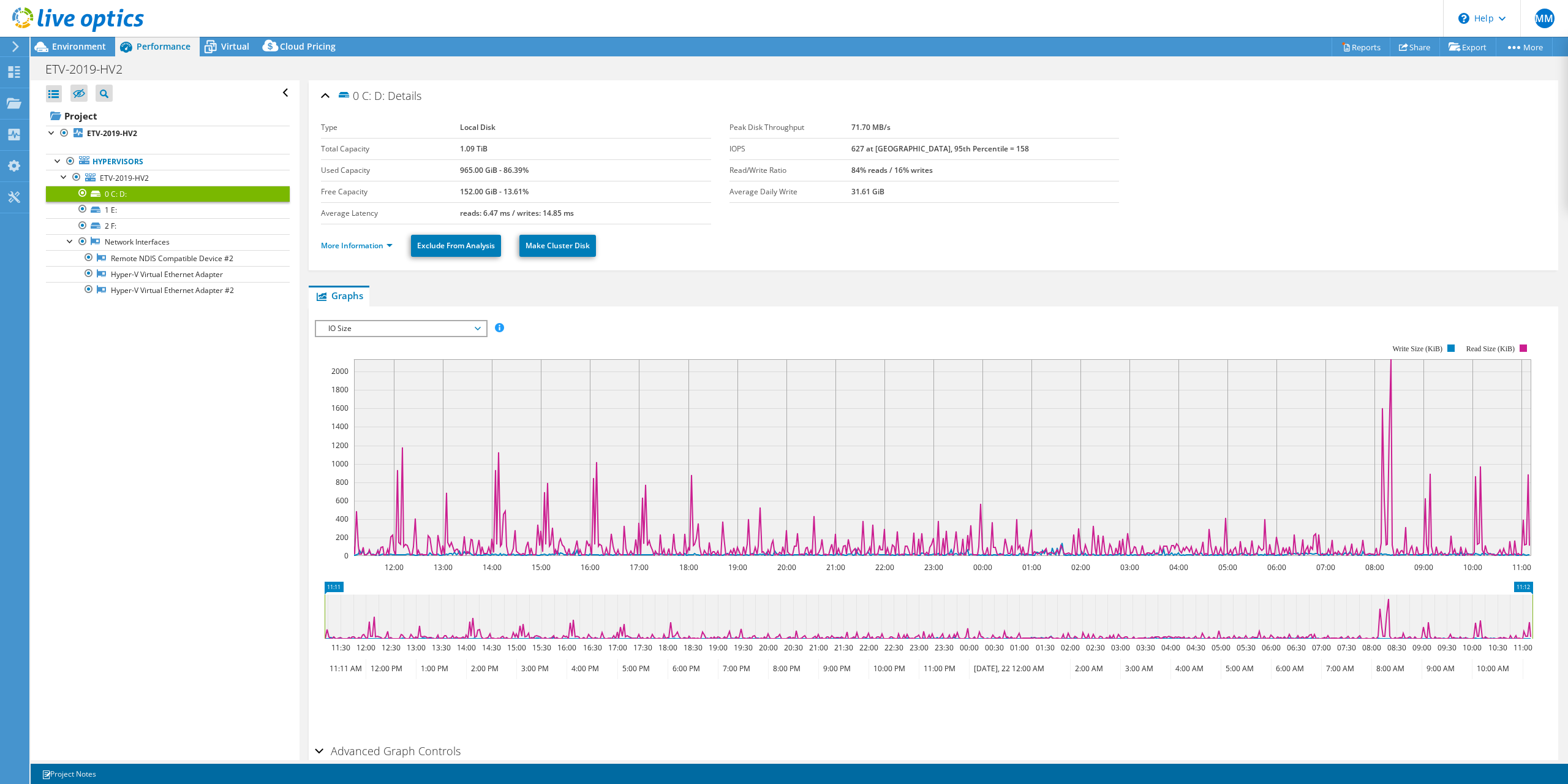
click at [426, 328] on span "IO Size" at bounding box center [401, 328] width 158 height 15
click at [407, 359] on li "Disk Throughput" at bounding box center [401, 358] width 169 height 15
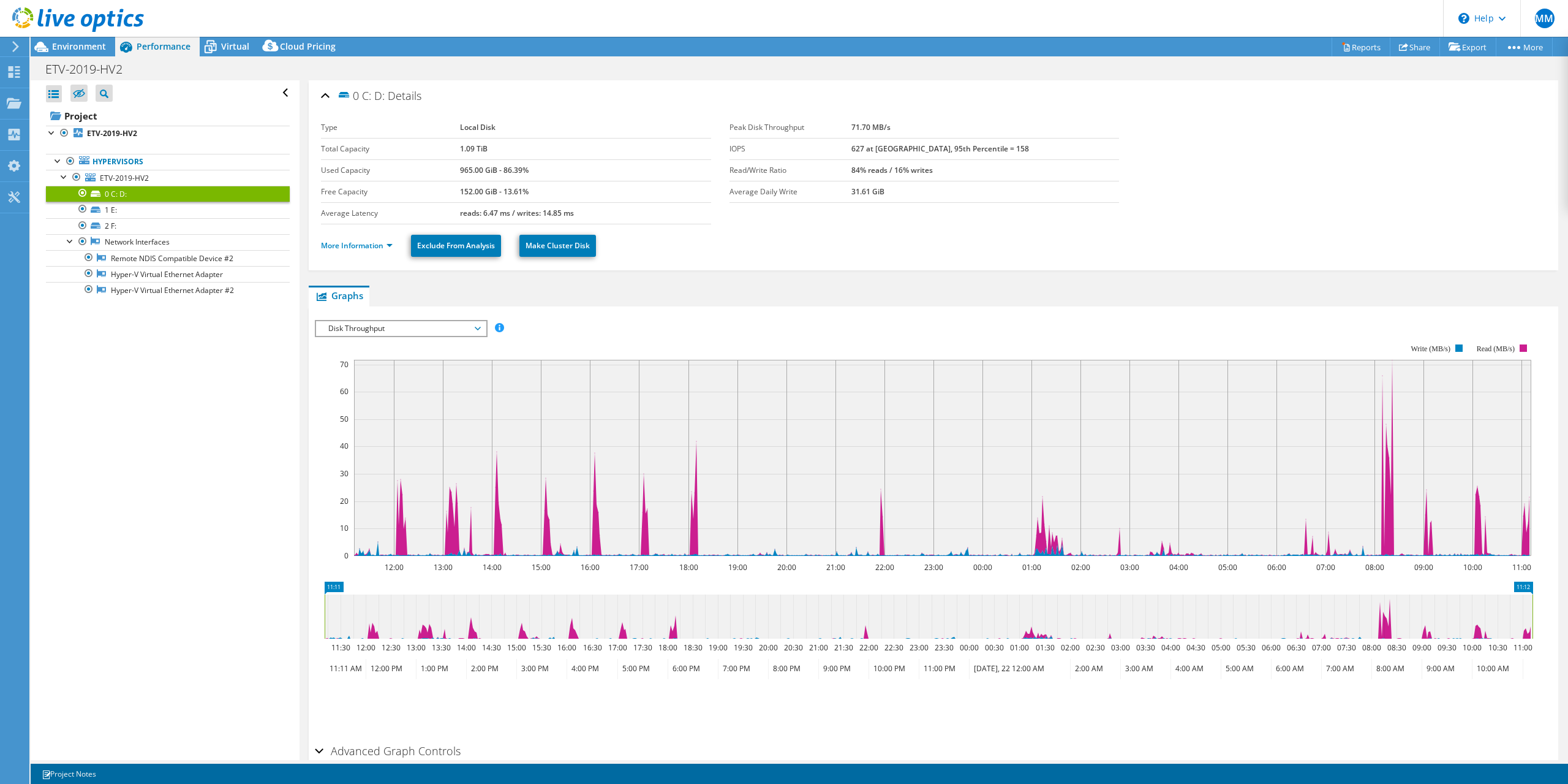
click at [424, 334] on span "Disk Throughput" at bounding box center [401, 328] width 158 height 15
click at [426, 414] on li "All" at bounding box center [401, 417] width 169 height 15
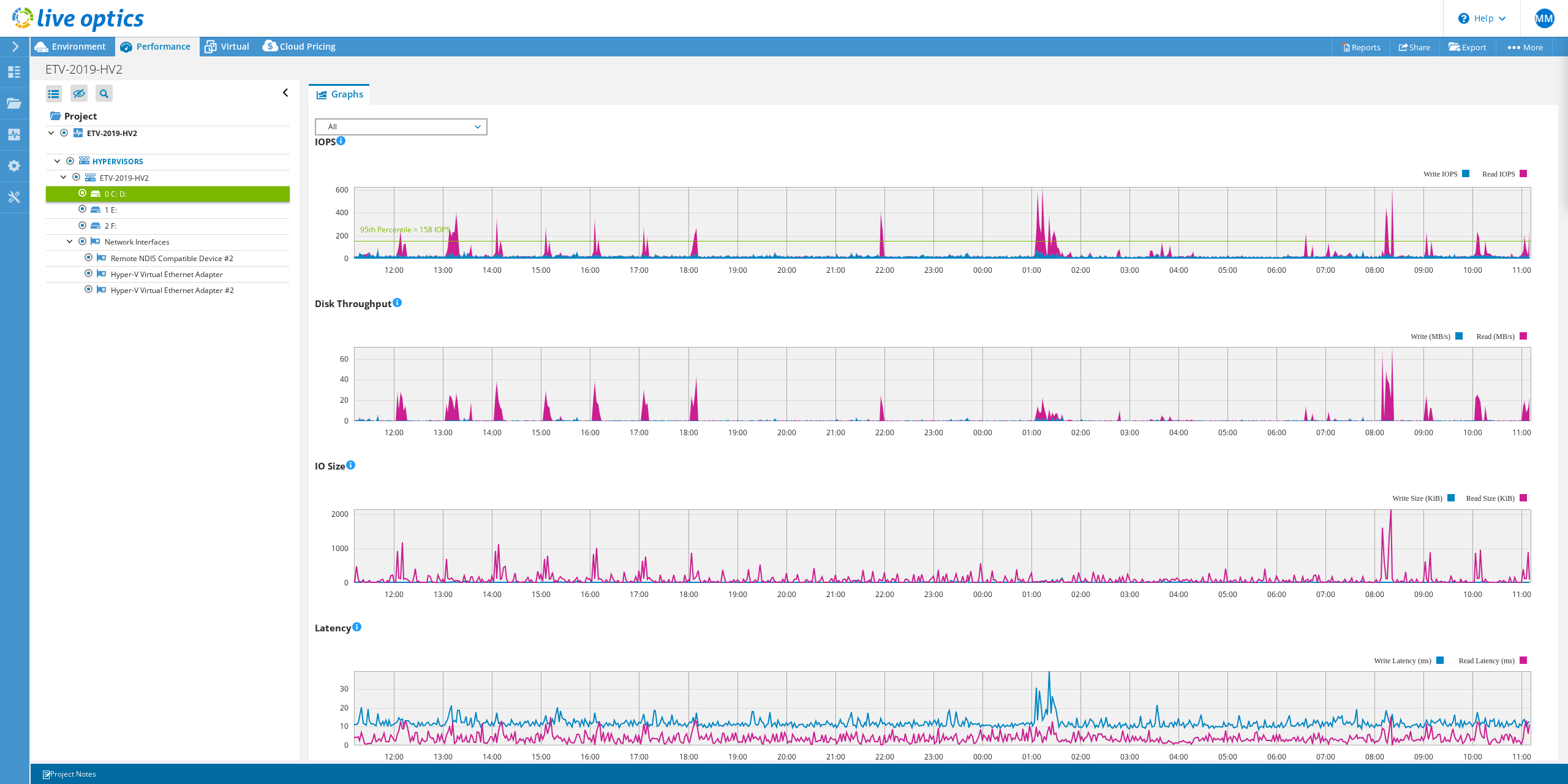
scroll to position [214, 0]
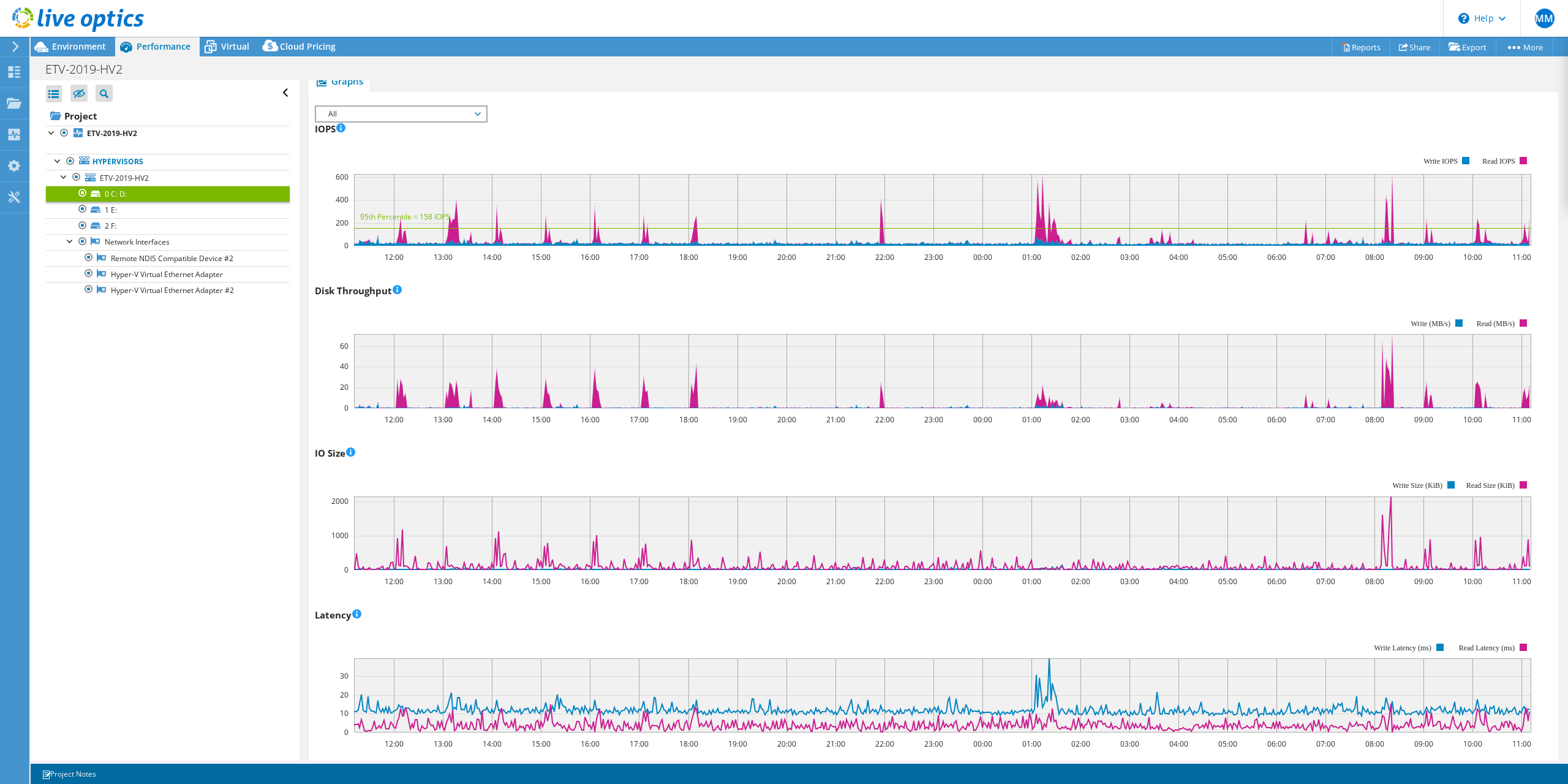
drag, startPoint x: 108, startPoint y: 396, endPoint x: 132, endPoint y: 404, distance: 25.3
click at [108, 396] on div "Open All Close All Hide Excluded Nodes Project Tree Filter" at bounding box center [164, 420] width 268 height 680
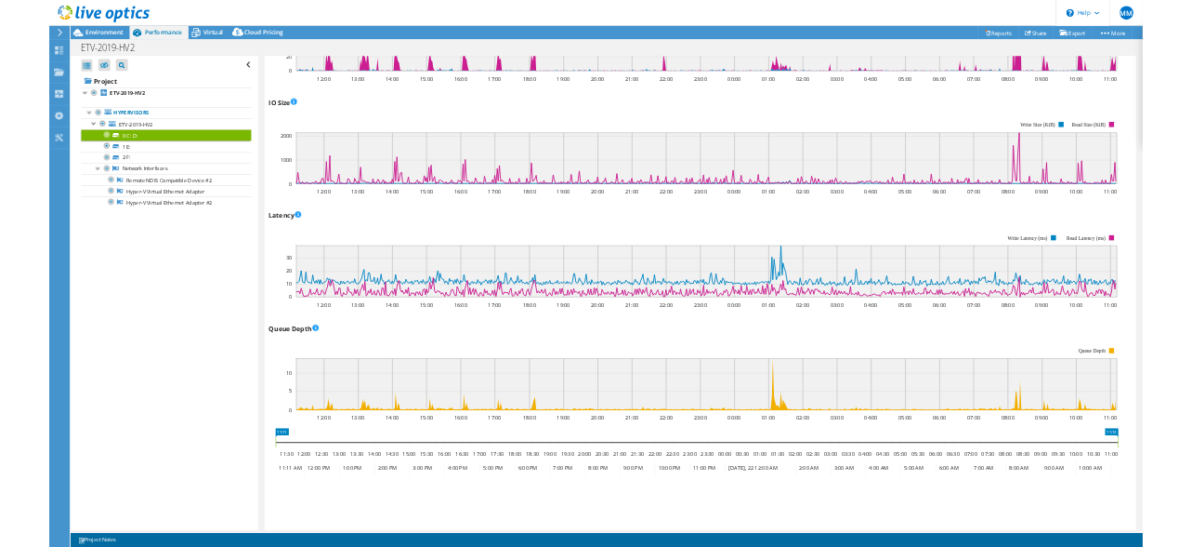
scroll to position [934, 0]
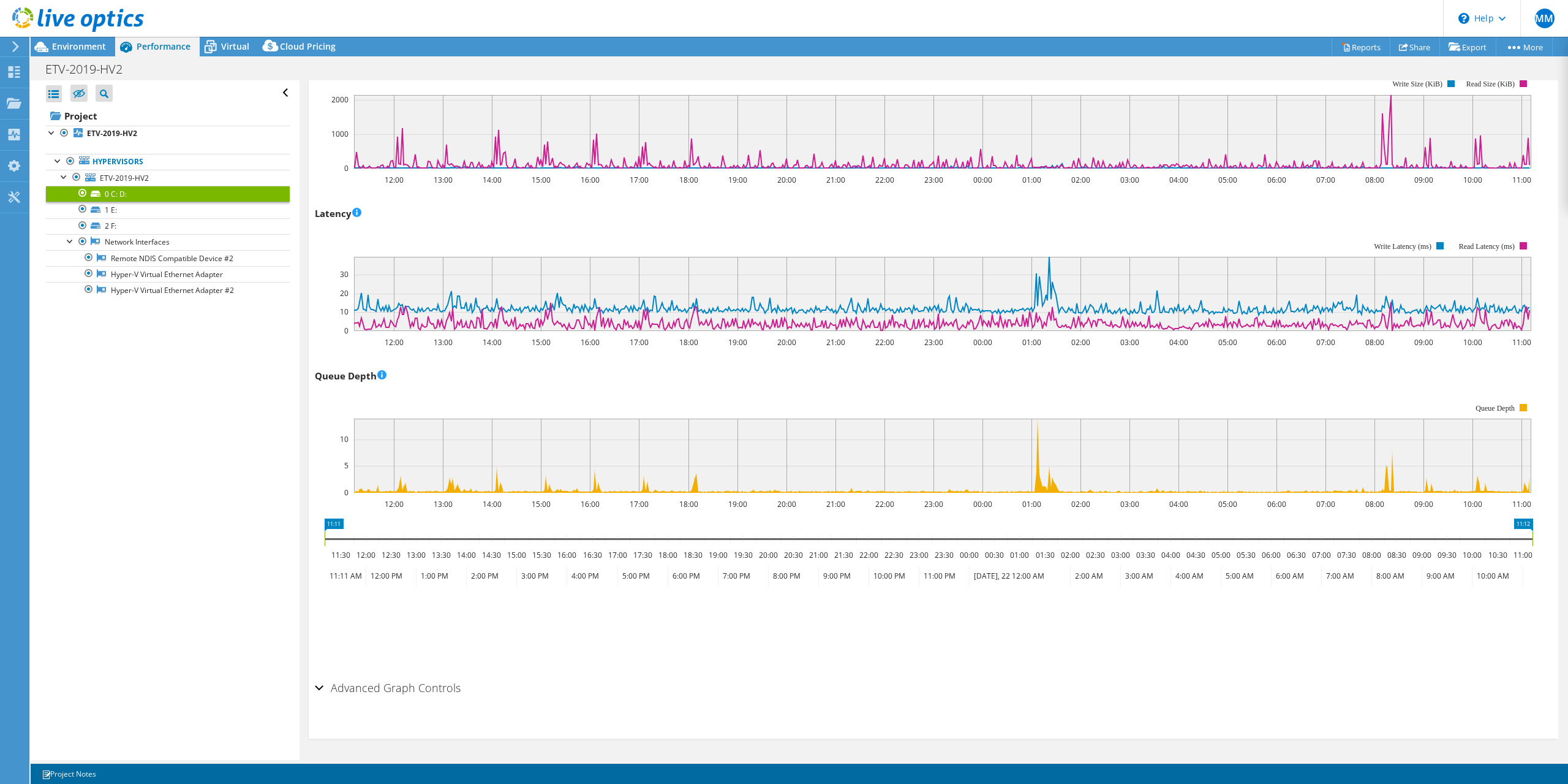
click at [562, 383] on div "Queue Depth 12:00 13:00 14:00 15:00 16:00 17:00 18:00 19:00 20:00 21:00 22:00 2…" at bounding box center [933, 438] width 1237 height 144
